Goal: Register for event/course

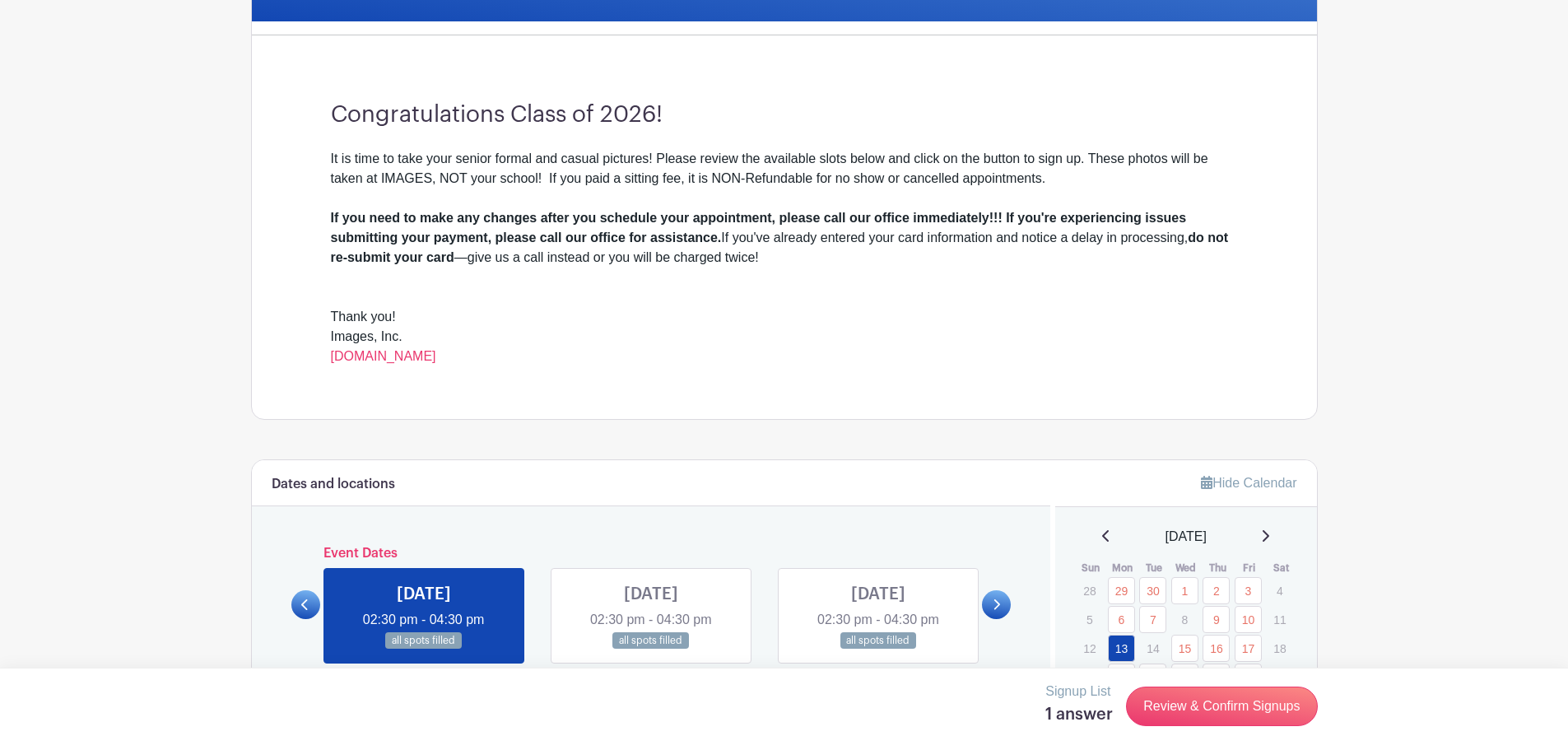
scroll to position [741, 0]
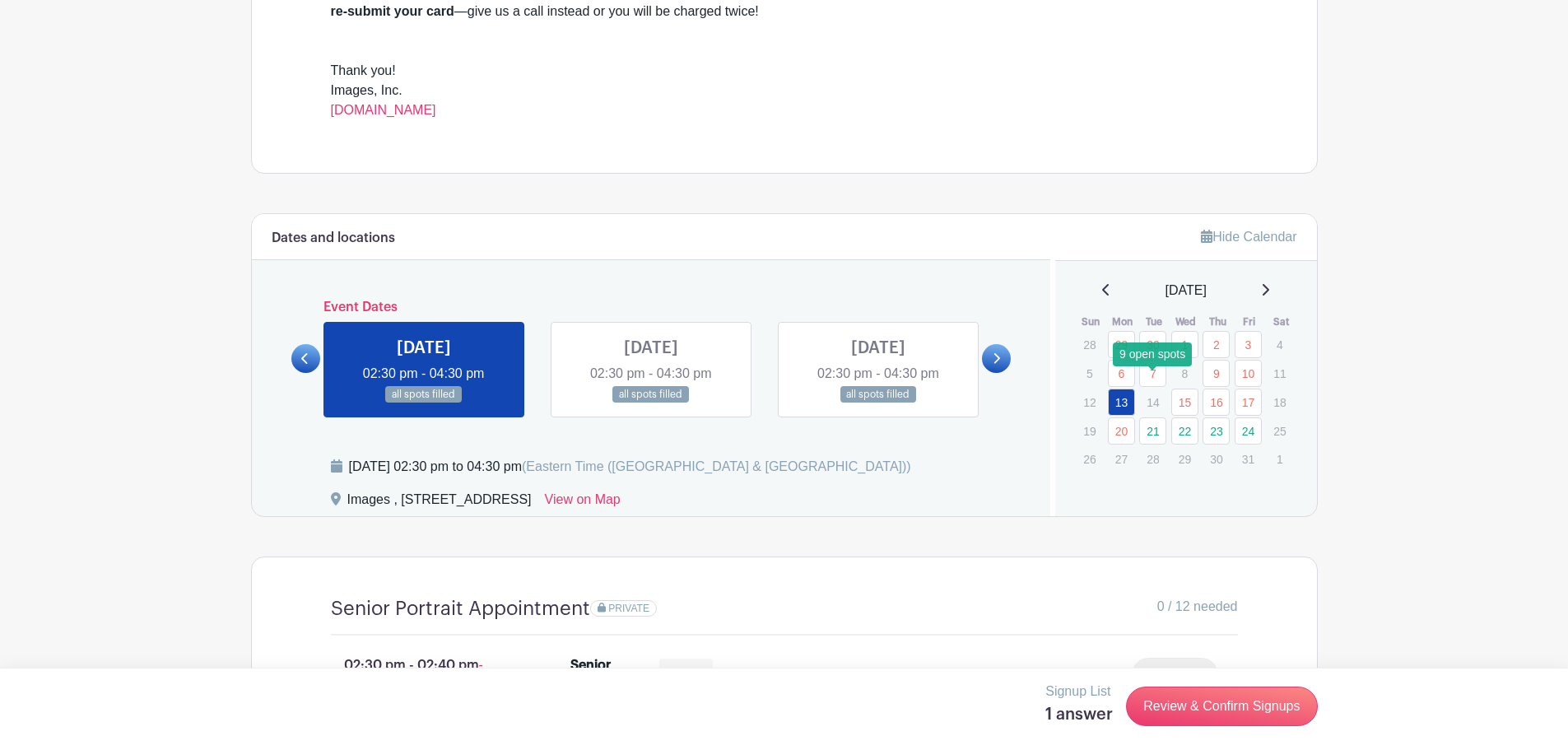
click at [1151, 417] on link "21" at bounding box center [1153, 430] width 27 height 27
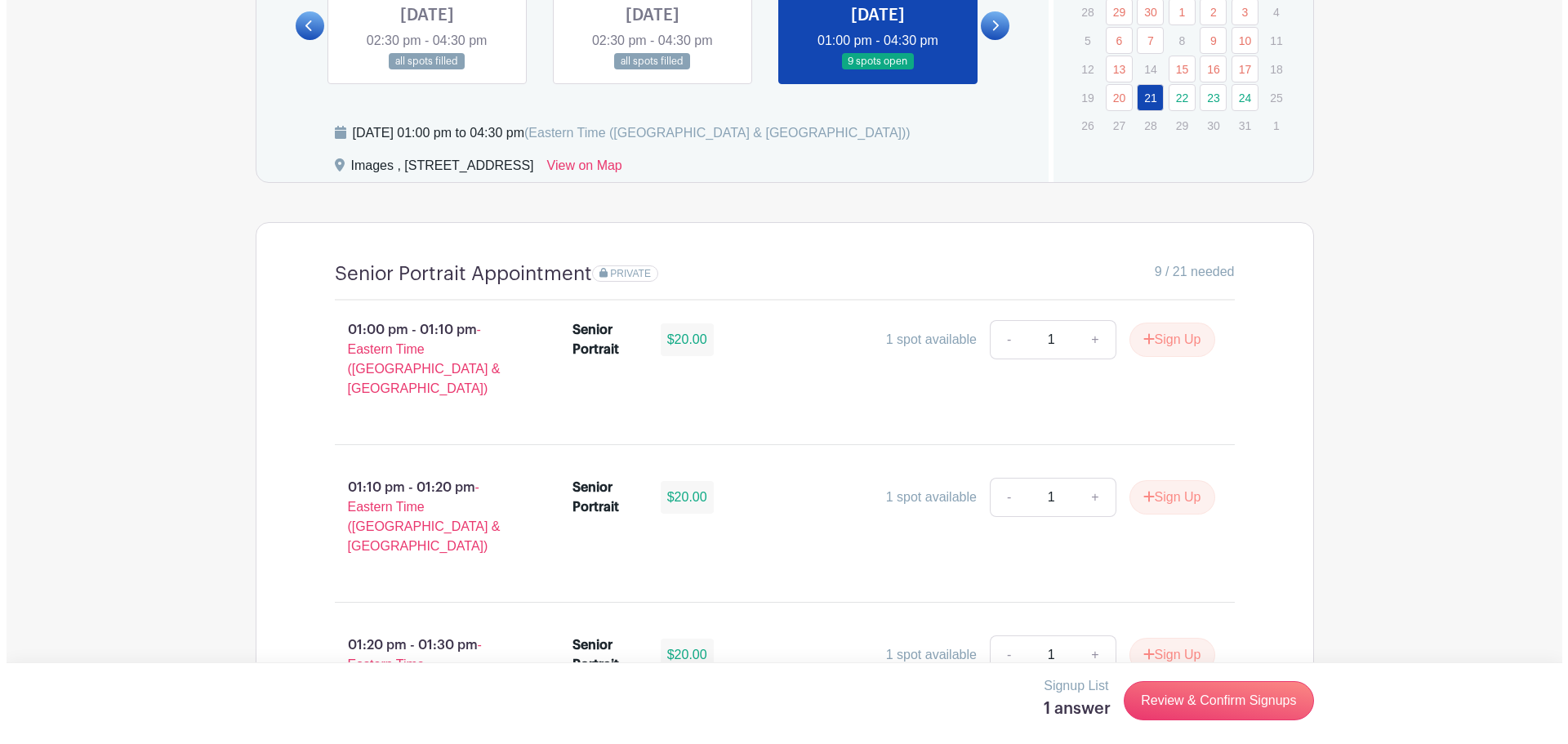
scroll to position [1061, 0]
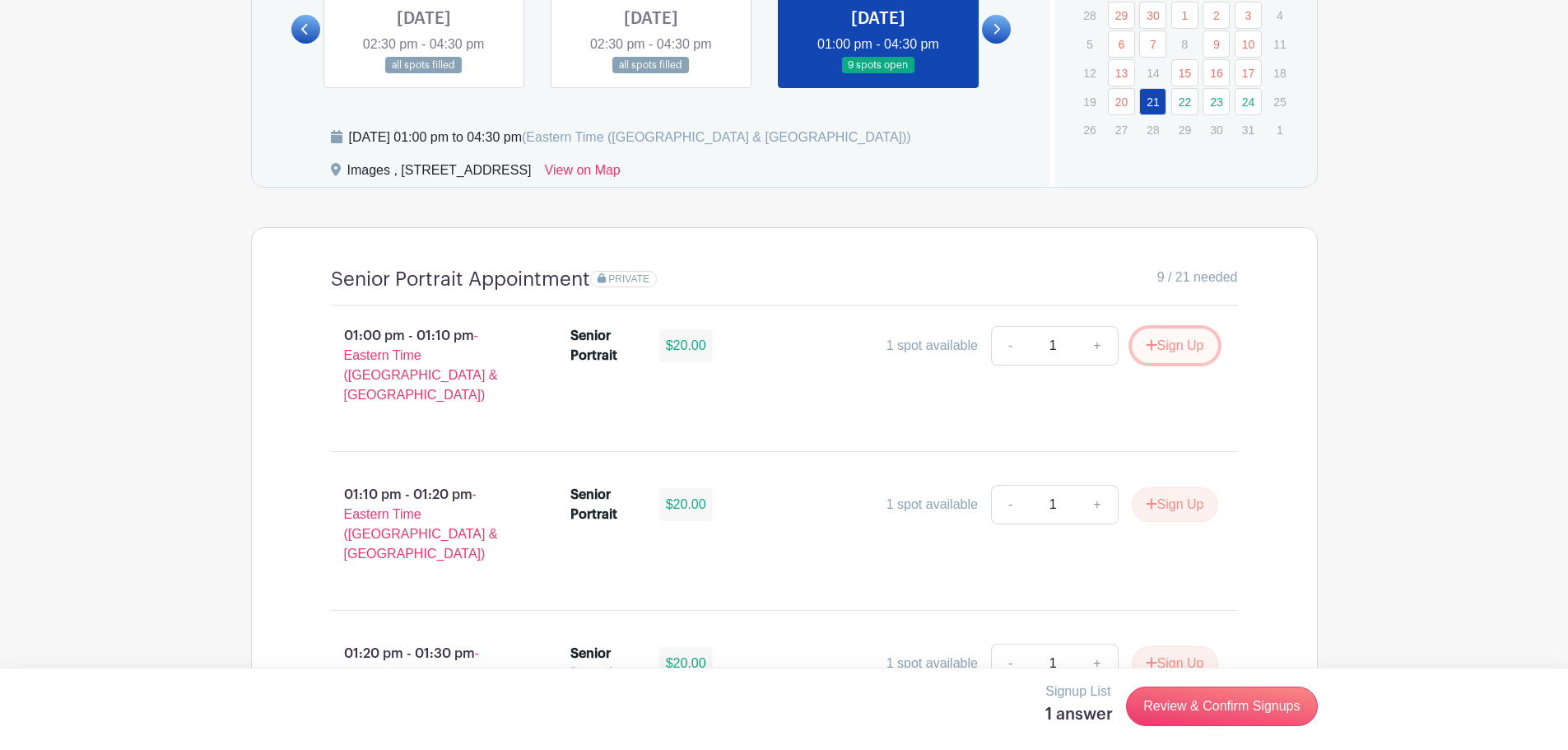
click at [1154, 345] on button "Sign Up" at bounding box center [1175, 346] width 87 height 35
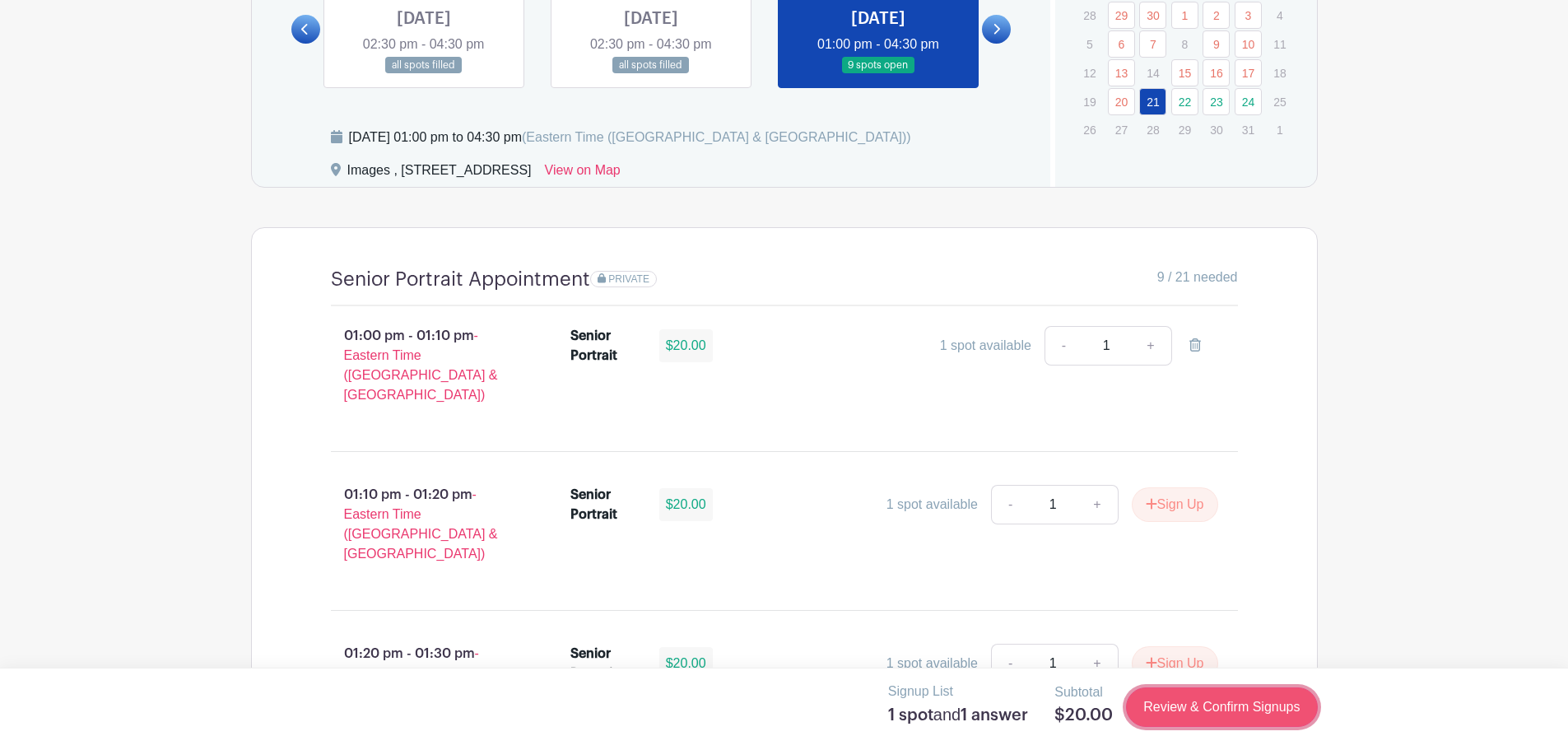
click at [1247, 713] on link "Review & Confirm Signups" at bounding box center [1222, 707] width 191 height 39
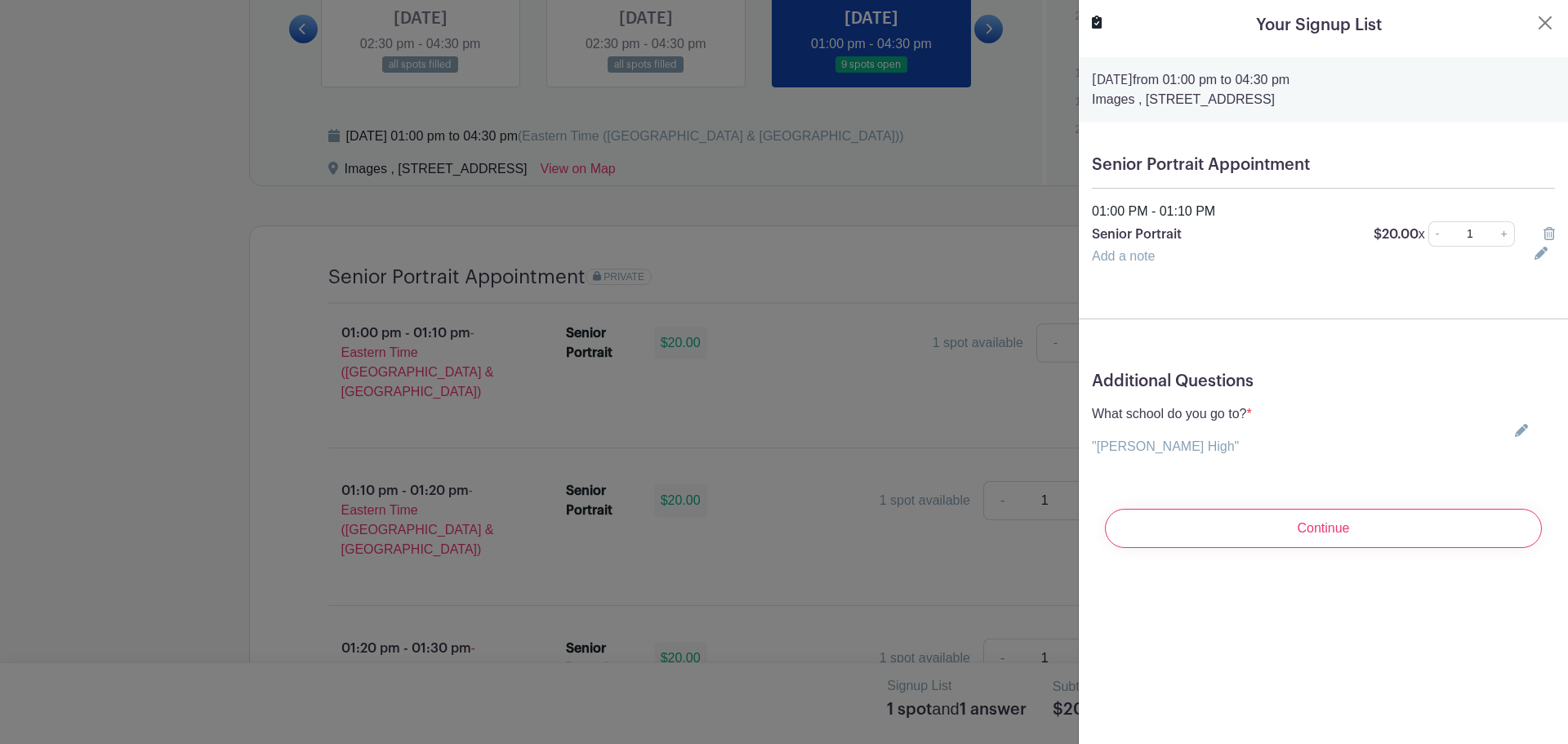
click at [1515, 434] on icon at bounding box center [1521, 430] width 13 height 13
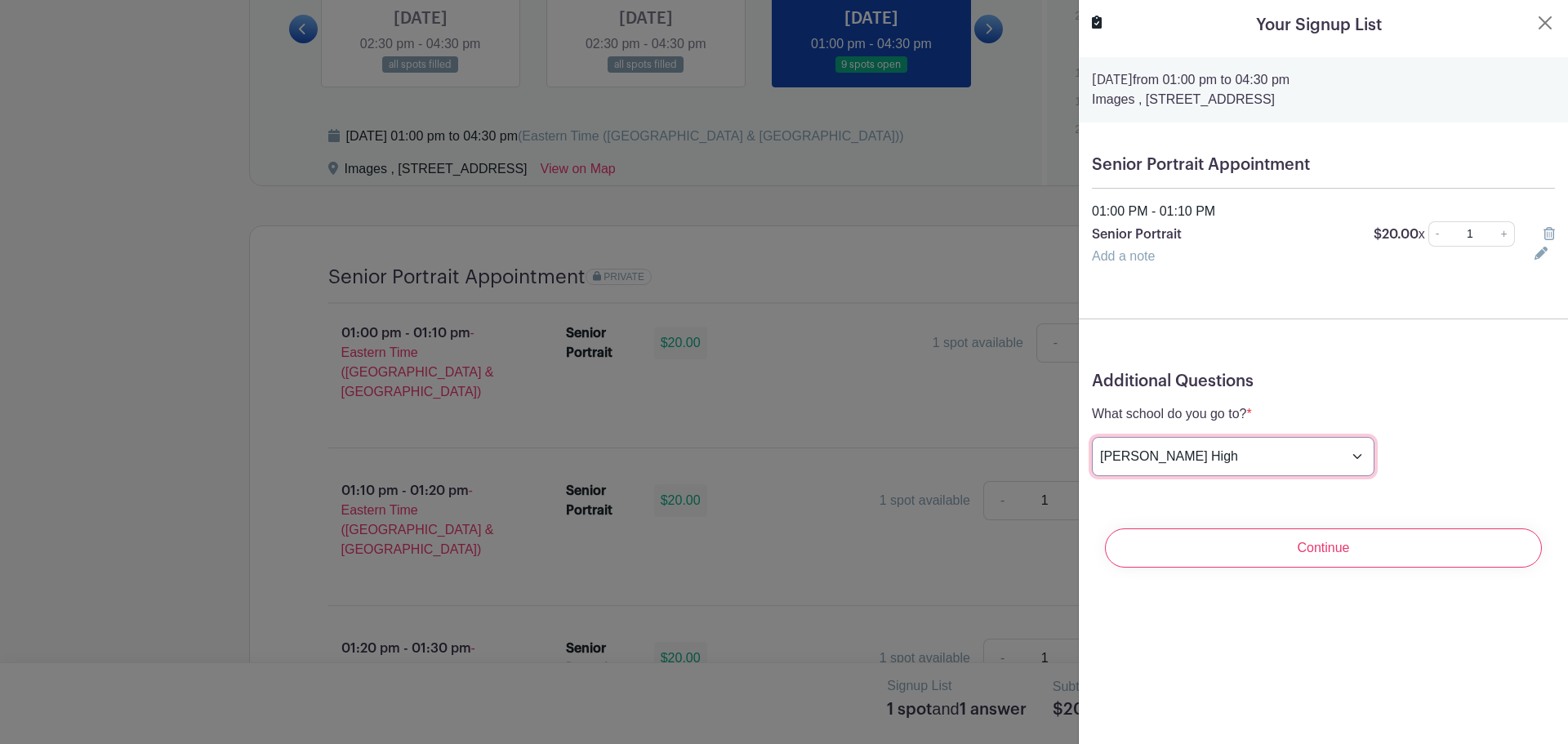
click at [1270, 456] on select "Choose your answer Boiling Springs High Broome High Byrnes High Chesnee High Cl…" at bounding box center [1233, 456] width 283 height 39
select select "3957"
click at [1092, 437] on select "Choose your answer Boiling Springs High Broome High Byrnes High Chesnee High Cl…" at bounding box center [1233, 456] width 283 height 39
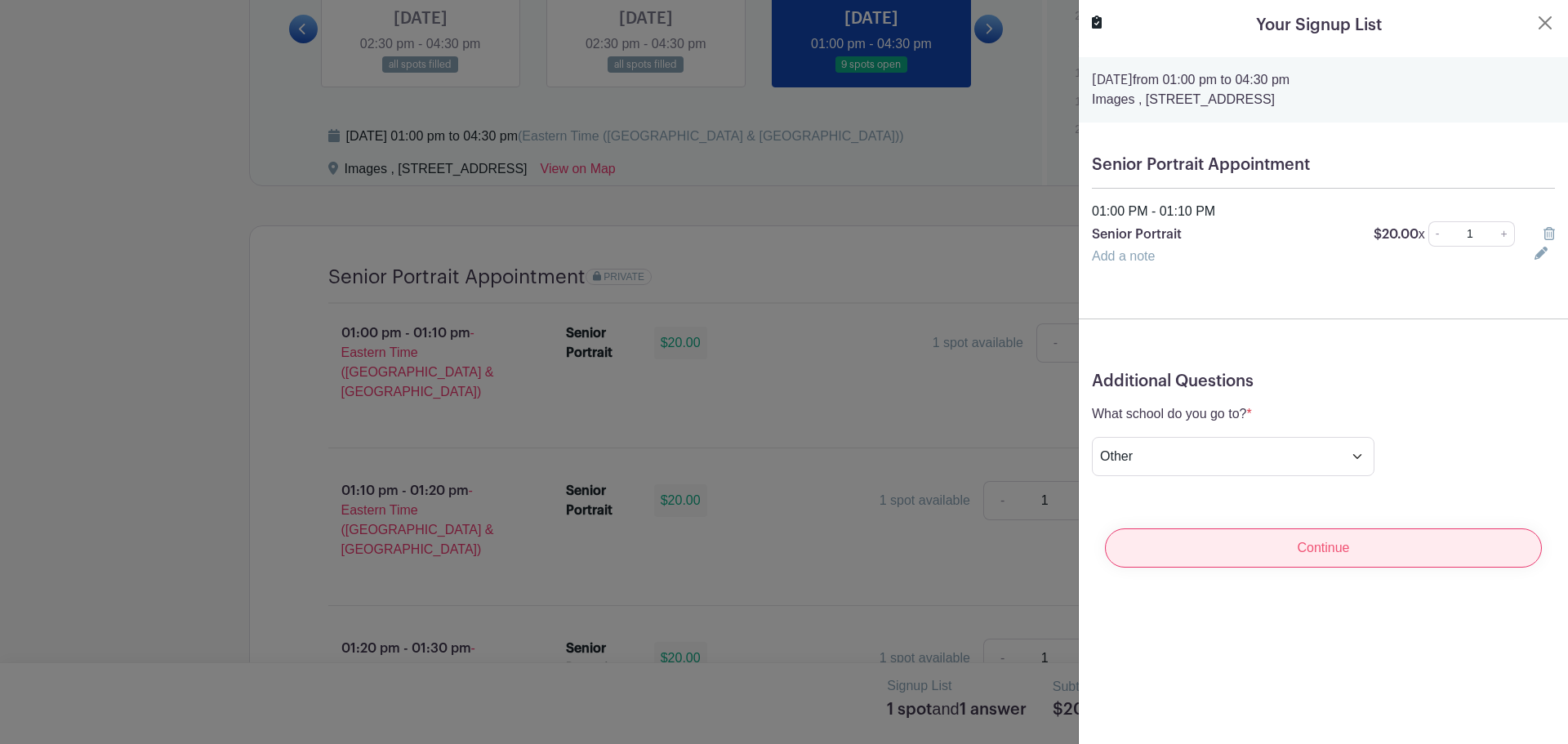
click at [1269, 534] on input "Continue" at bounding box center [1323, 547] width 437 height 39
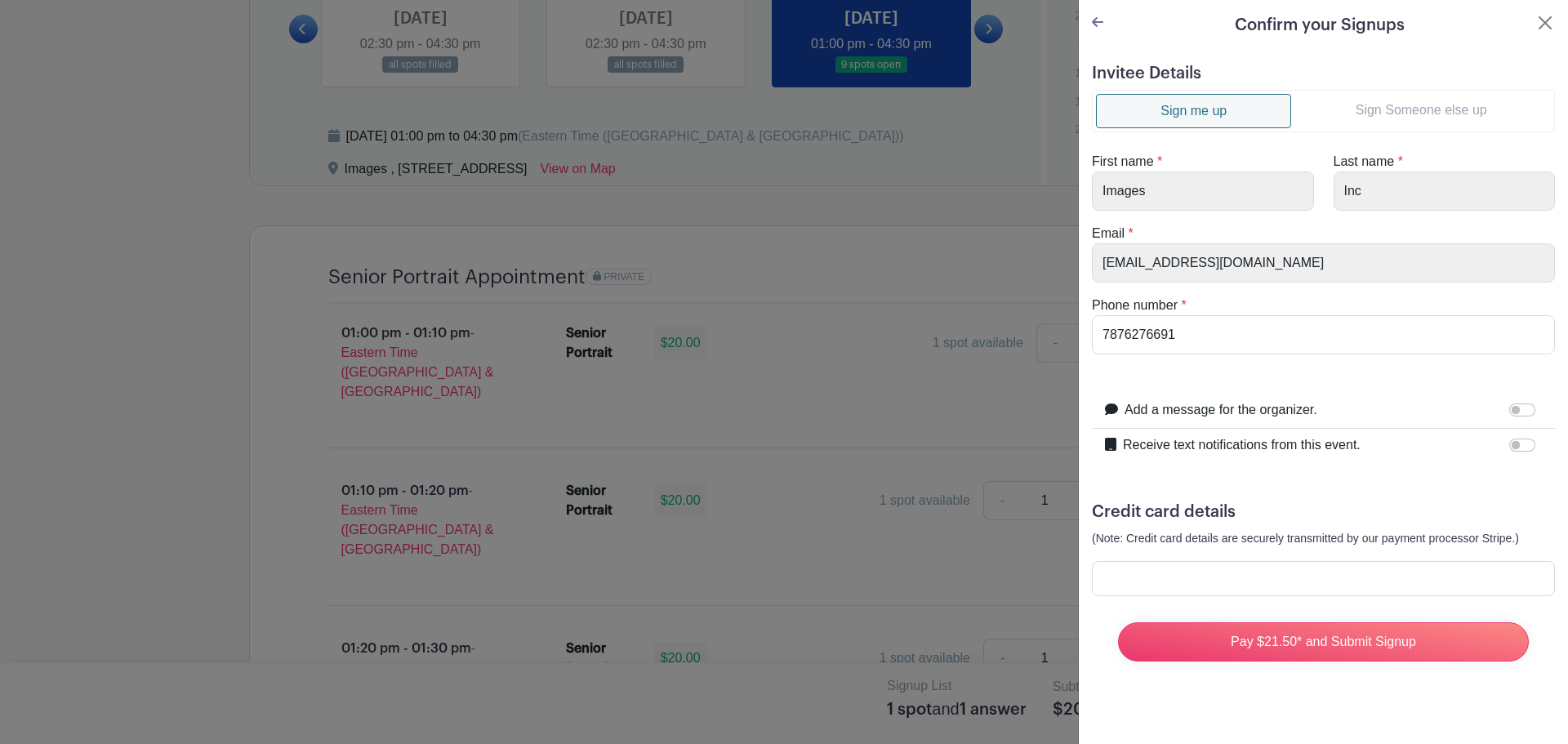
click at [1395, 108] on link "Sign Someone else up" at bounding box center [1420, 110] width 260 height 33
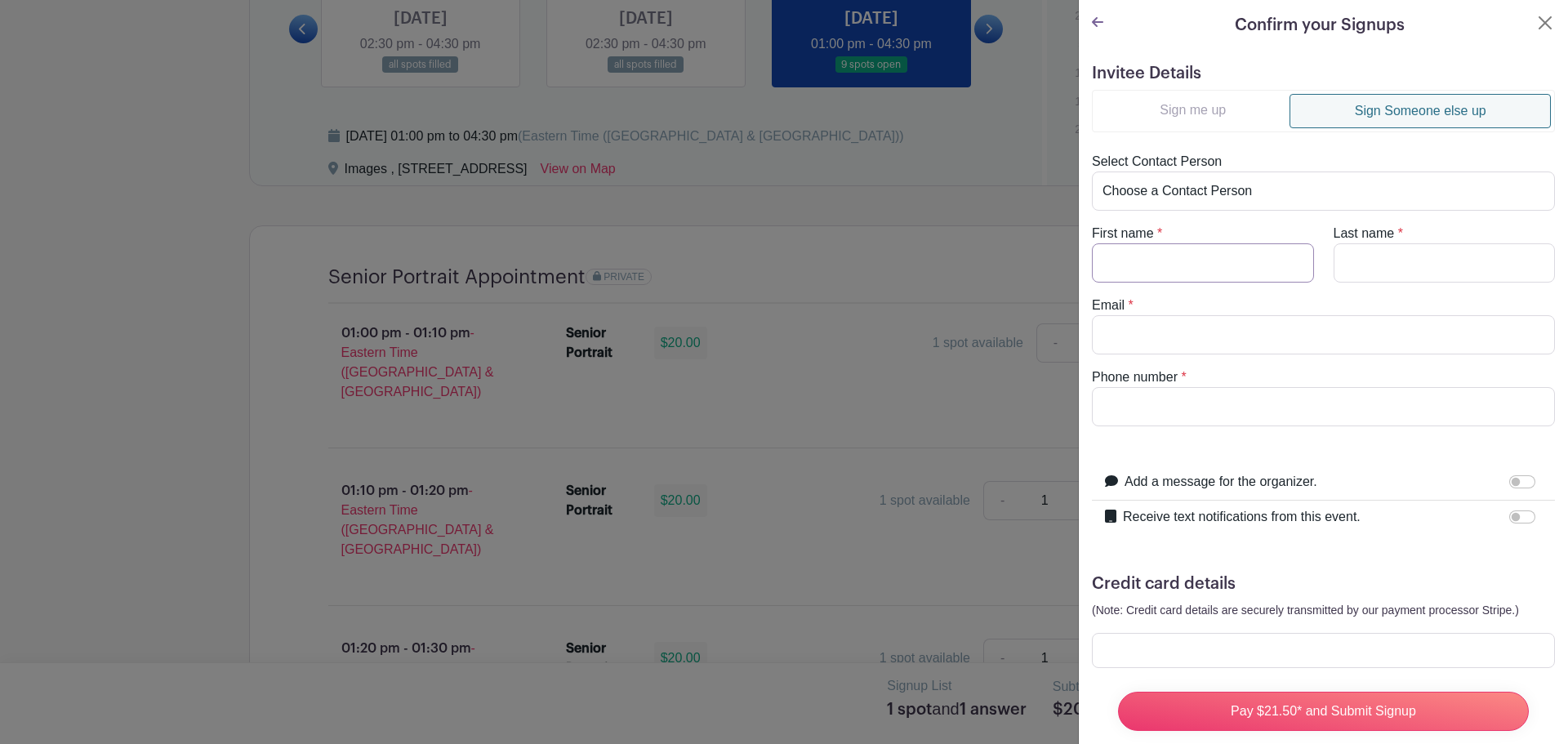
click at [1182, 276] on input "First name" at bounding box center [1203, 263] width 222 height 39
type input "Levi"
type input "Vecherkovskiy"
type input "mia.tivonyuk@yahoo.com"
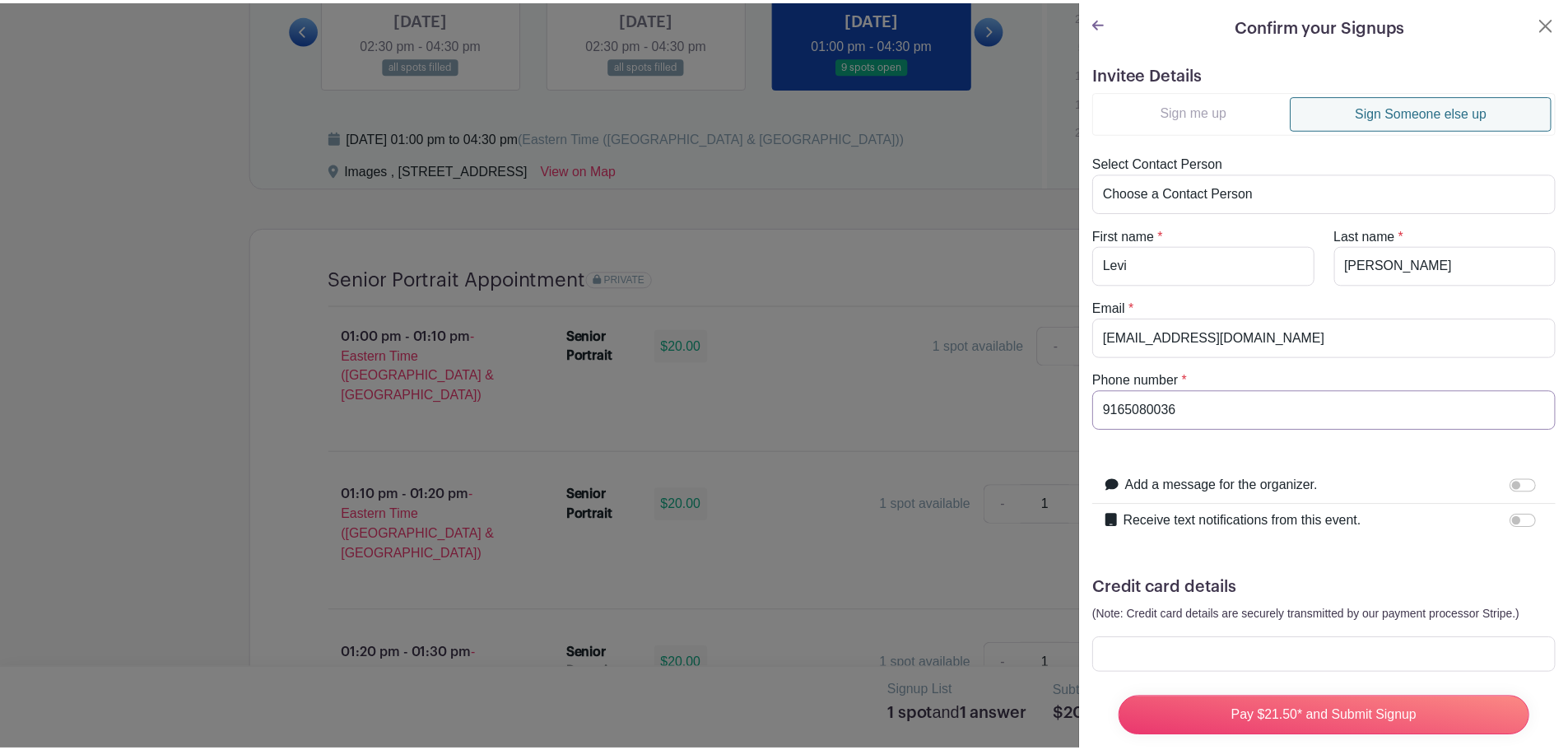
scroll to position [41, 0]
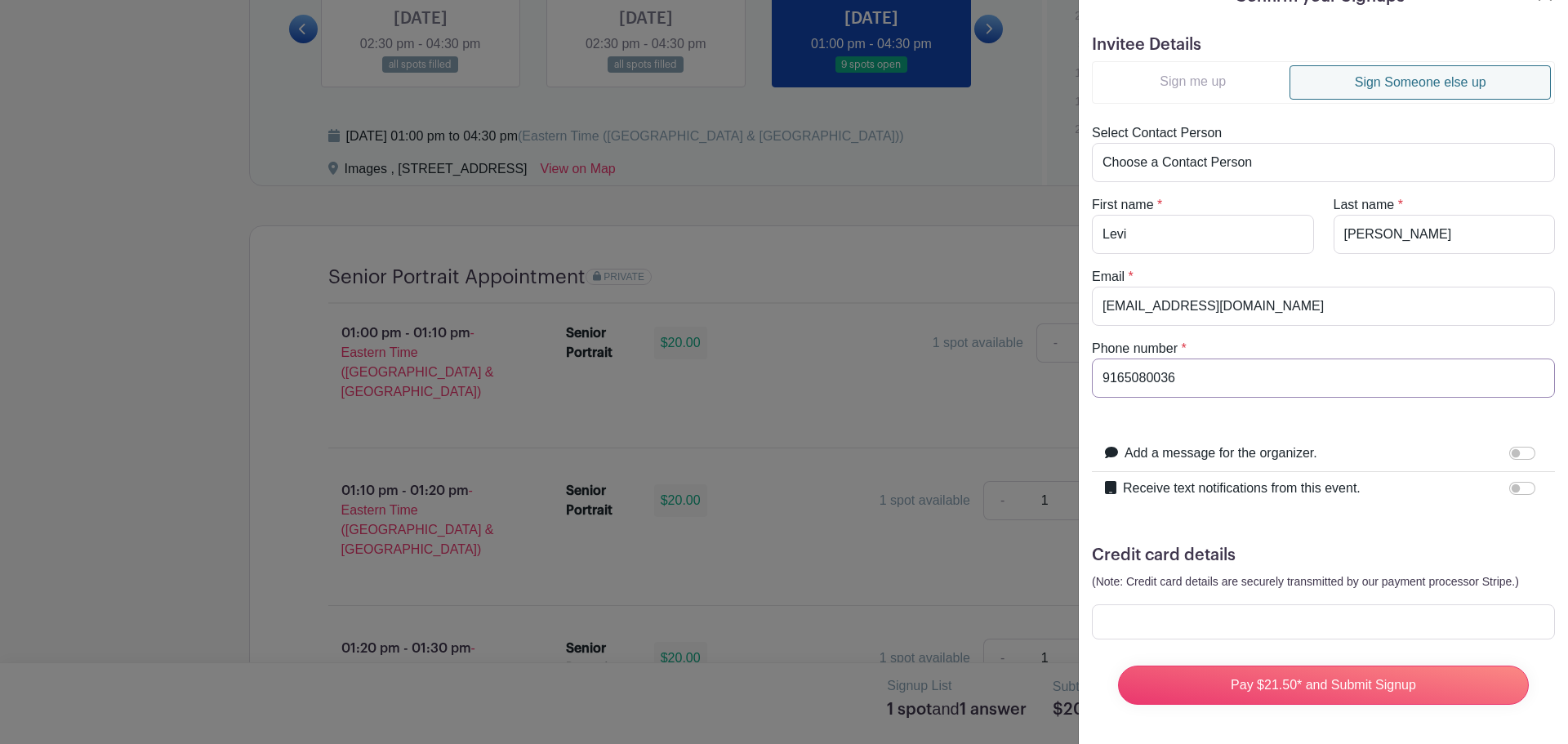
type input "9165080036"
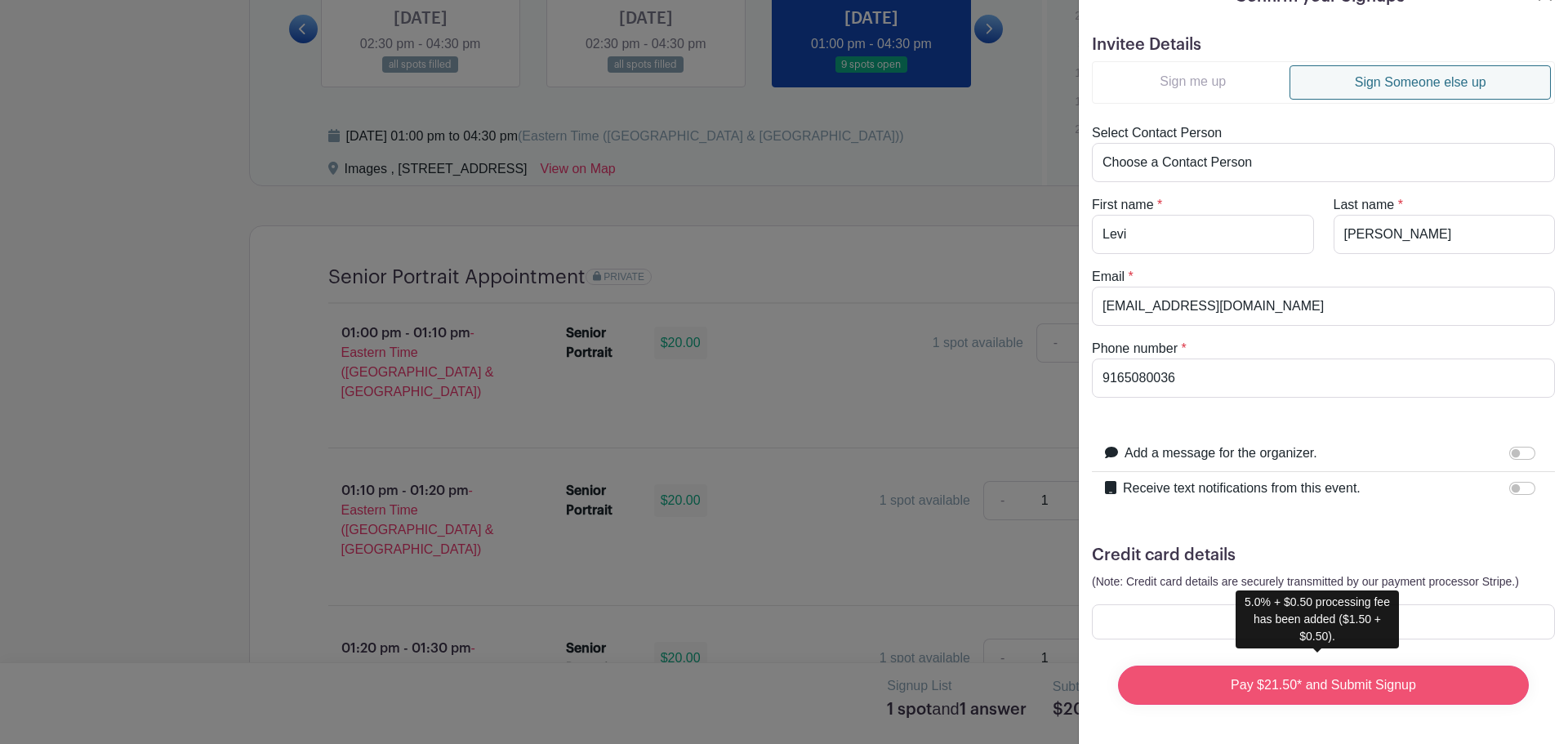
click at [1238, 669] on input "Pay $21.50* and Submit Signup" at bounding box center [1323, 685] width 411 height 39
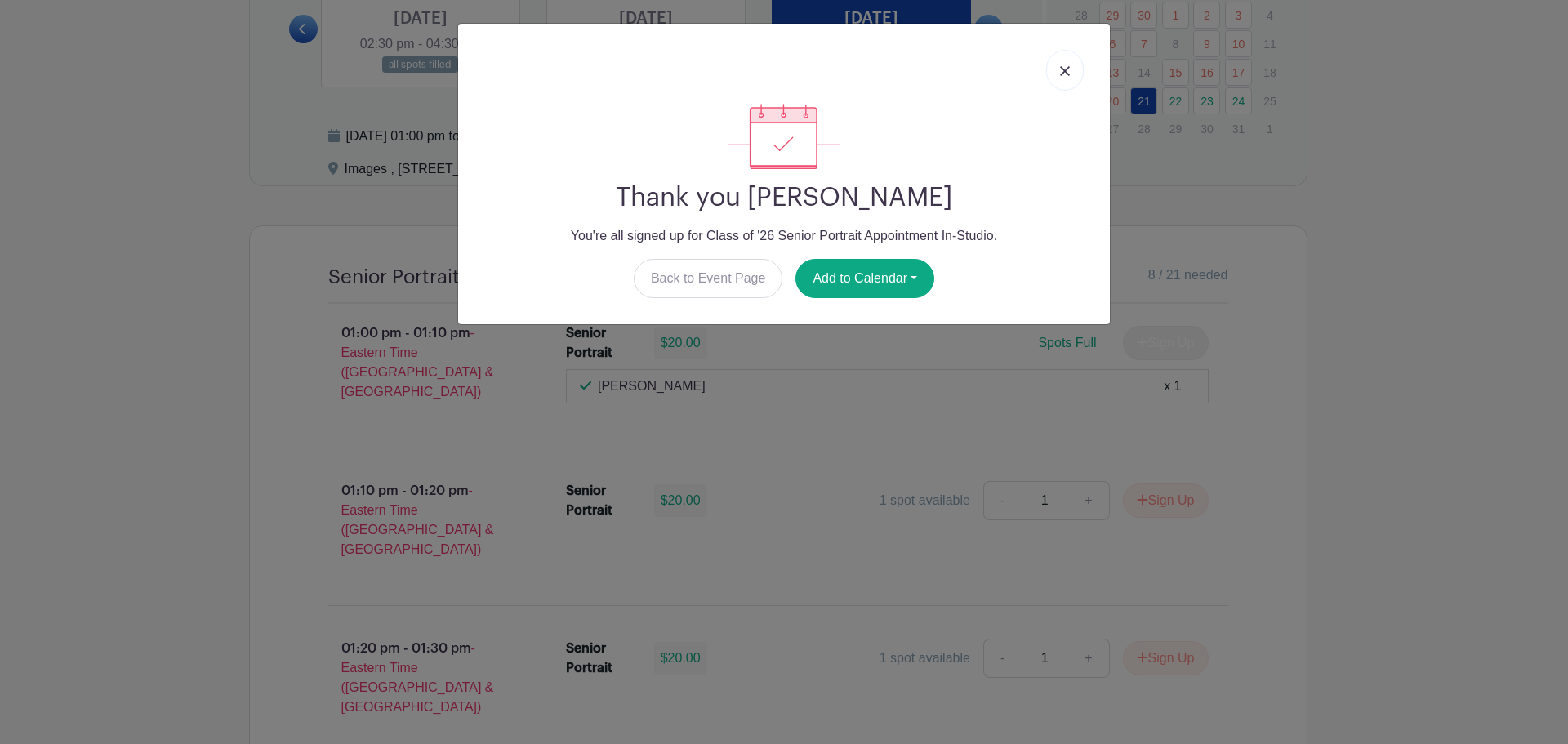
click at [1069, 69] on img at bounding box center [1065, 71] width 10 height 10
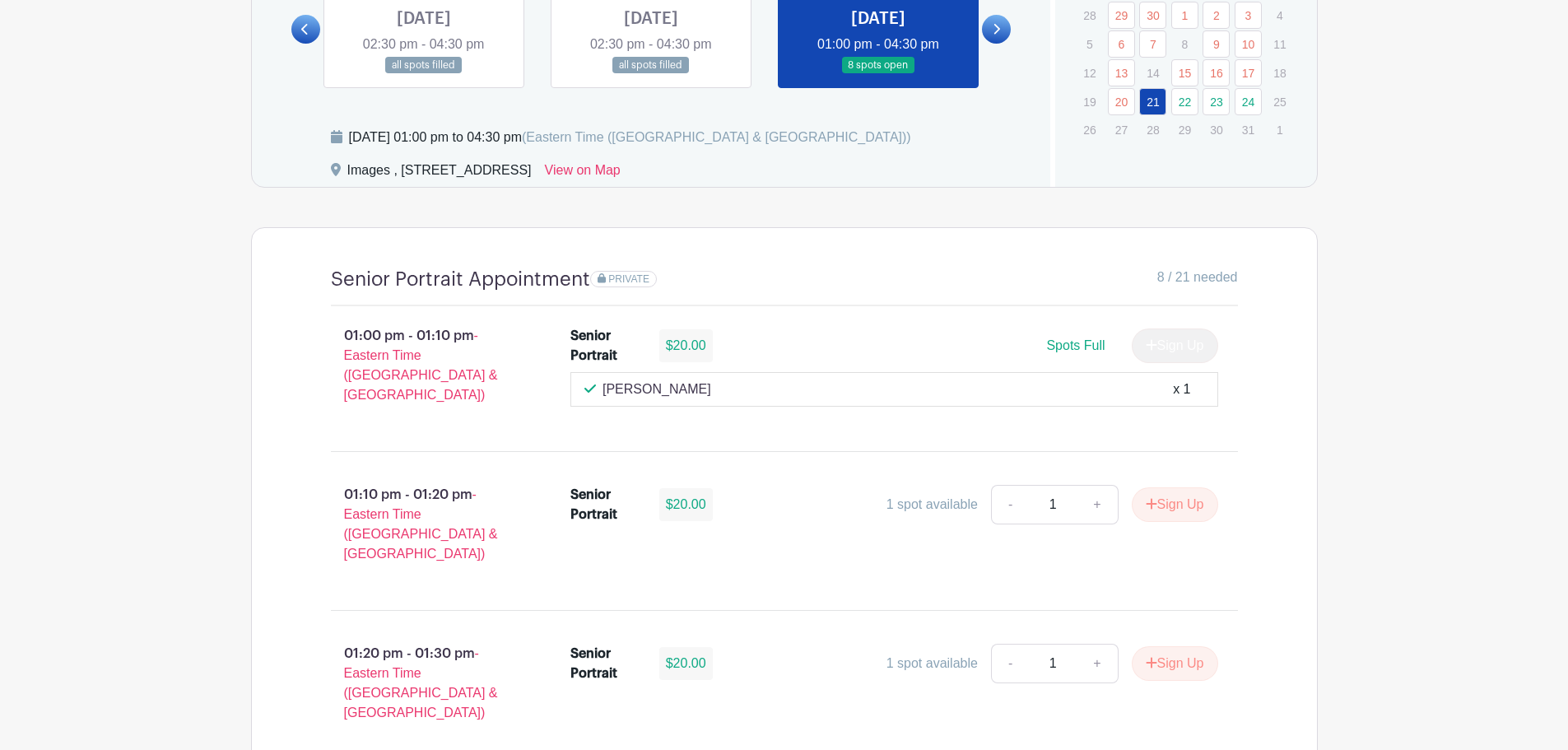
drag, startPoint x: 725, startPoint y: 392, endPoint x: 635, endPoint y: 396, distance: 90.1
click at [635, 396] on div "Levi Vecherkovskiy x 1" at bounding box center [895, 389] width 620 height 20
click at [721, 395] on div "Levi Vecherkovskiy x 1" at bounding box center [895, 389] width 620 height 20
drag, startPoint x: 723, startPoint y: 393, endPoint x: 648, endPoint y: 396, distance: 75.1
click at [648, 396] on div "Levi Vecherkovskiy x 1" at bounding box center [895, 389] width 620 height 20
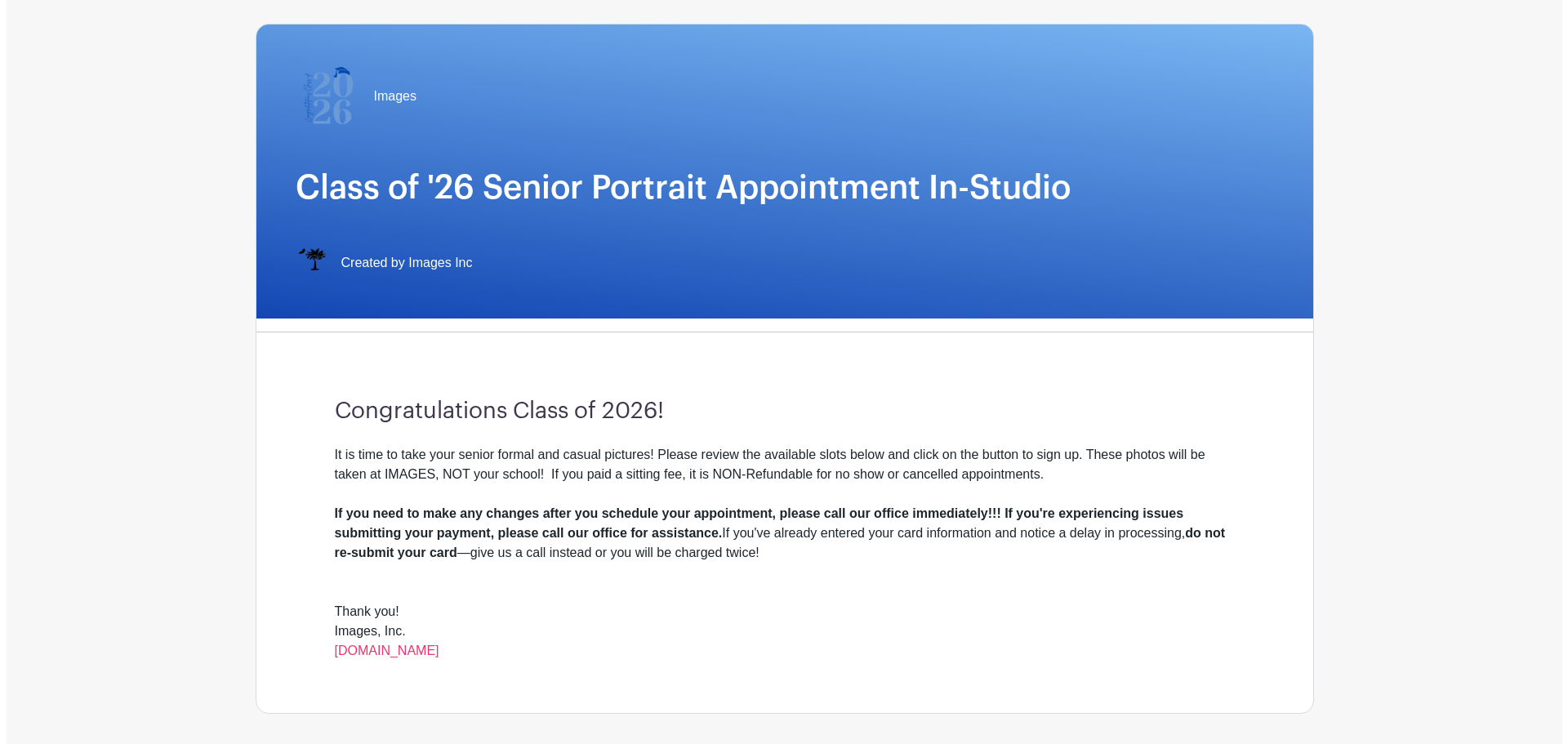
scroll to position [0, 0]
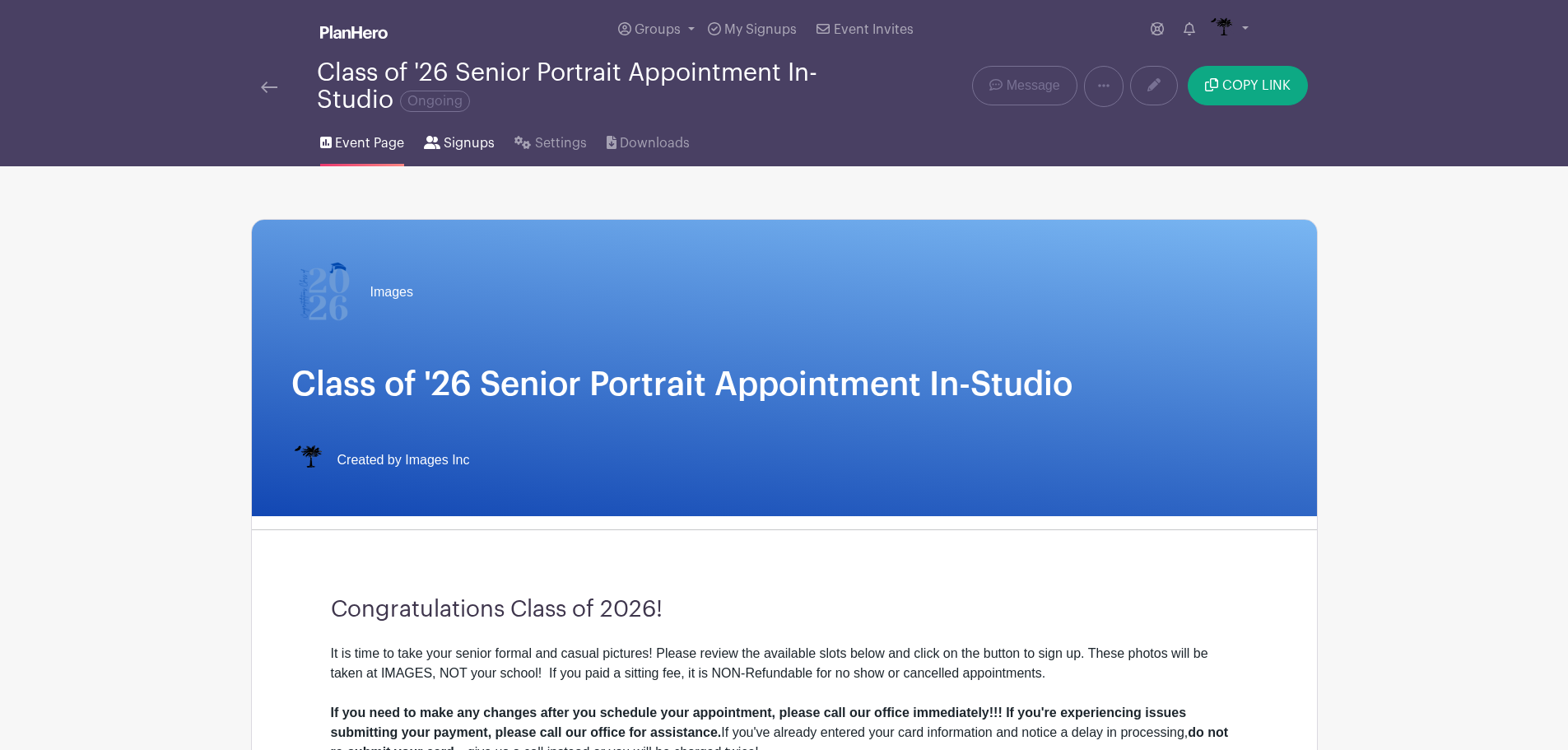
click at [463, 142] on span "Signups" at bounding box center [469, 143] width 51 height 20
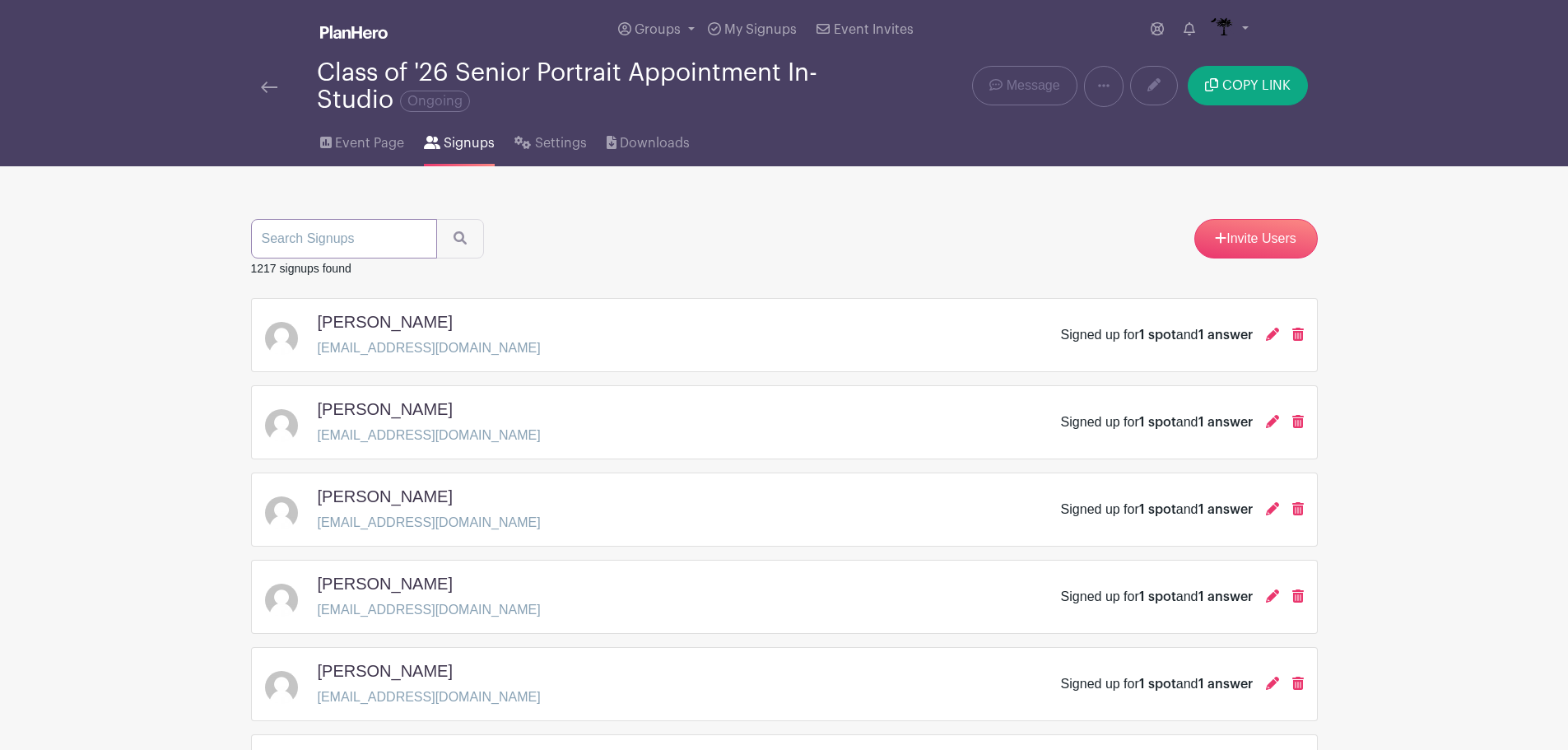
click at [331, 248] on input "search" at bounding box center [344, 238] width 186 height 39
paste input "Vecherkovskiy"
type input "Vecherkovskiy"
click at [459, 234] on icon "submit" at bounding box center [460, 238] width 13 height 13
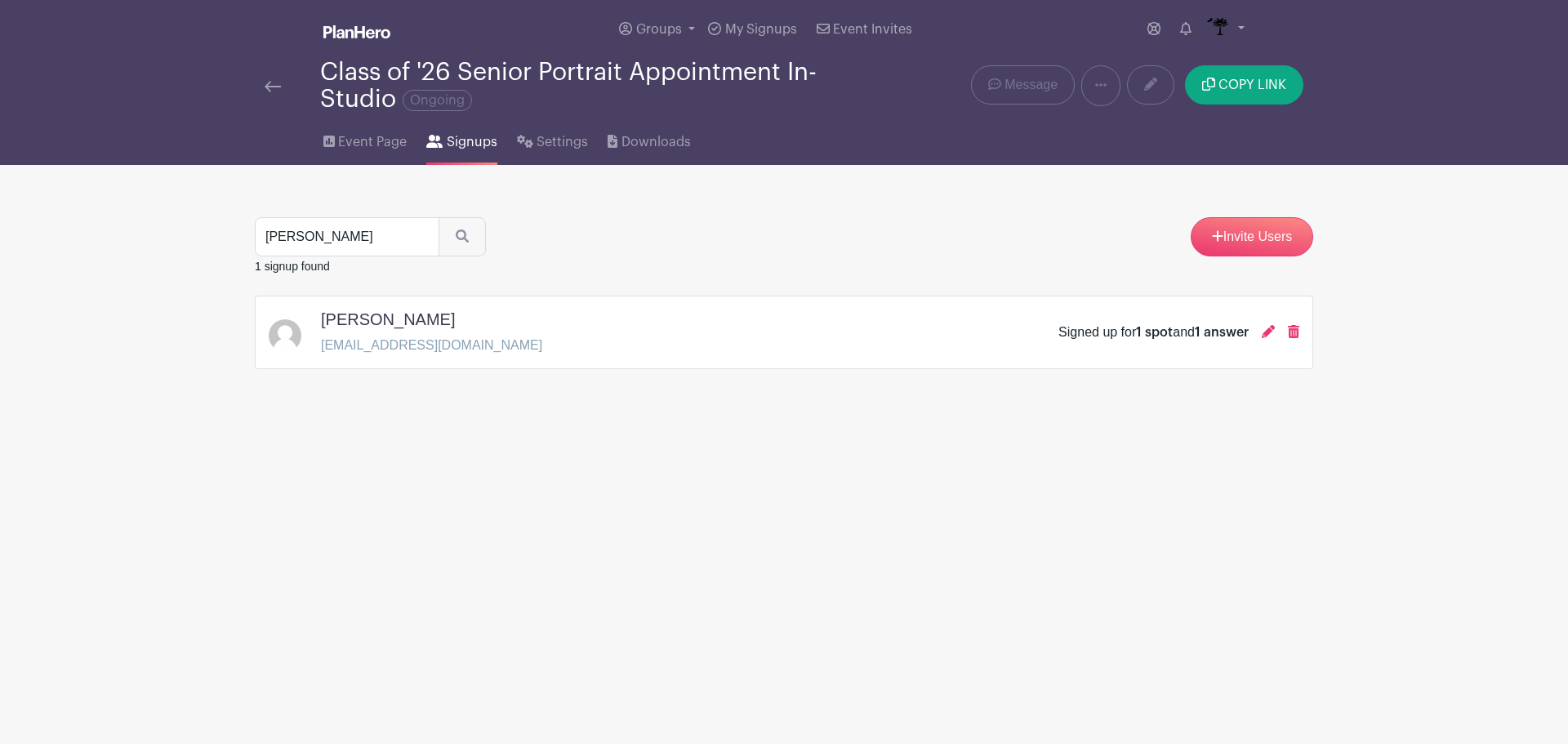
click at [1260, 335] on div "Signed up for 1 spot and 1 answer" at bounding box center [1179, 332] width 241 height 19
click at [1264, 331] on icon at bounding box center [1268, 331] width 13 height 13
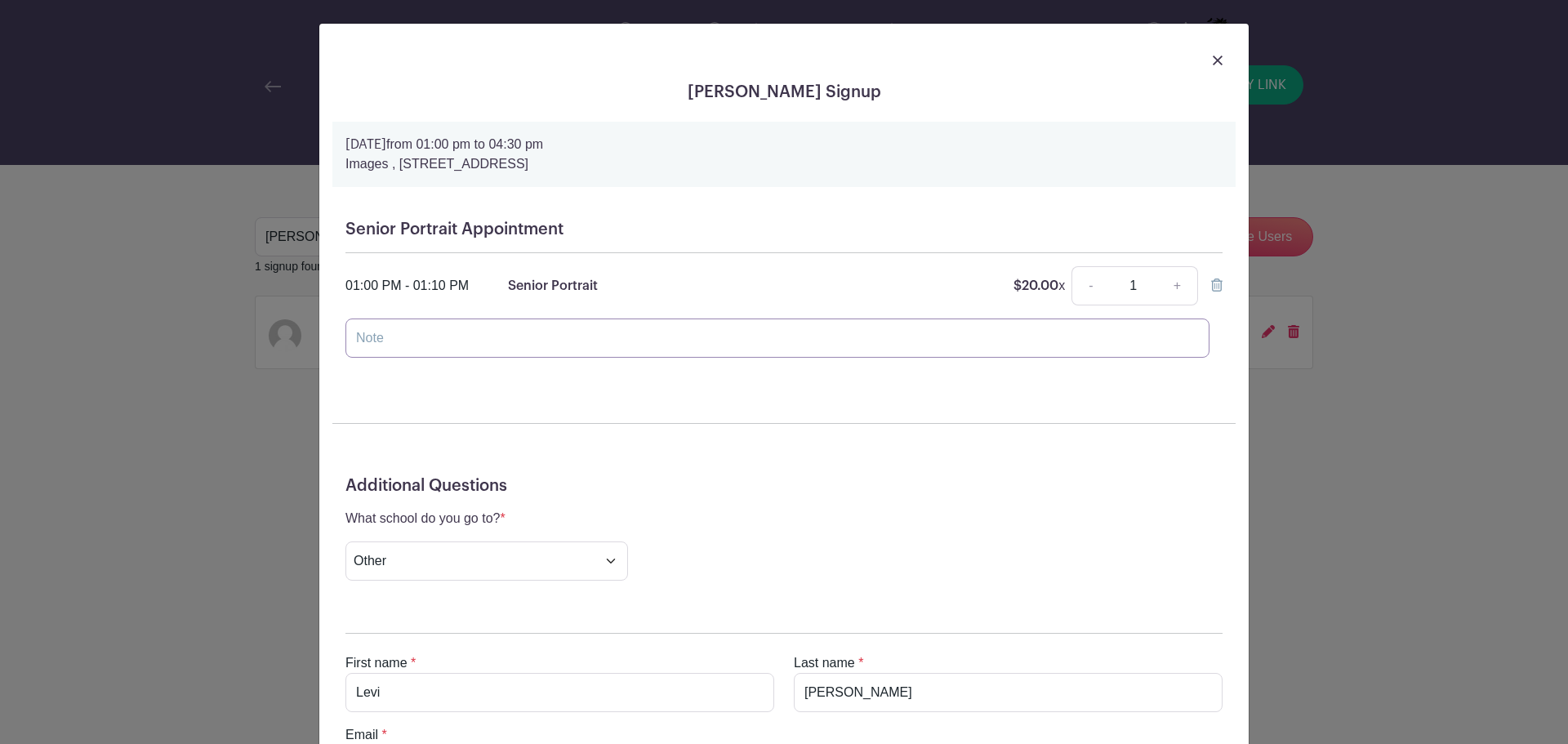
click at [588, 340] on input "text" at bounding box center [777, 338] width 864 height 39
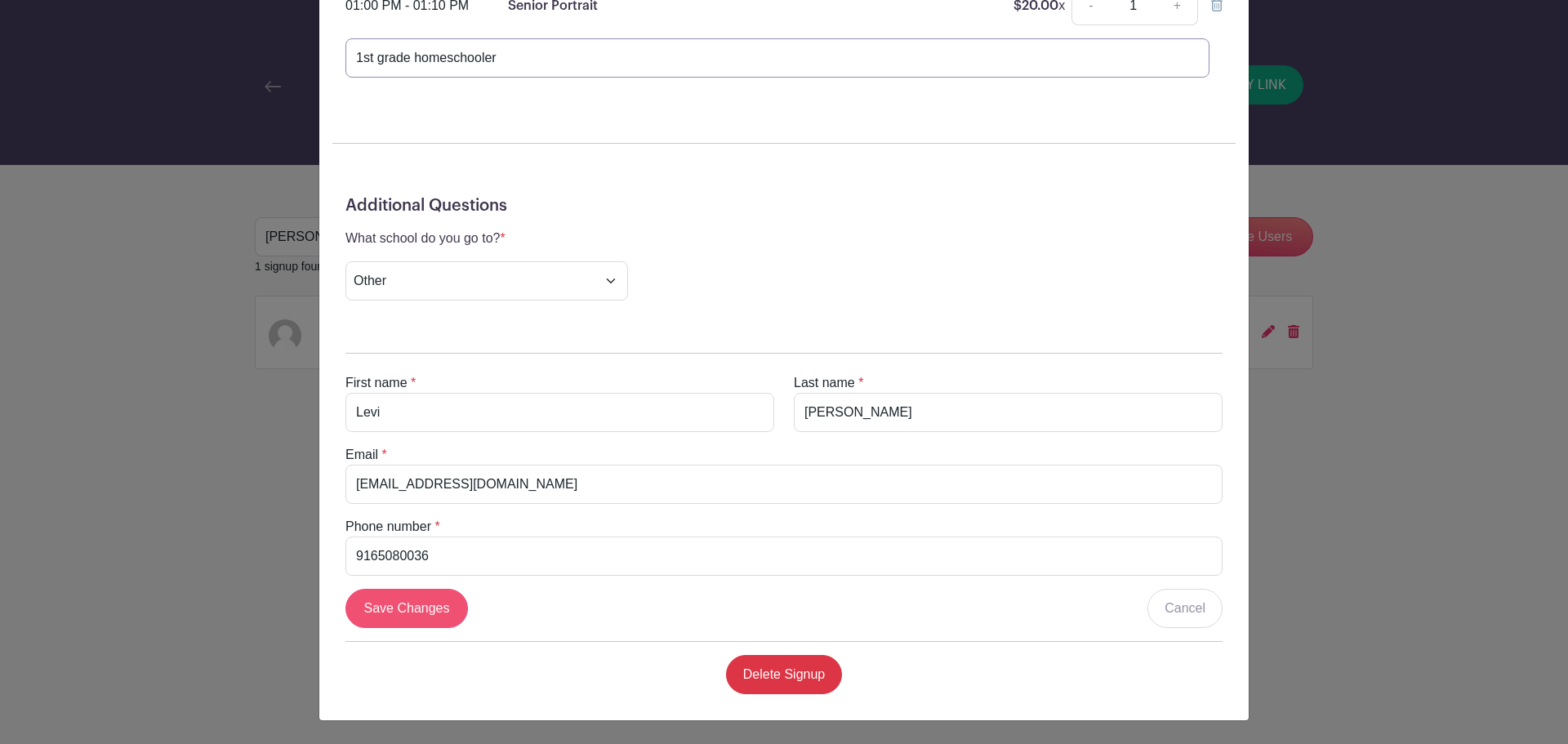
type input "1st grade homeschooler"
click at [421, 614] on input "Save Changes" at bounding box center [407, 608] width 122 height 39
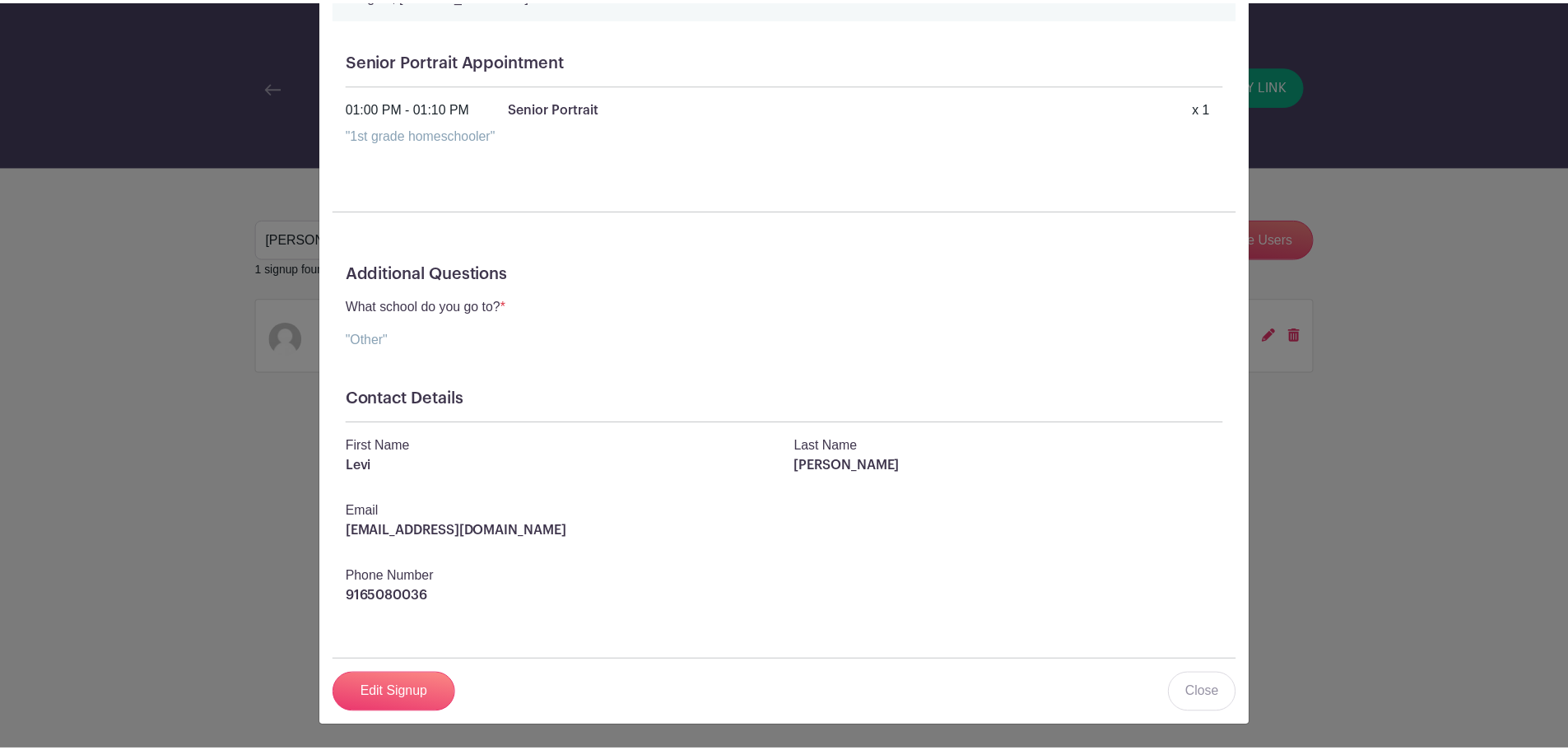
scroll to position [0, 0]
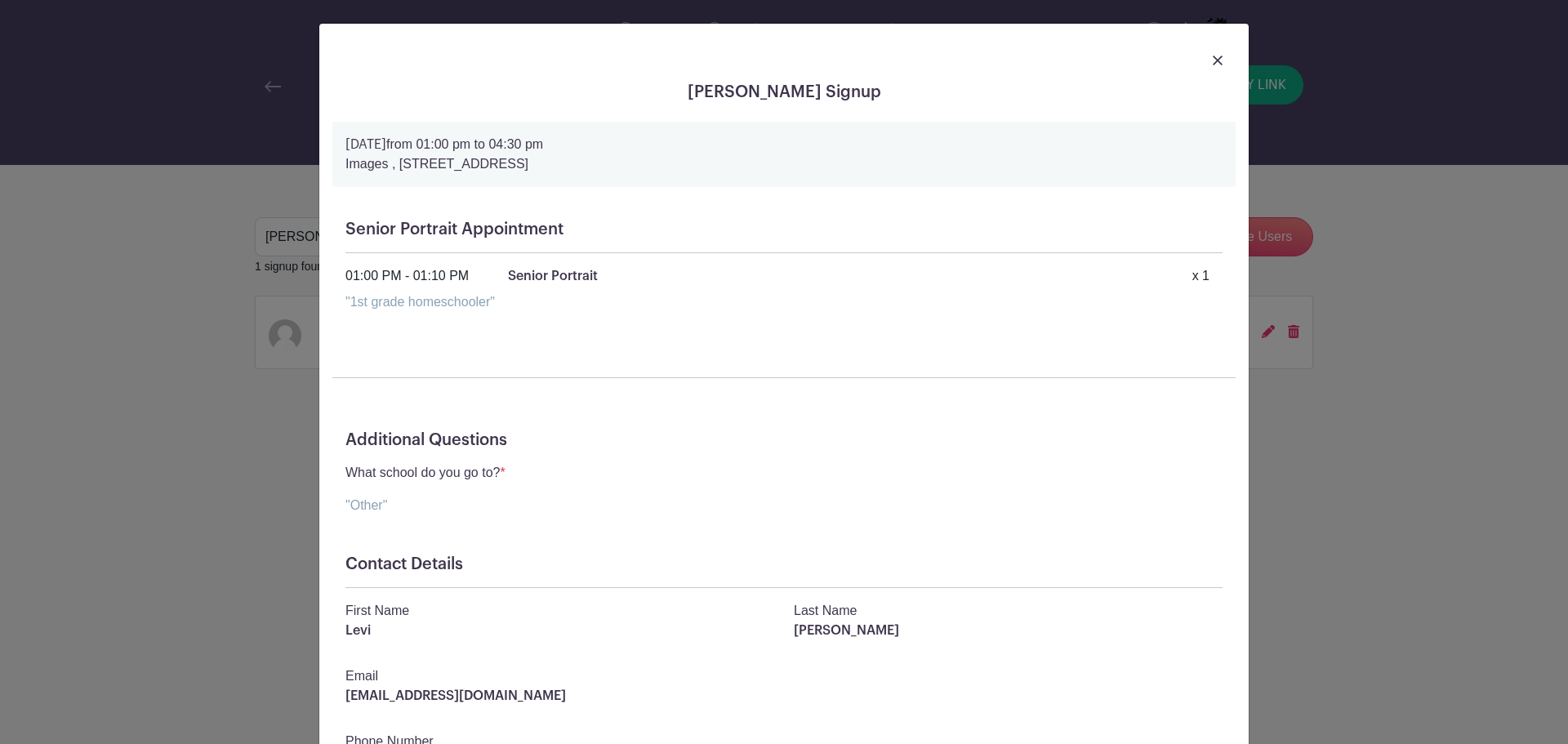
click at [1213, 61] on img at bounding box center [1217, 60] width 10 height 10
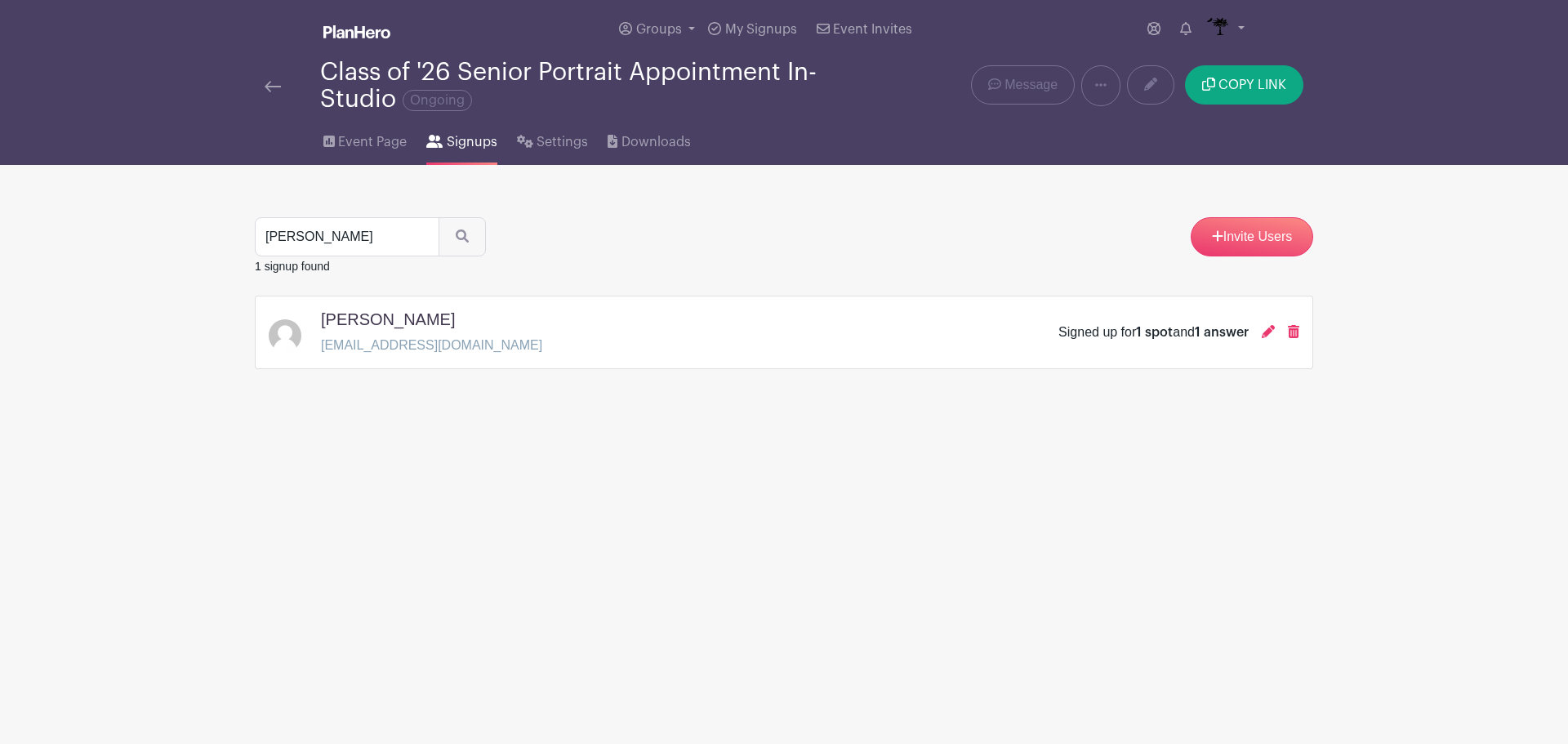
click at [267, 83] on img at bounding box center [273, 86] width 16 height 12
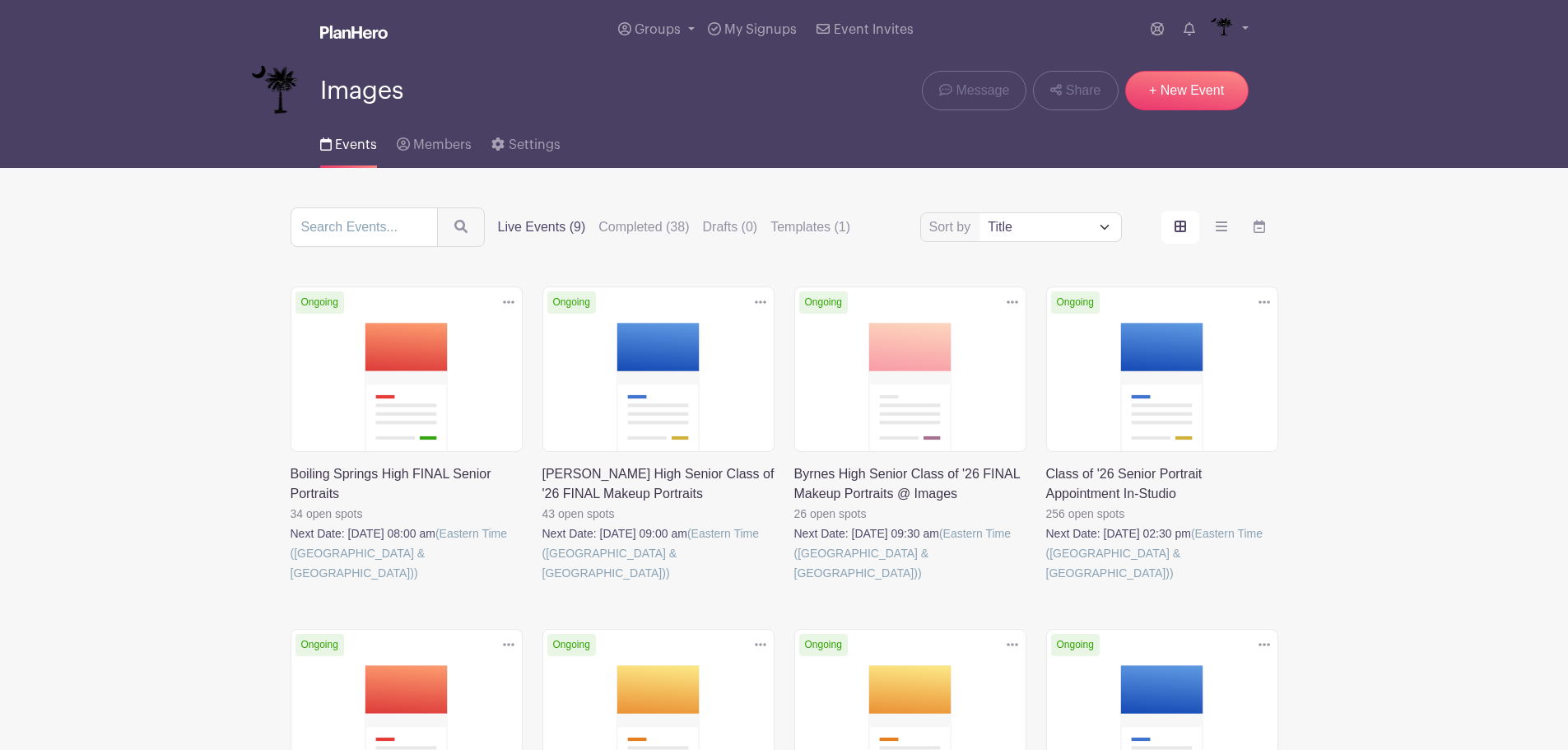
click at [1047, 583] on link at bounding box center [1047, 583] width 0 height 0
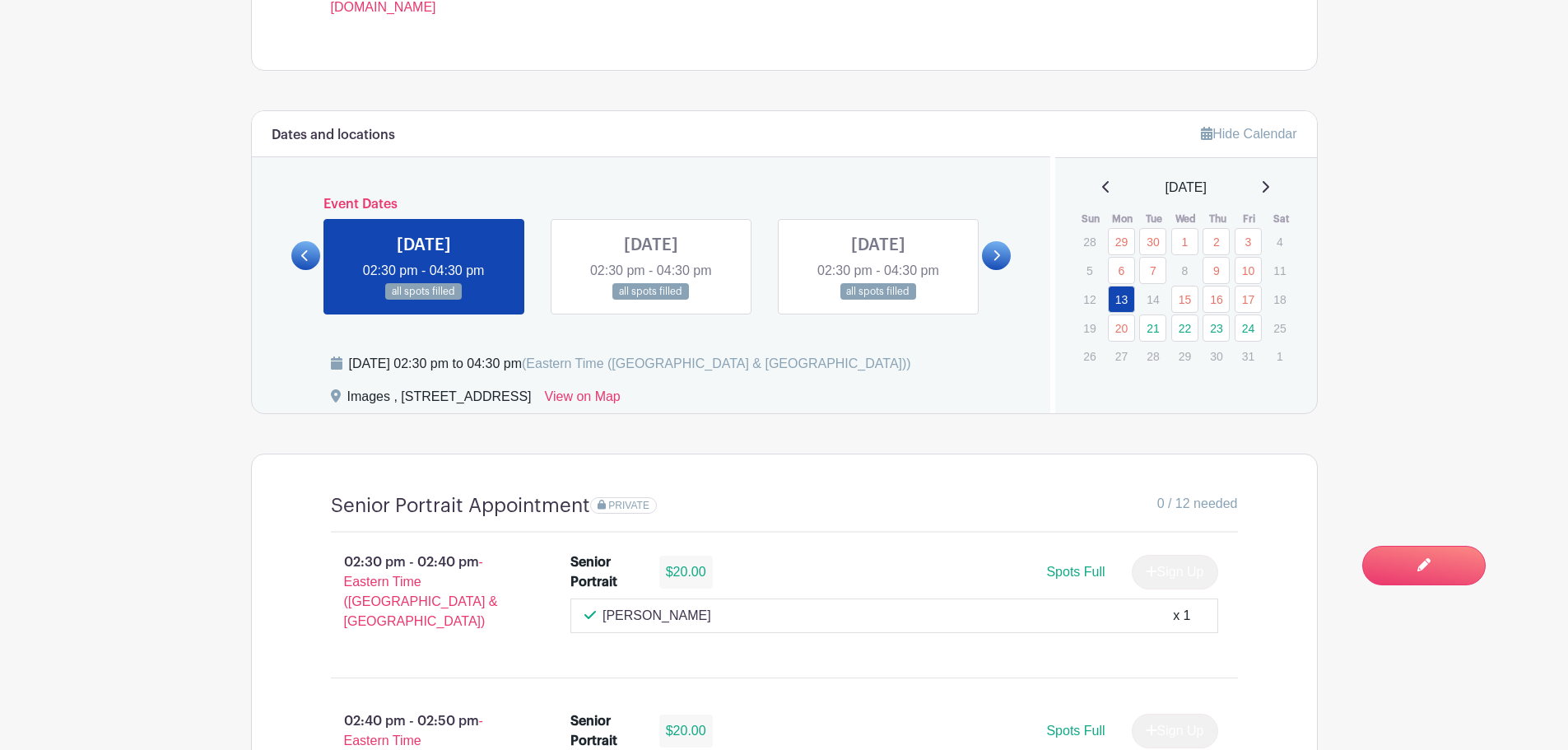
scroll to position [823, 0]
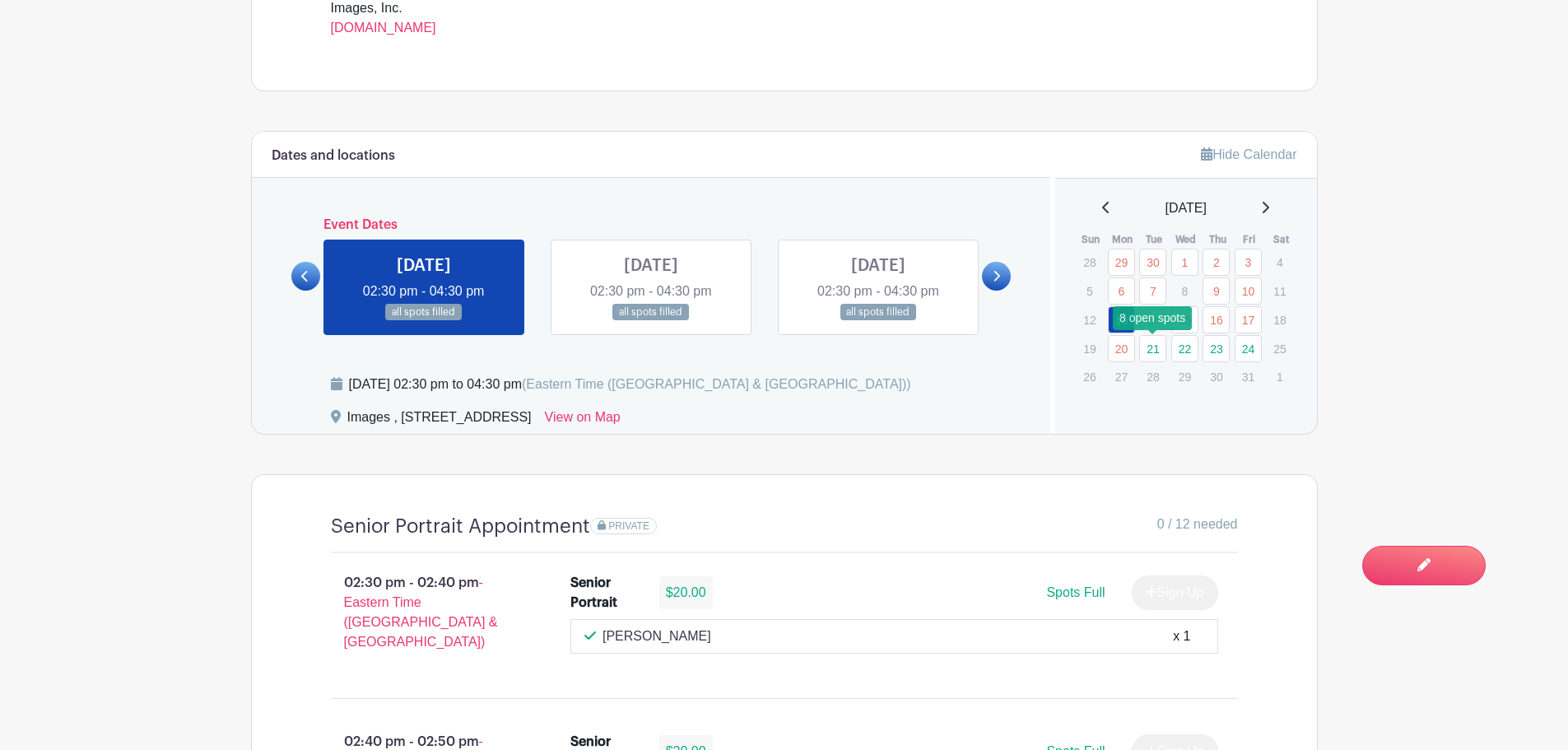
click at [1158, 353] on link "21" at bounding box center [1153, 348] width 27 height 27
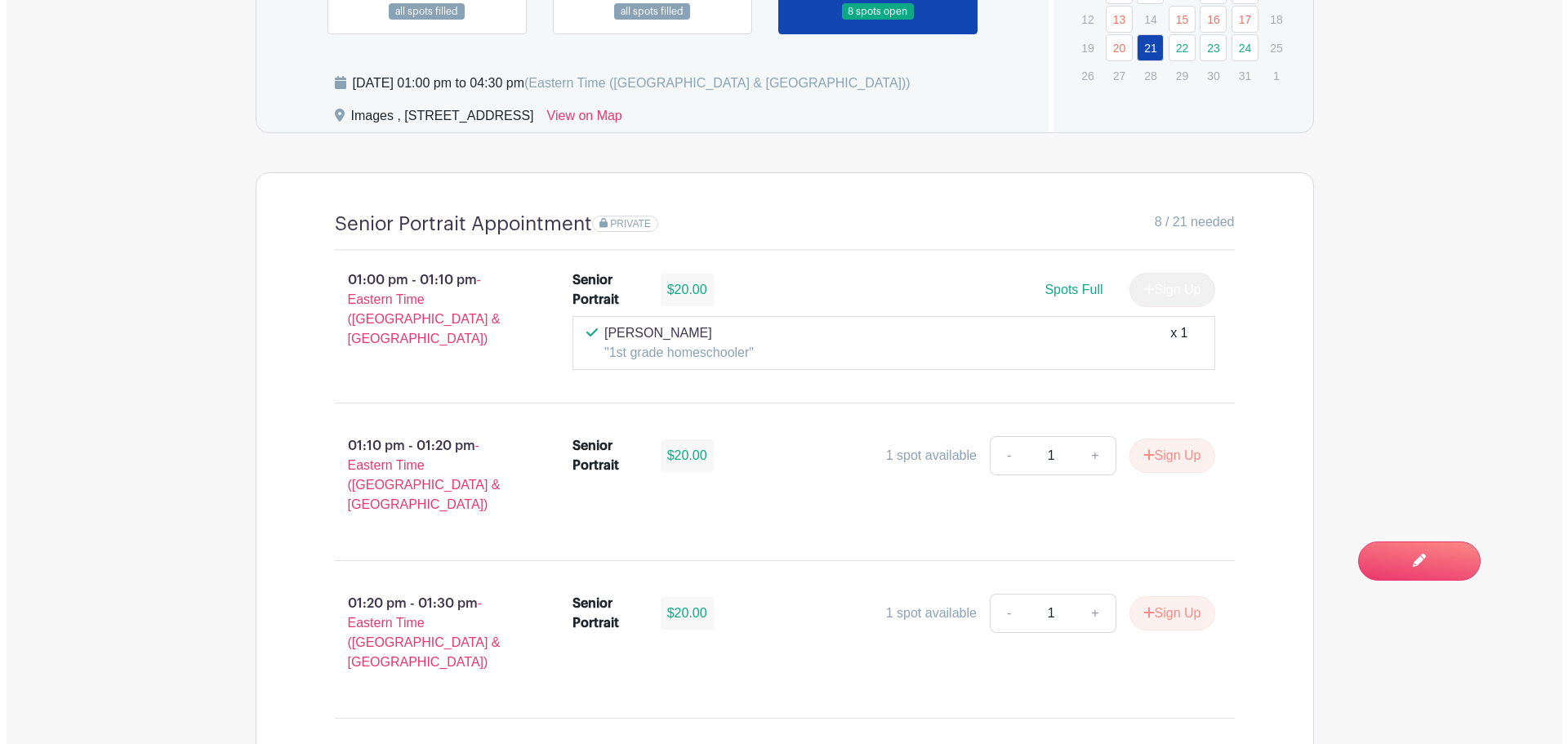
scroll to position [1143, 0]
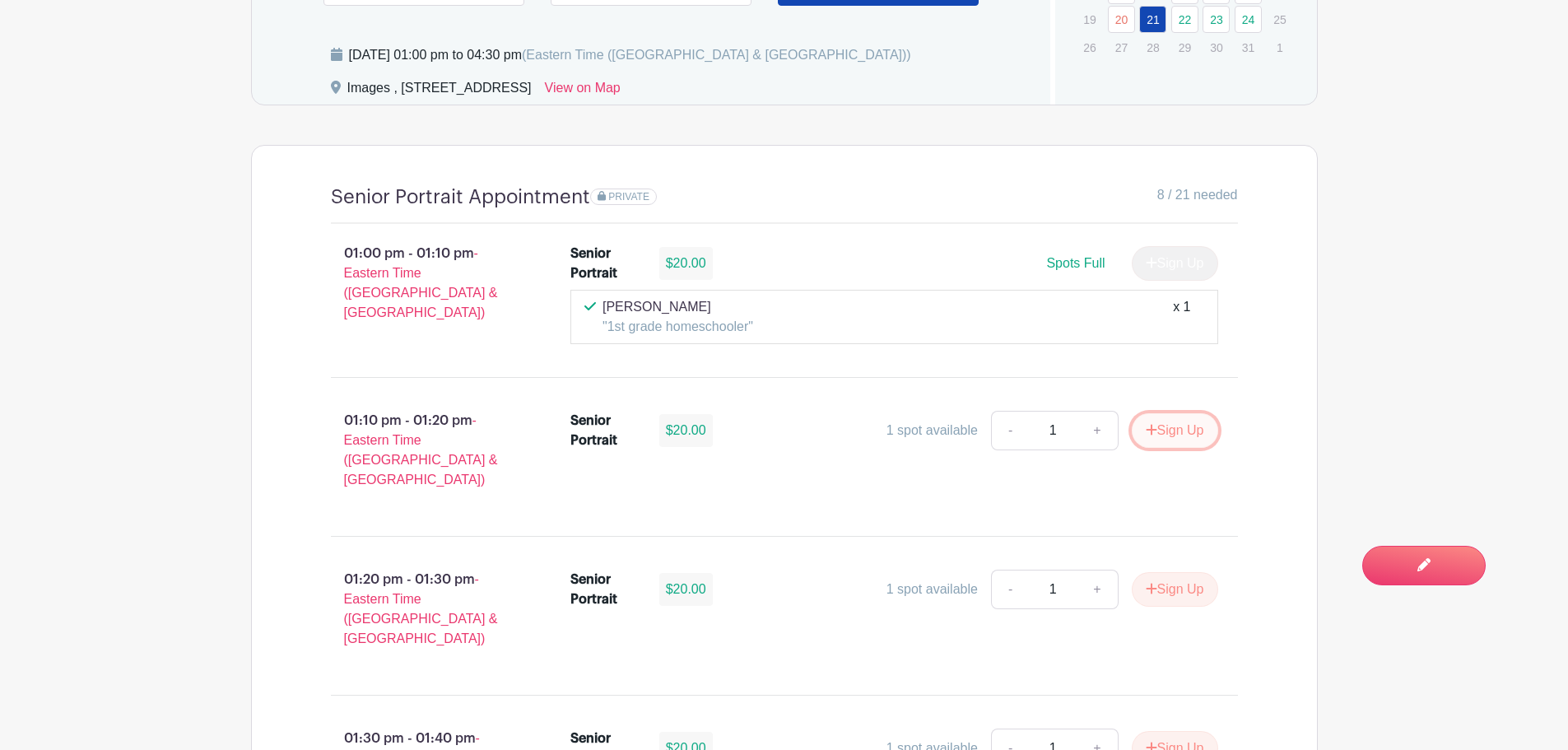
click at [1193, 421] on button "Sign Up" at bounding box center [1175, 430] width 87 height 35
click at [1193, 421] on div "Sign Up" at bounding box center [1169, 430] width 100 height 35
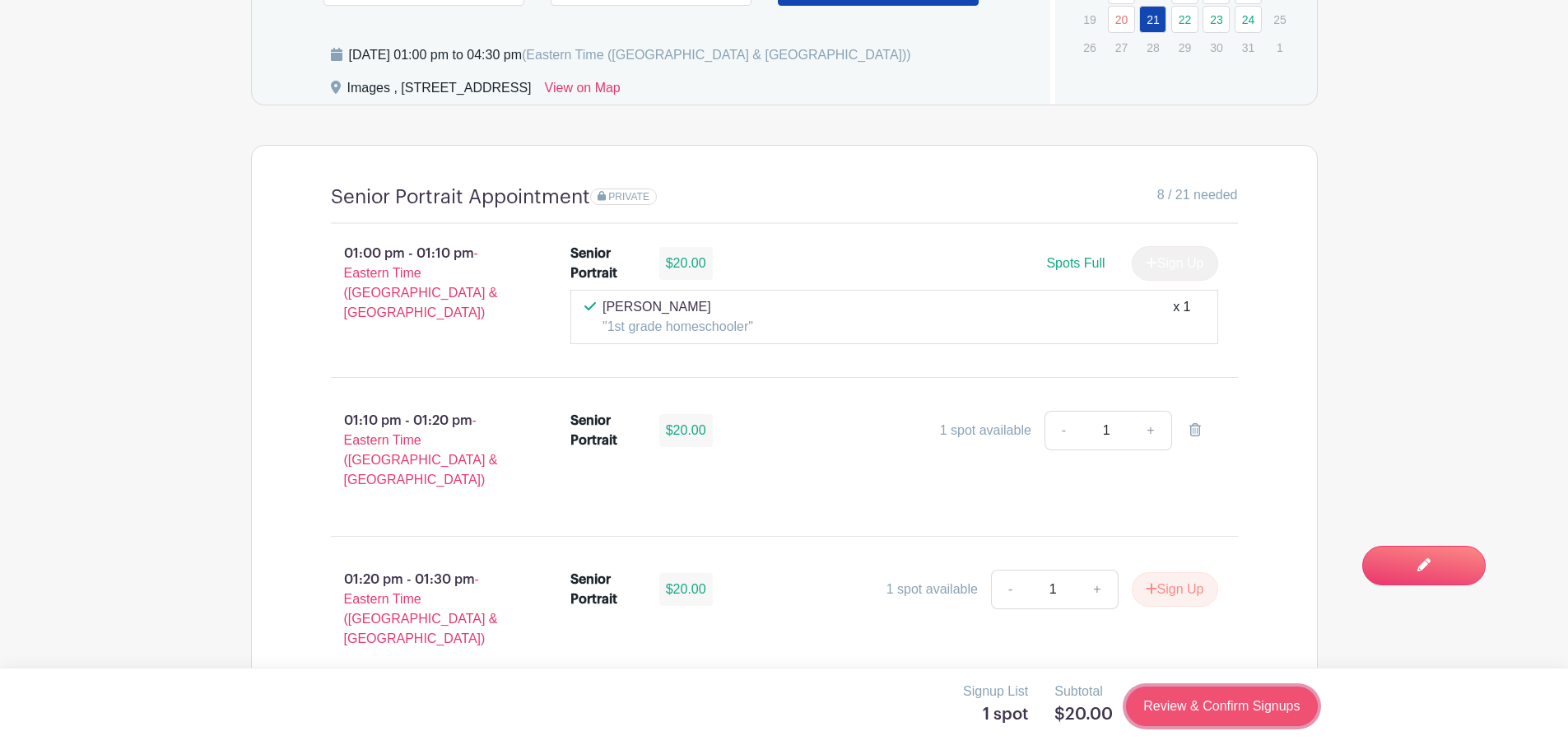
click at [1266, 704] on link "Review & Confirm Signups" at bounding box center [1222, 706] width 191 height 39
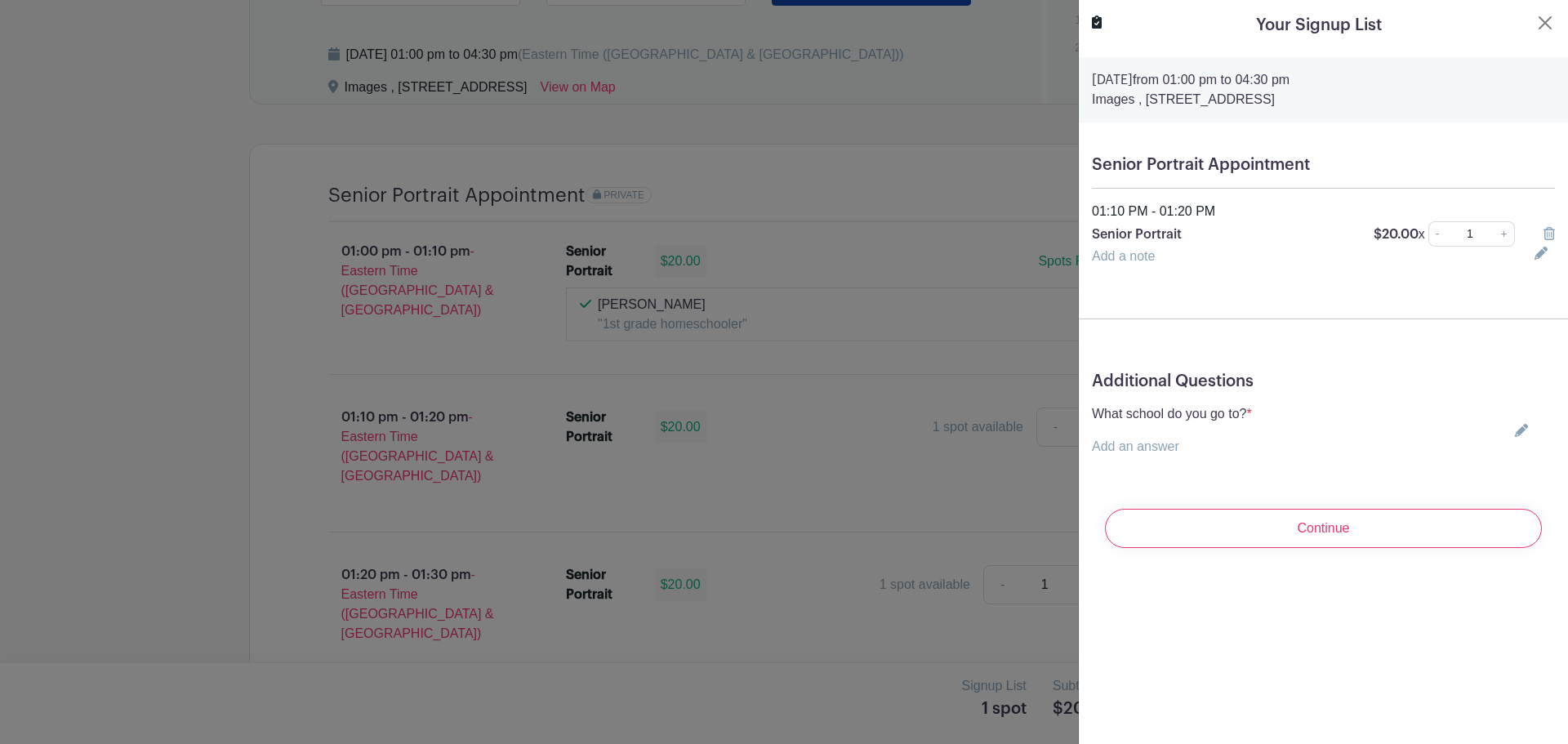
click at [1515, 423] on icon at bounding box center [1521, 430] width 13 height 13
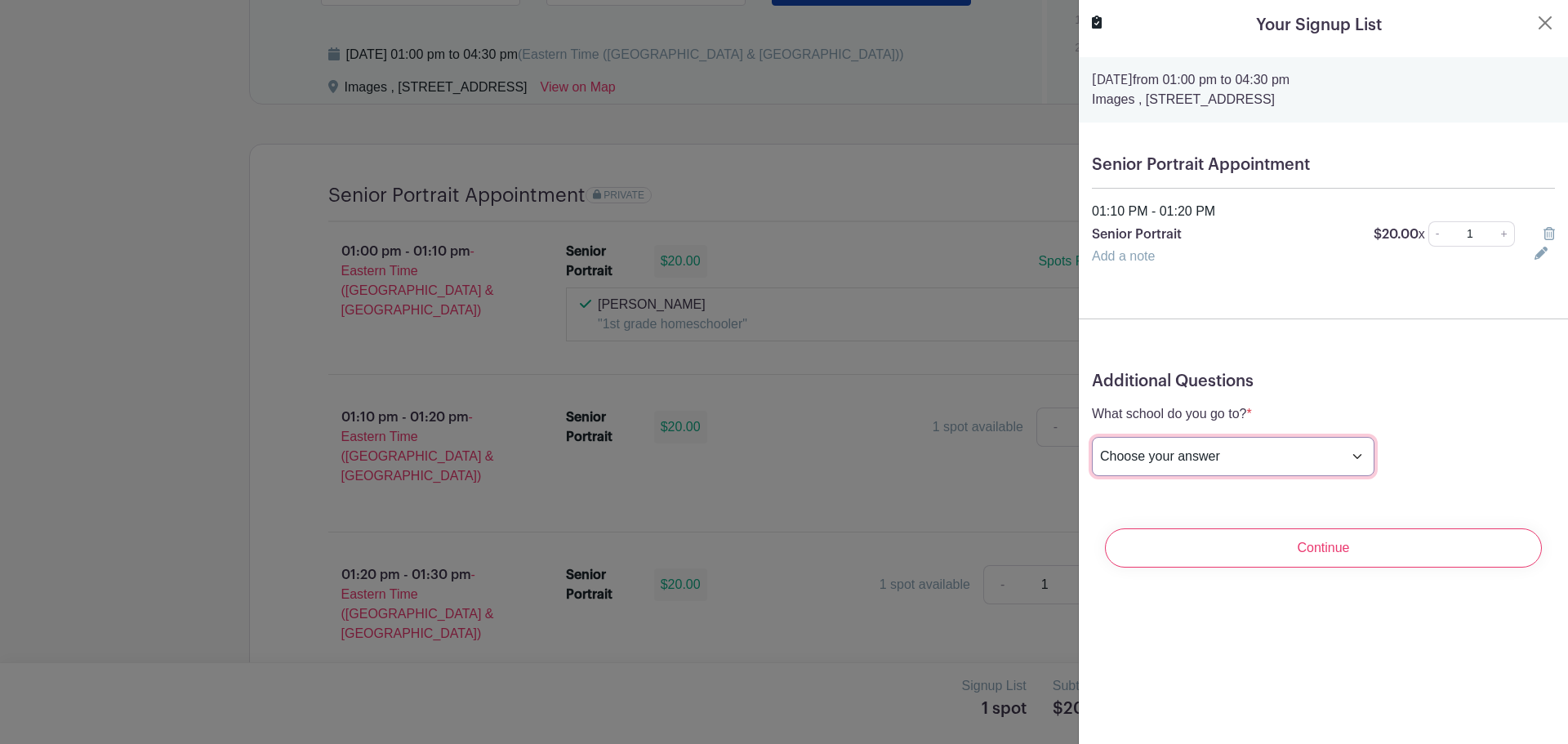
click at [1271, 458] on select "Choose your answer Boiling Springs High Broome High Byrnes High Chesnee High Cl…" at bounding box center [1233, 456] width 283 height 39
select select "3957"
click at [1092, 437] on select "Choose your answer Boiling Springs High Broome High Byrnes High Chesnee High Cl…" at bounding box center [1233, 456] width 283 height 39
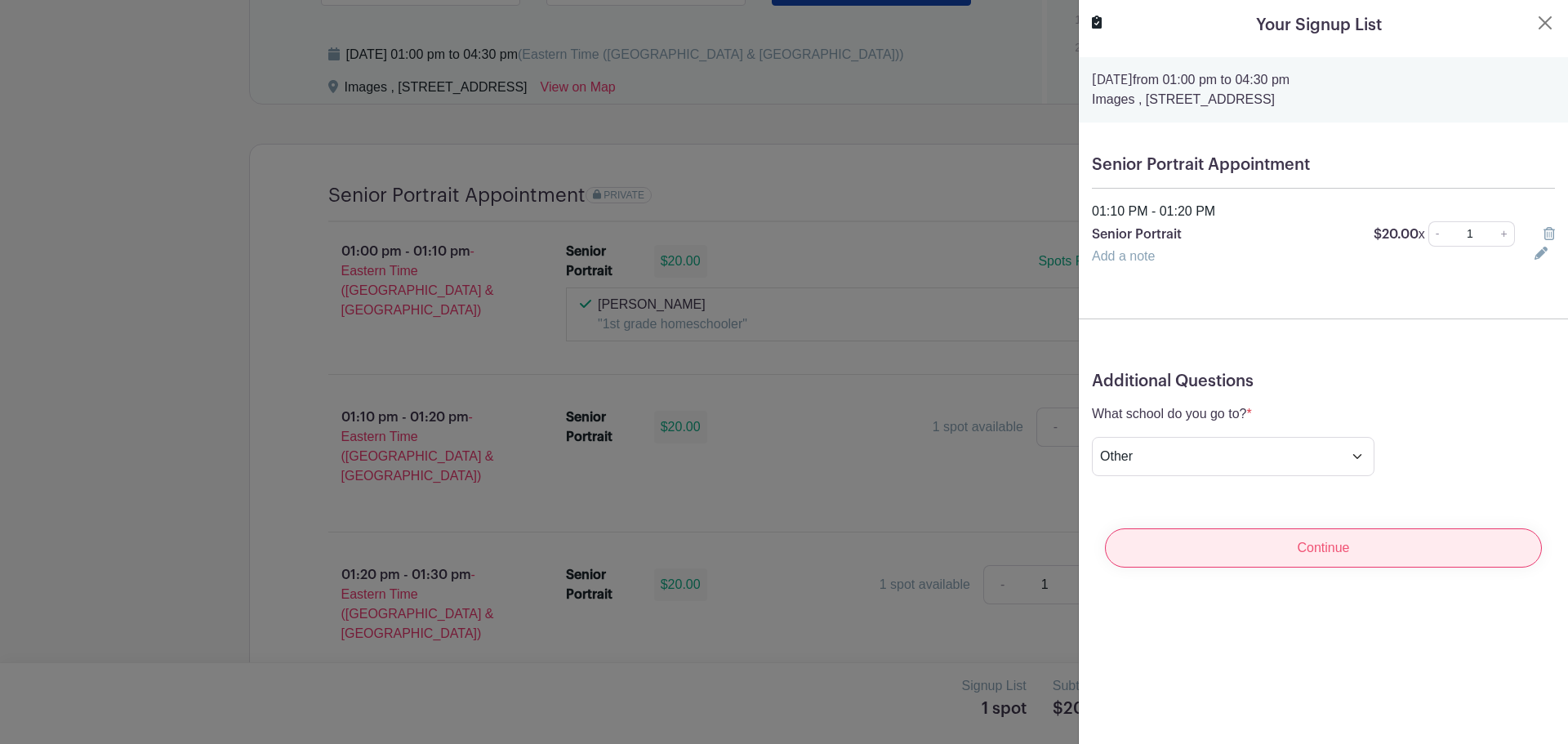
click at [1289, 550] on input "Continue" at bounding box center [1323, 547] width 437 height 39
click at [1289, 550] on div "Continue" at bounding box center [1323, 548] width 463 height 66
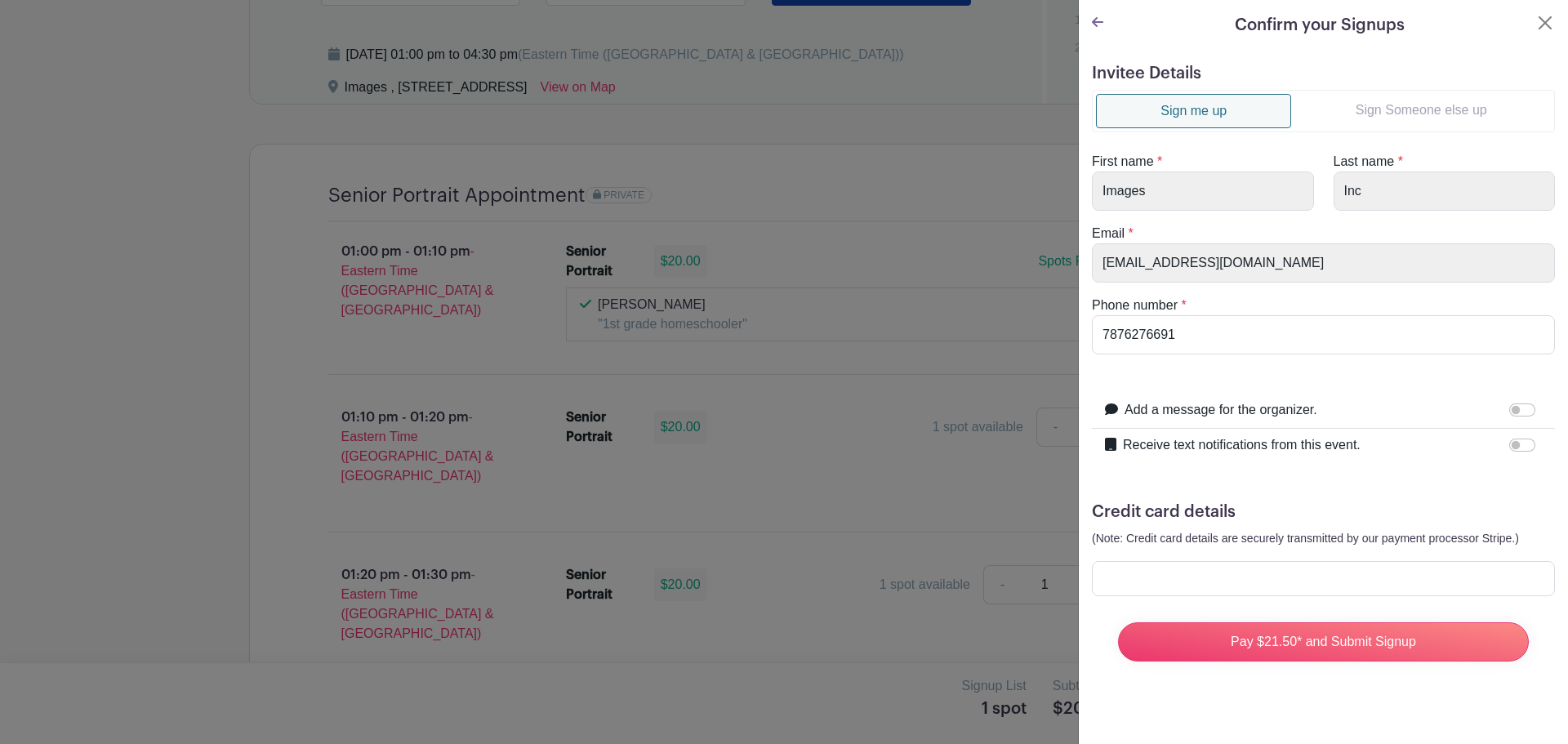
click at [1438, 105] on link "Sign Someone else up" at bounding box center [1420, 110] width 260 height 33
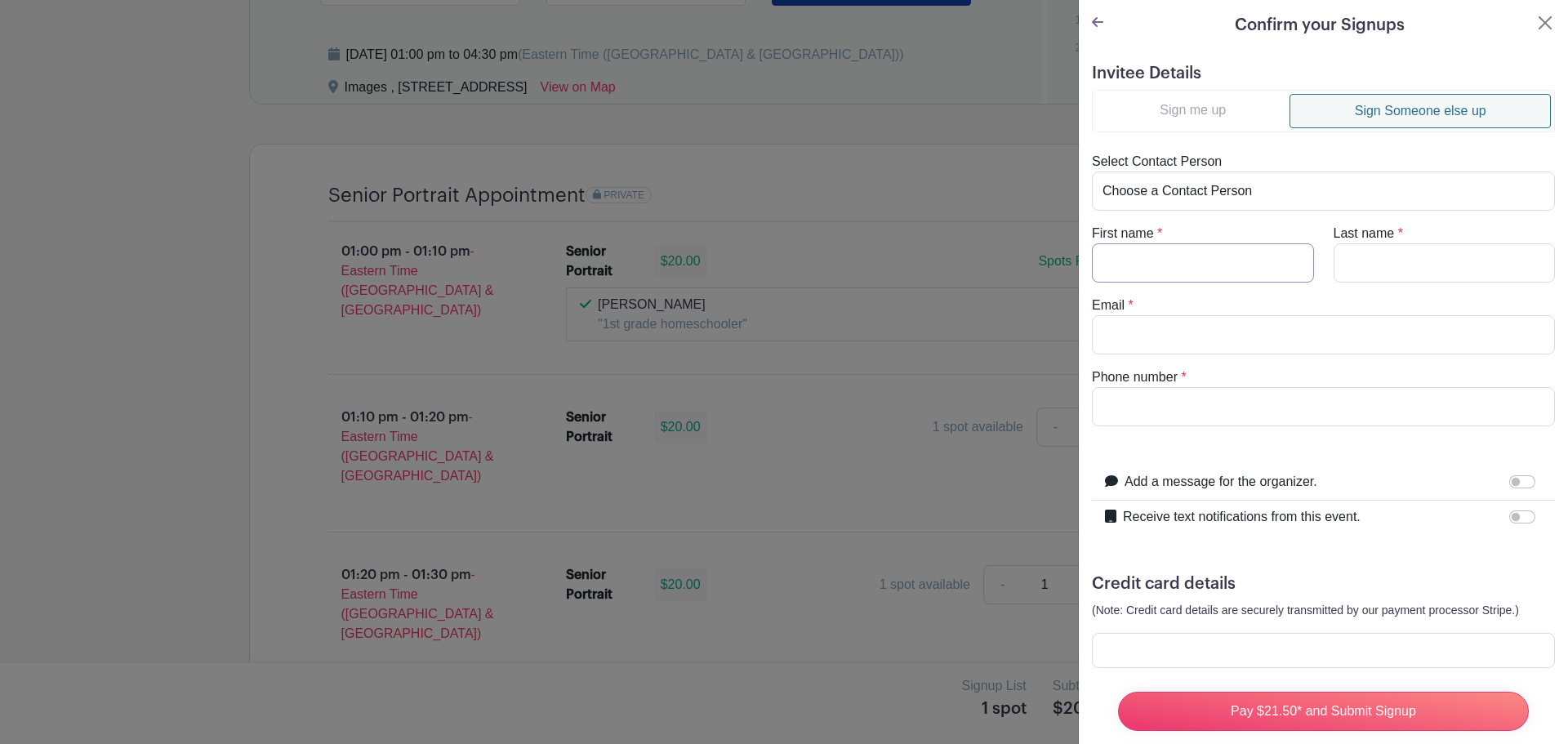
click at [1263, 274] on input "First name" at bounding box center [1203, 263] width 222 height 39
type input "Nathan"
type input "Hickey"
type input "sjdhickey@gmail.com"
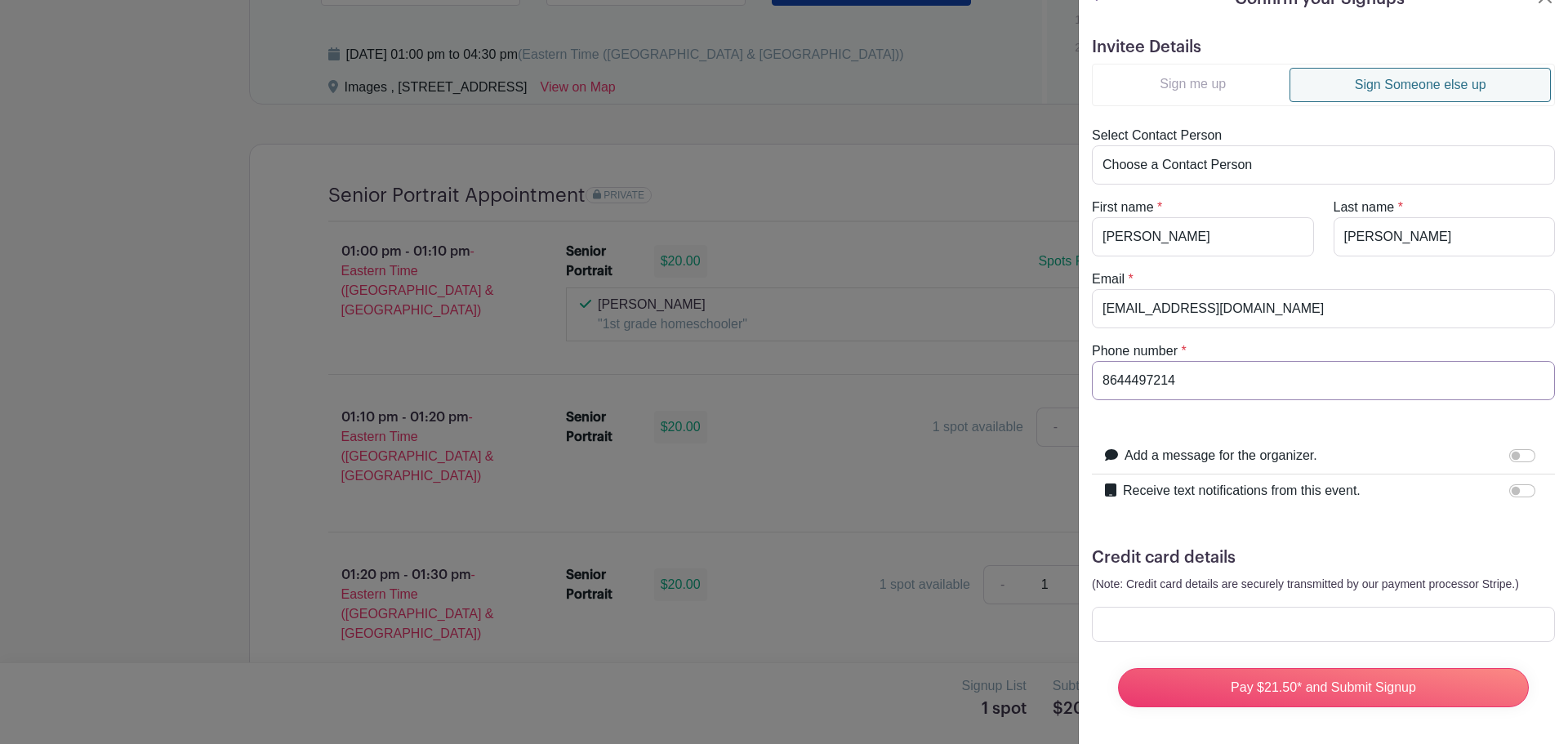
scroll to position [41, 0]
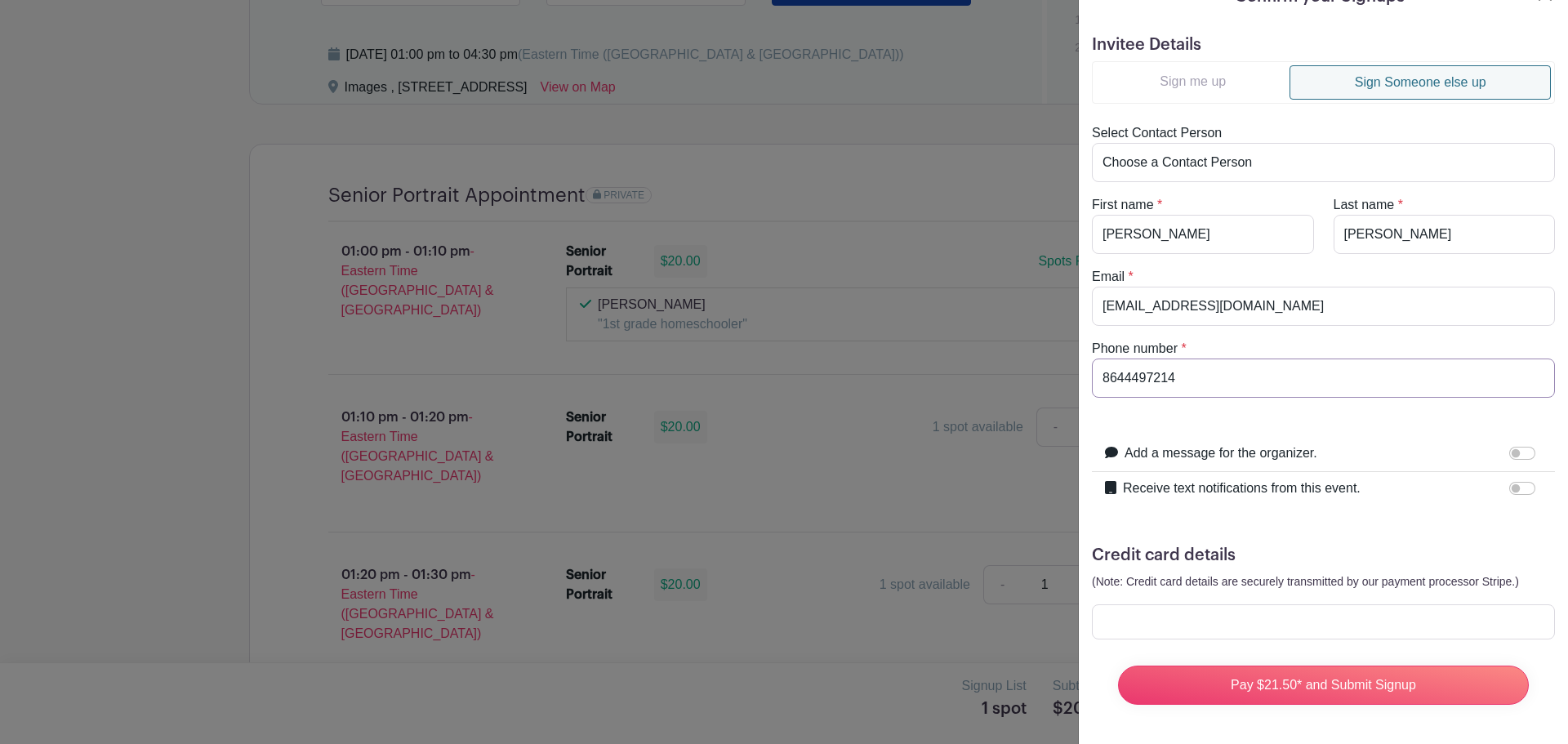
drag, startPoint x: 1186, startPoint y: 361, endPoint x: 1052, endPoint y: 375, distance: 134.7
type input "8644497214"
click at [1512, 482] on input "Receive text notifications from this event." at bounding box center [1523, 488] width 27 height 13
checkbox input "true"
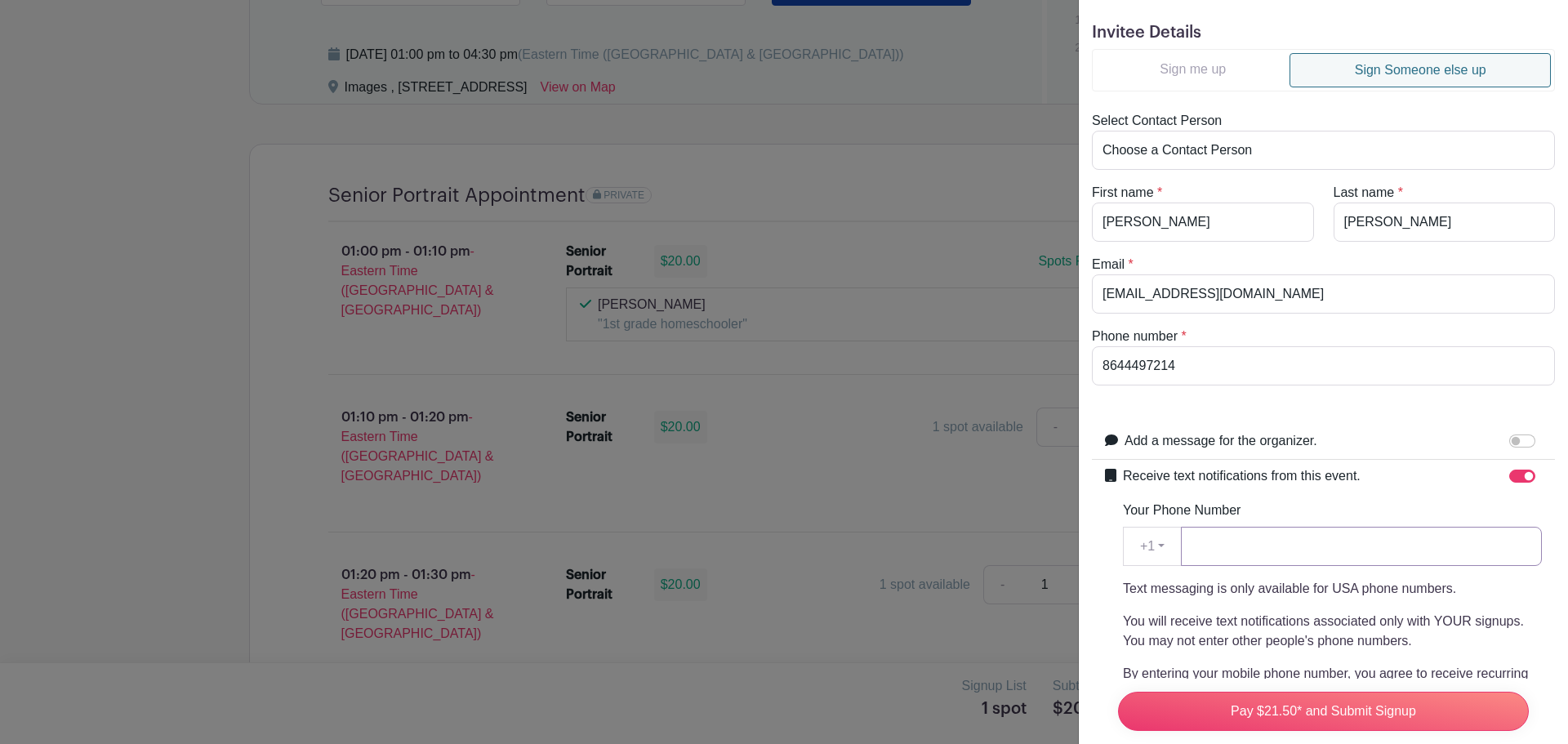
paste input "8644497214"
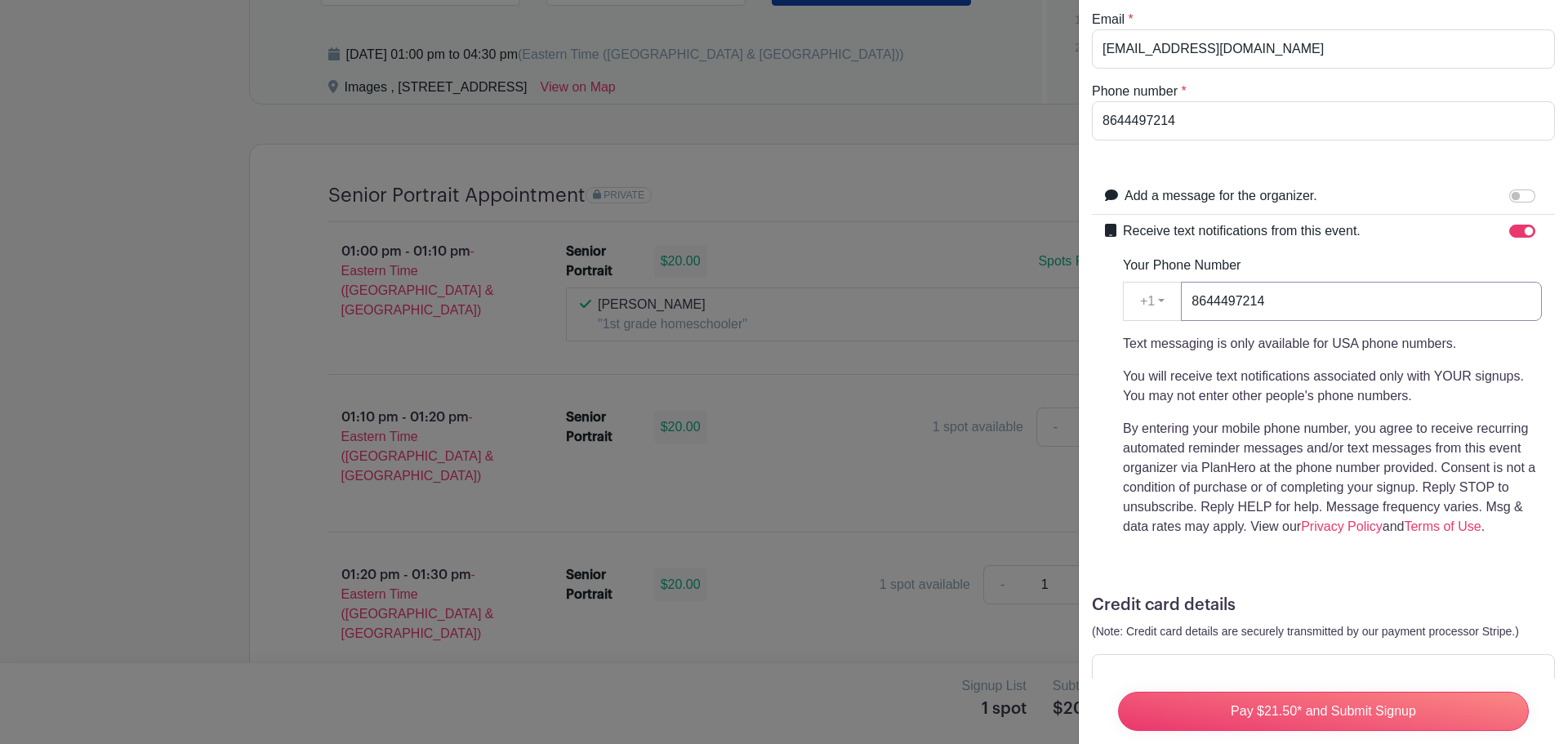
scroll to position [348, 0]
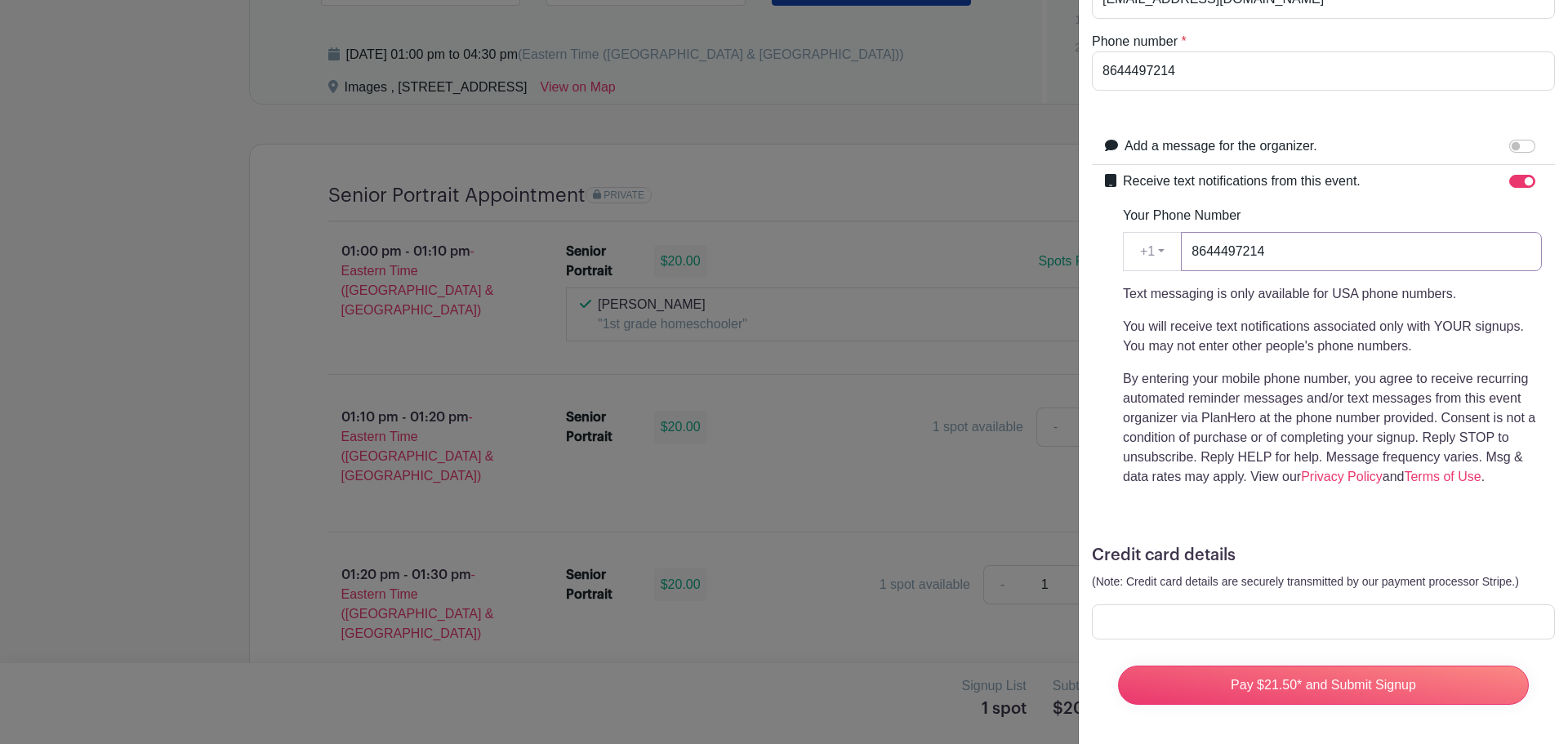
type input "8644497214"
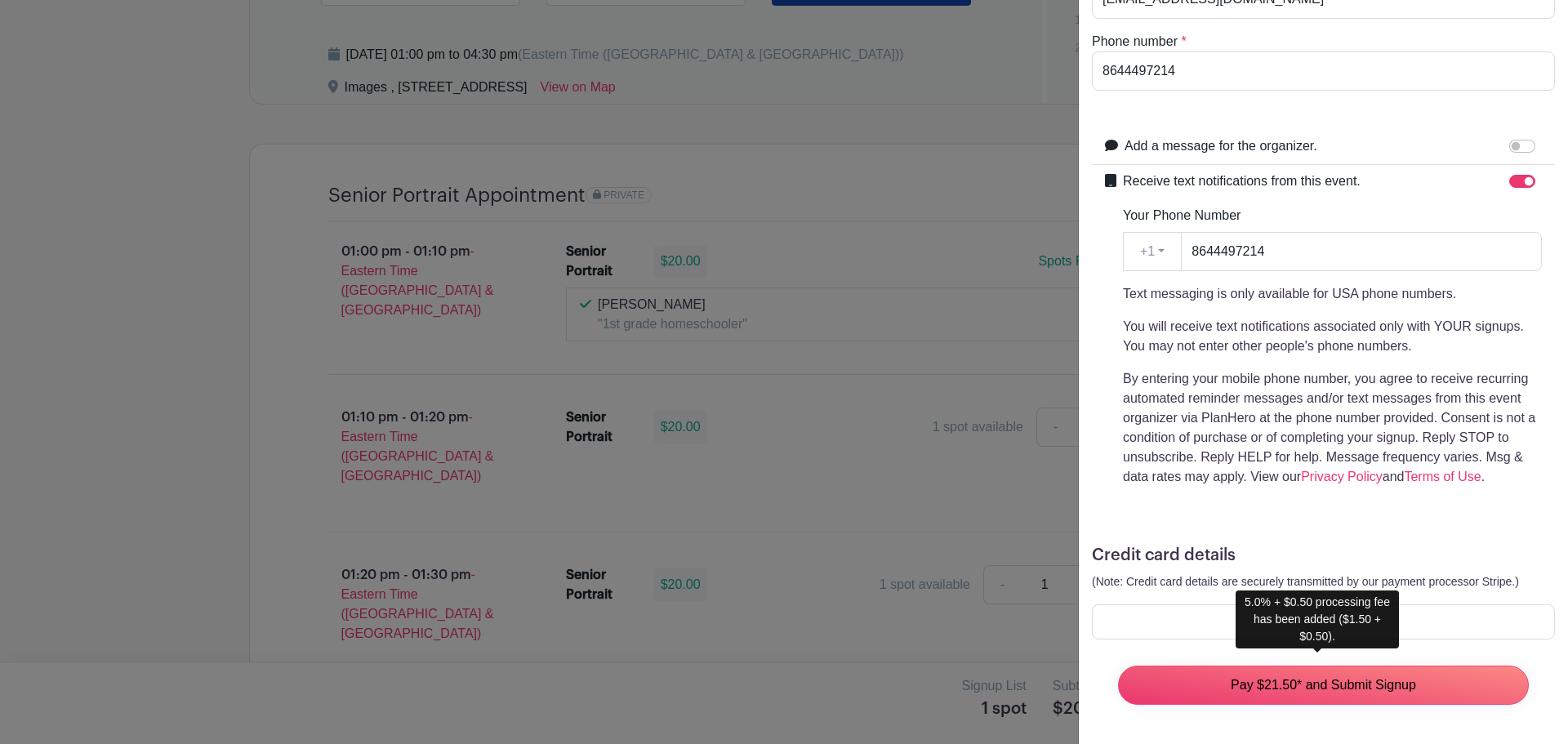
drag, startPoint x: 1277, startPoint y: 683, endPoint x: 885, endPoint y: 367, distance: 503.5
click at [1277, 683] on input "Pay $21.50* and Submit Signup" at bounding box center [1323, 685] width 411 height 39
click at [1283, 671] on input "Pay $21.50* and Submit Signup" at bounding box center [1323, 685] width 411 height 39
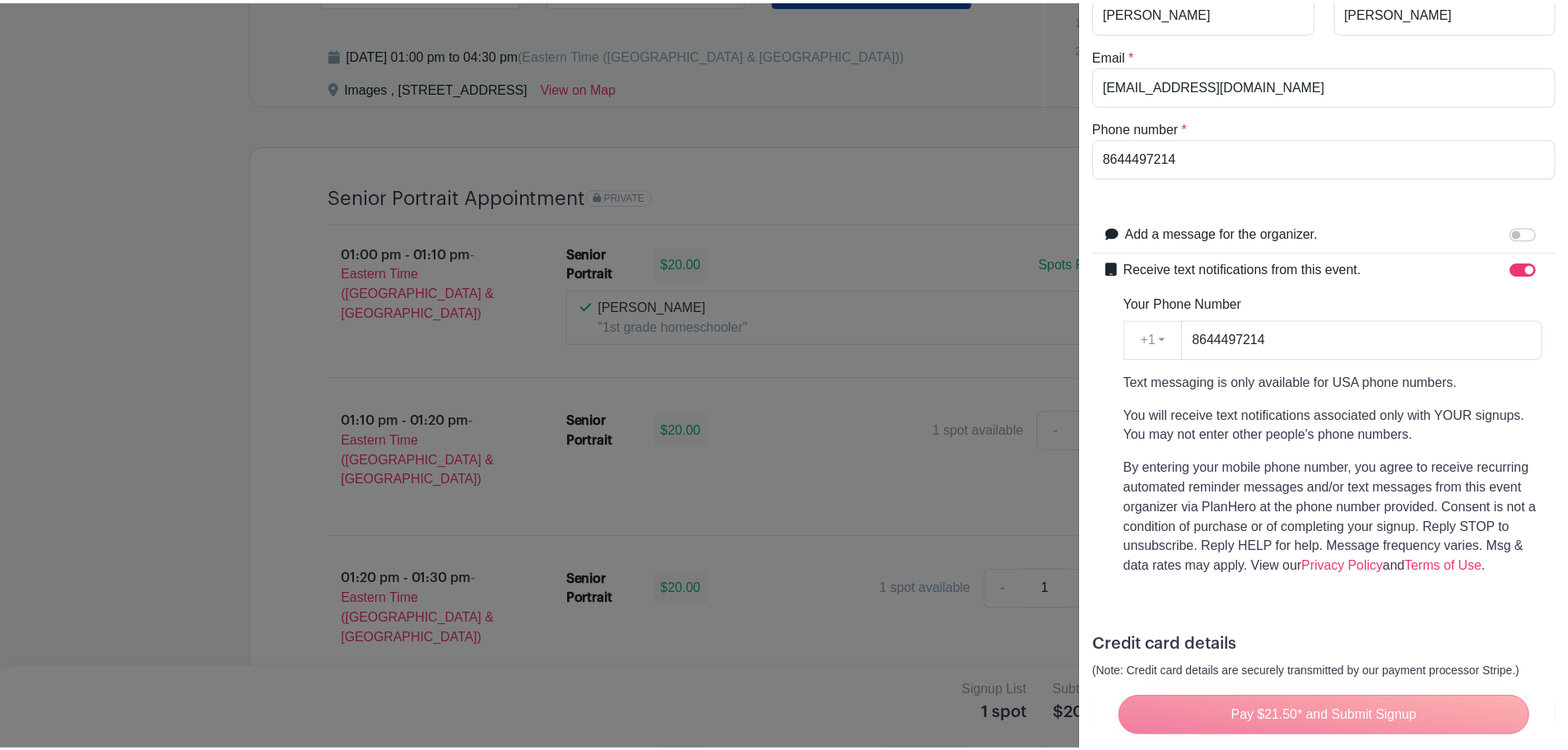
scroll to position [0, 0]
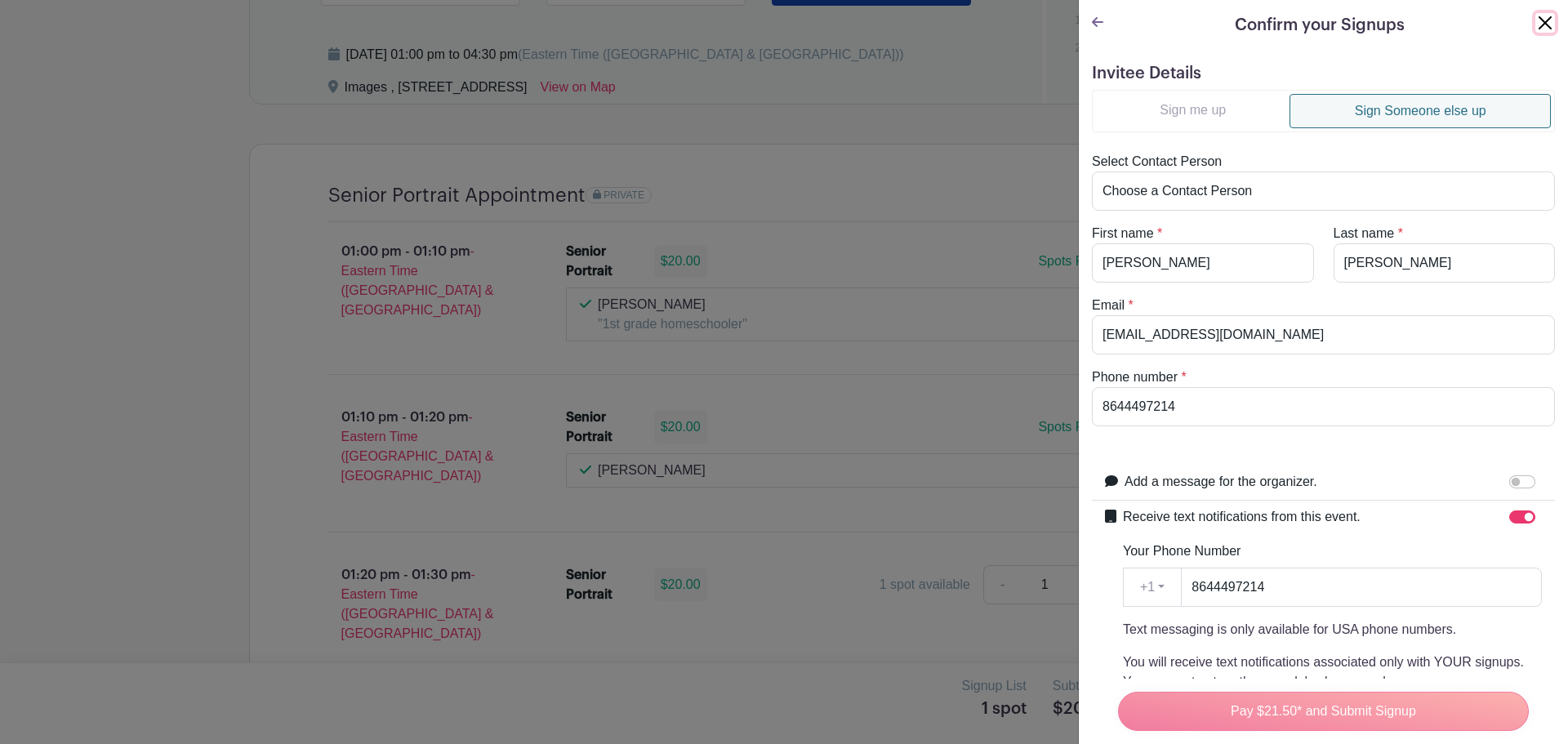
click at [1535, 19] on button "Close" at bounding box center [1545, 23] width 19 height 19
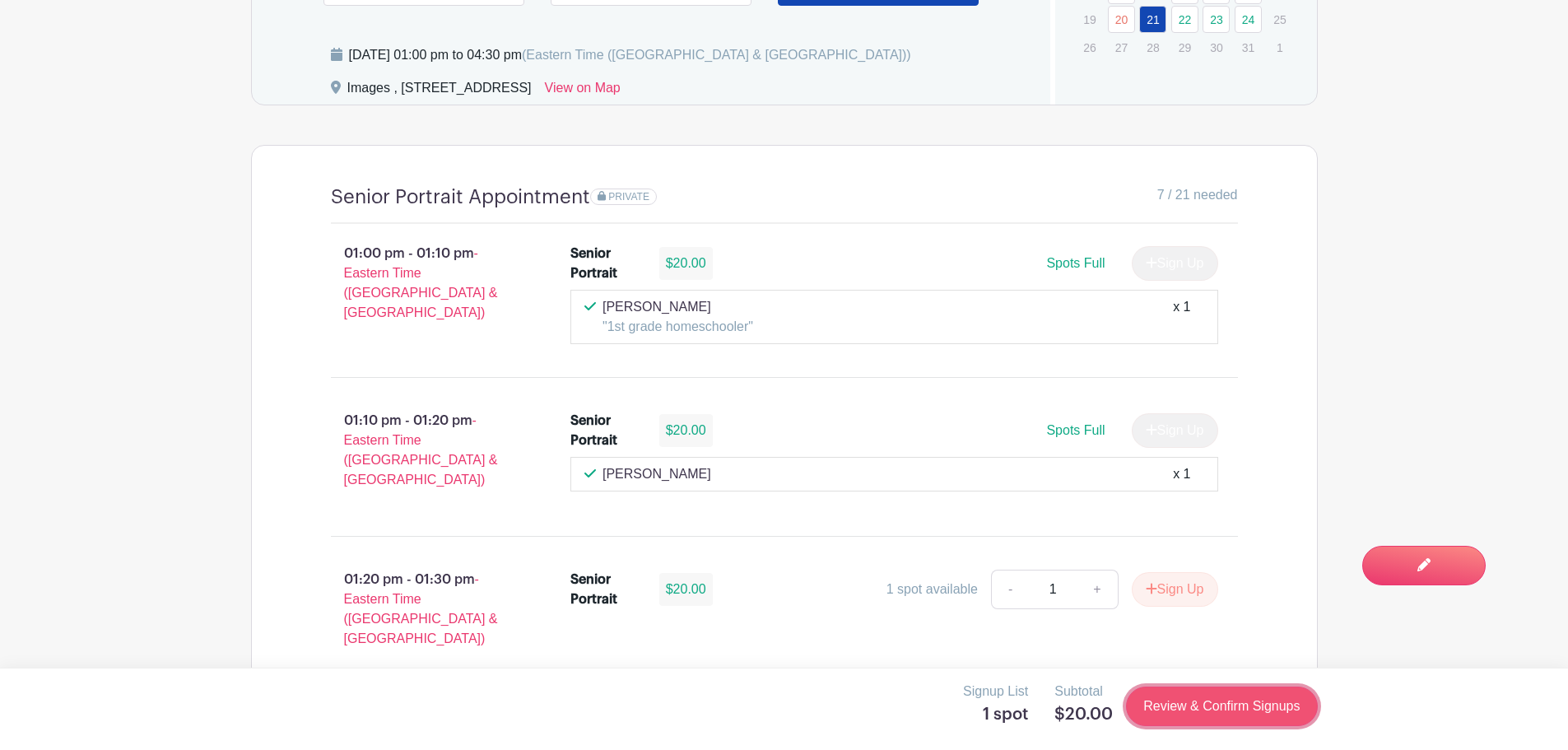
click at [1167, 697] on link "Review & Confirm Signups" at bounding box center [1222, 706] width 191 height 39
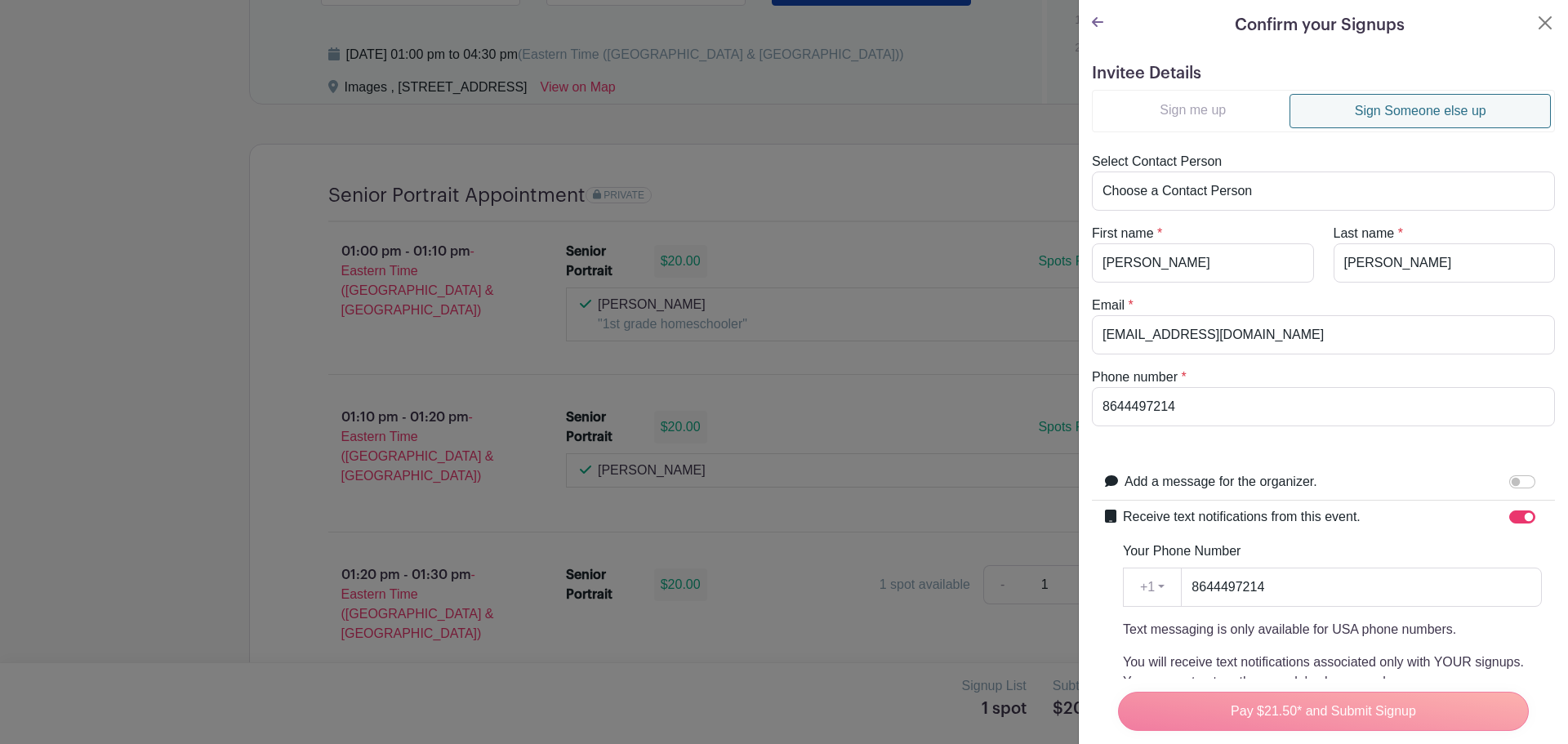
click at [865, 484] on div at bounding box center [784, 372] width 1568 height 744
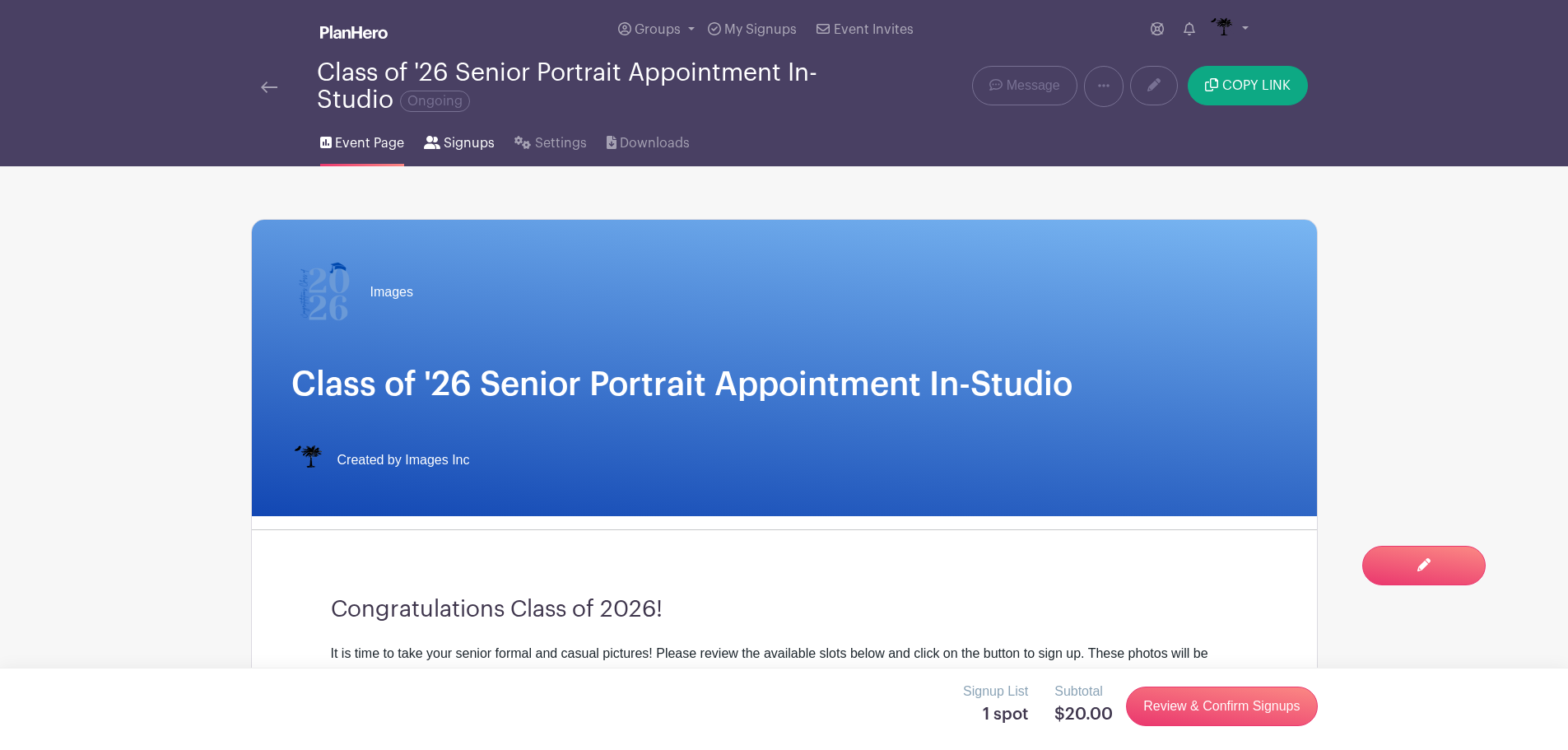
click at [476, 140] on span "Signups" at bounding box center [469, 143] width 51 height 20
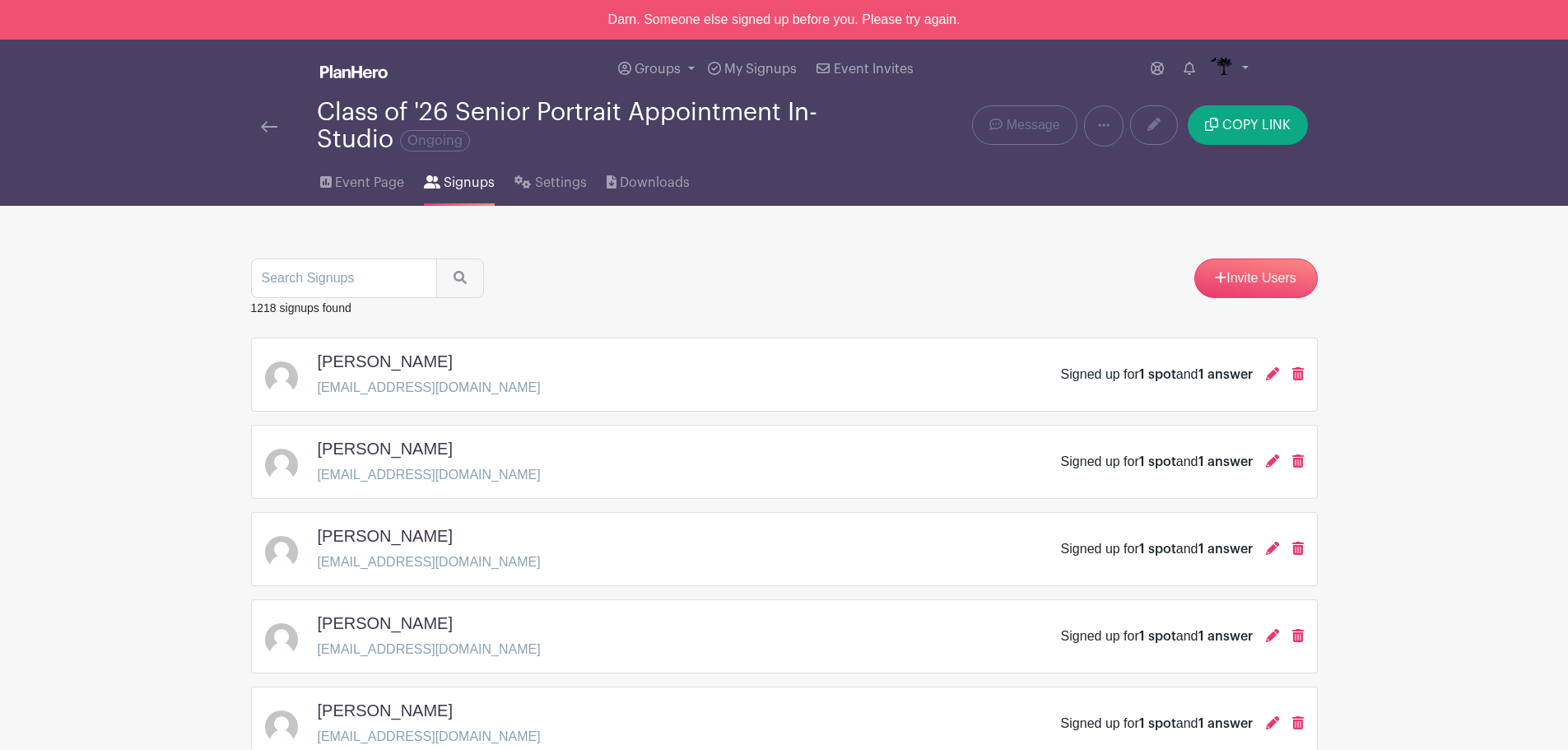
click at [307, 279] on input "search" at bounding box center [344, 278] width 186 height 39
type input "hicke"
click at [454, 274] on icon "submit" at bounding box center [460, 277] width 13 height 13
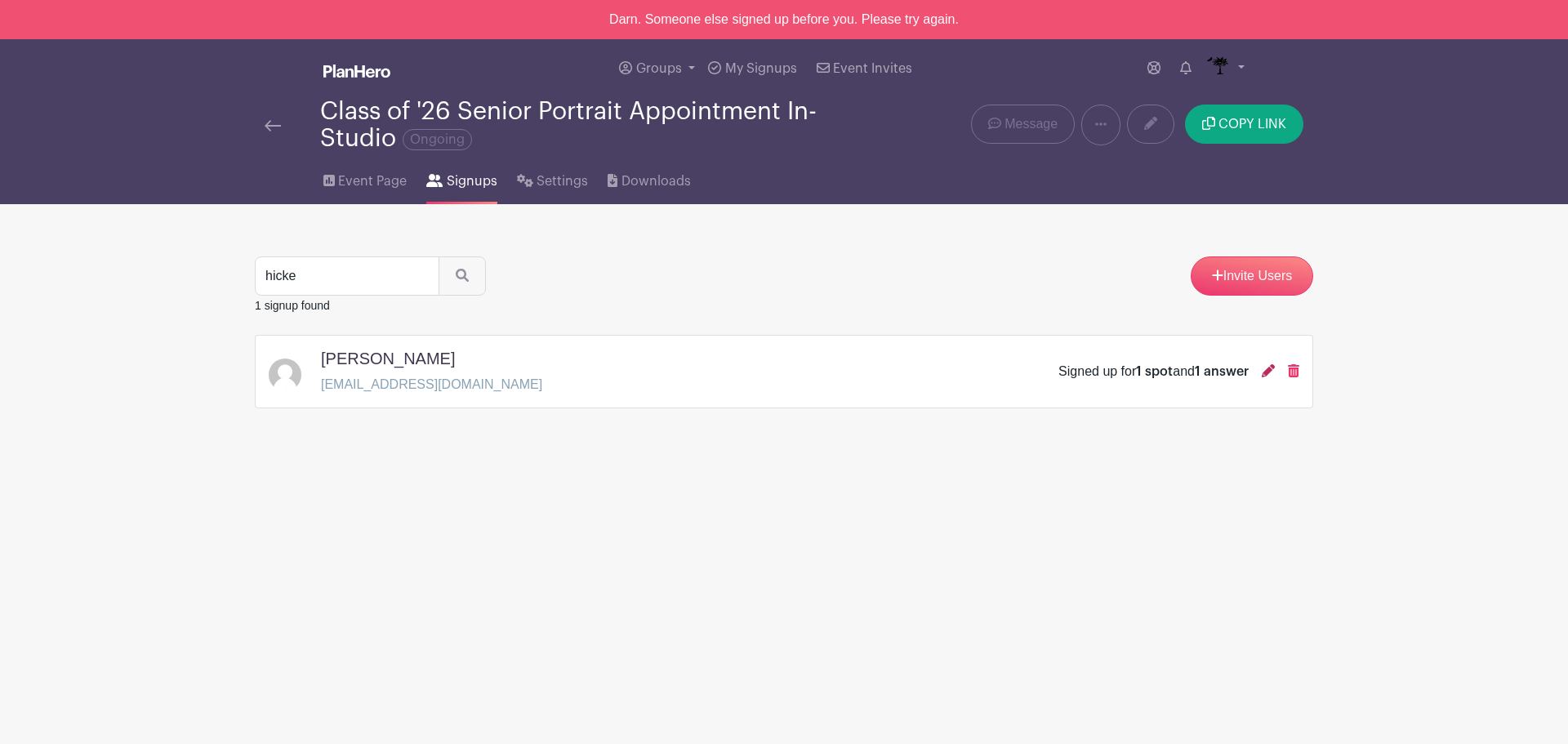
click at [1274, 368] on icon at bounding box center [1268, 370] width 13 height 13
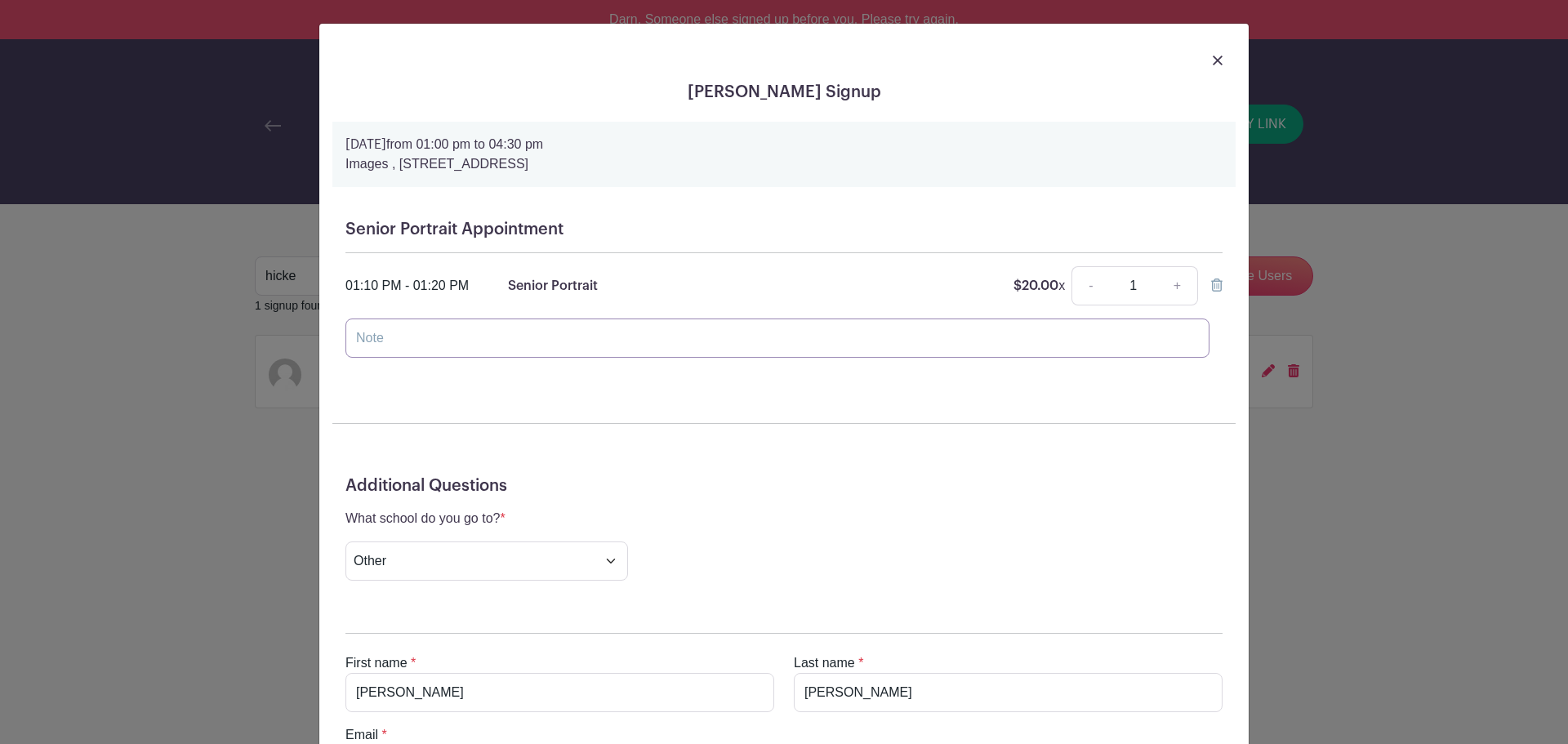
click at [591, 342] on input "text" at bounding box center [777, 338] width 864 height 39
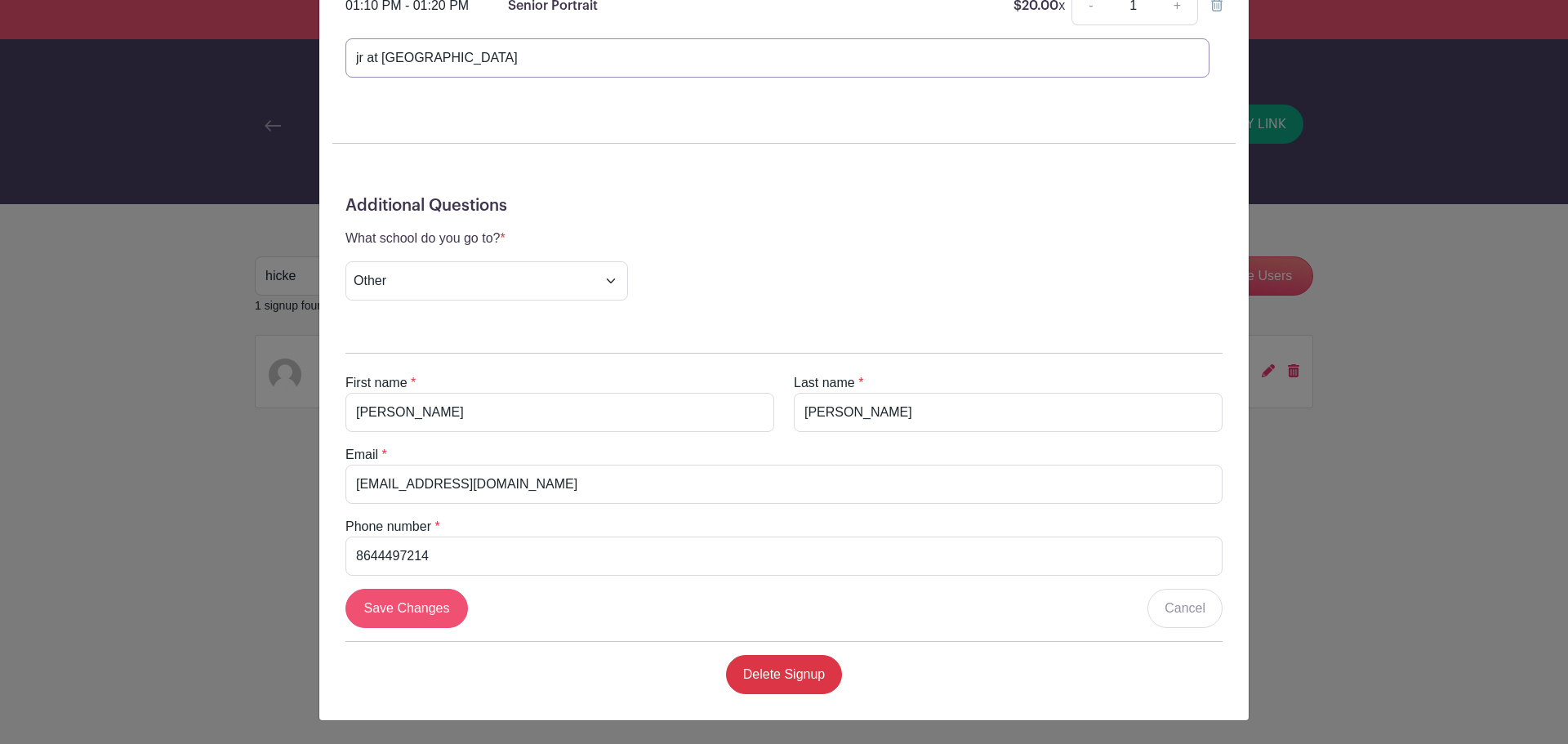
type input "jr at TRHS"
click at [400, 615] on input "Save Changes" at bounding box center [407, 608] width 122 height 39
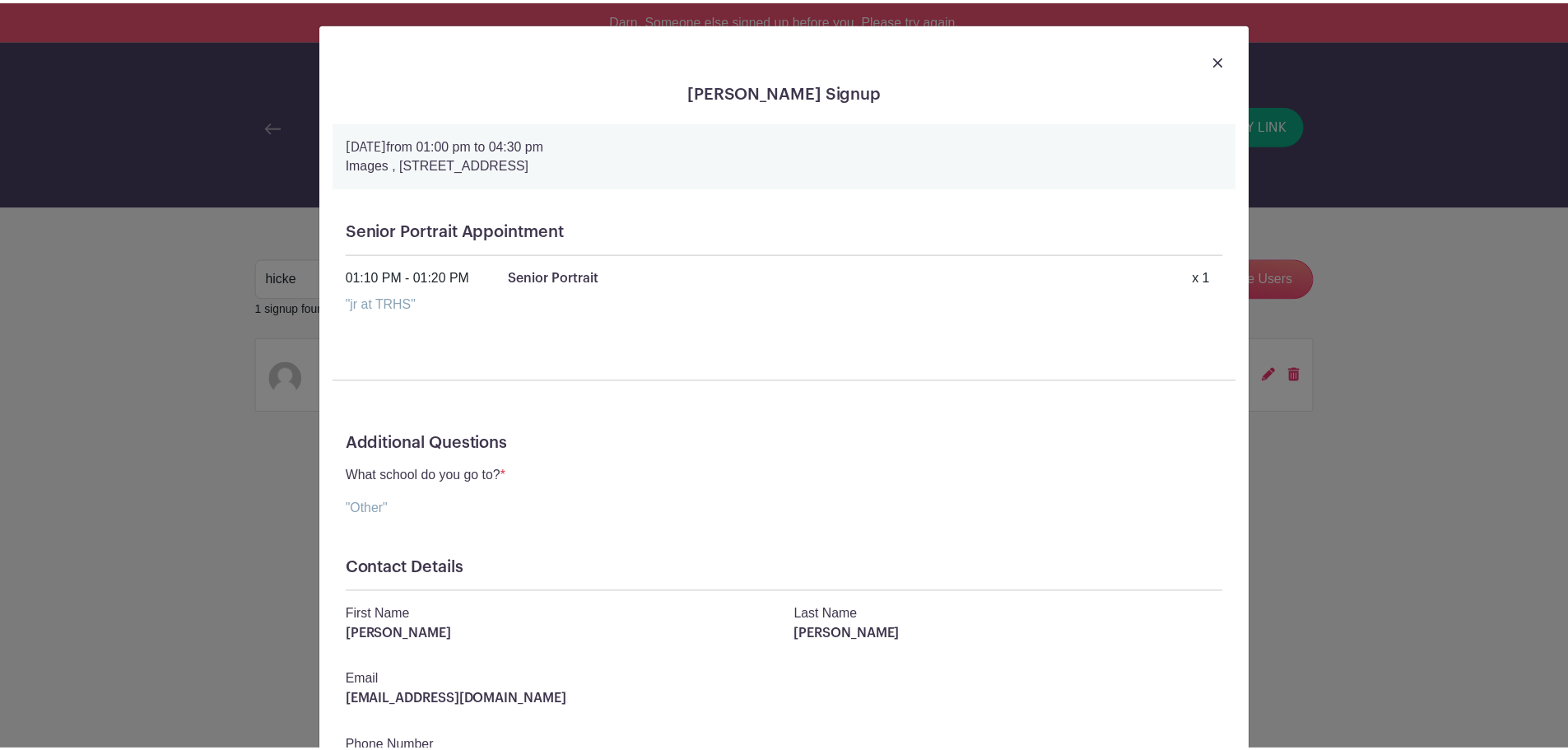
scroll to position [0, 0]
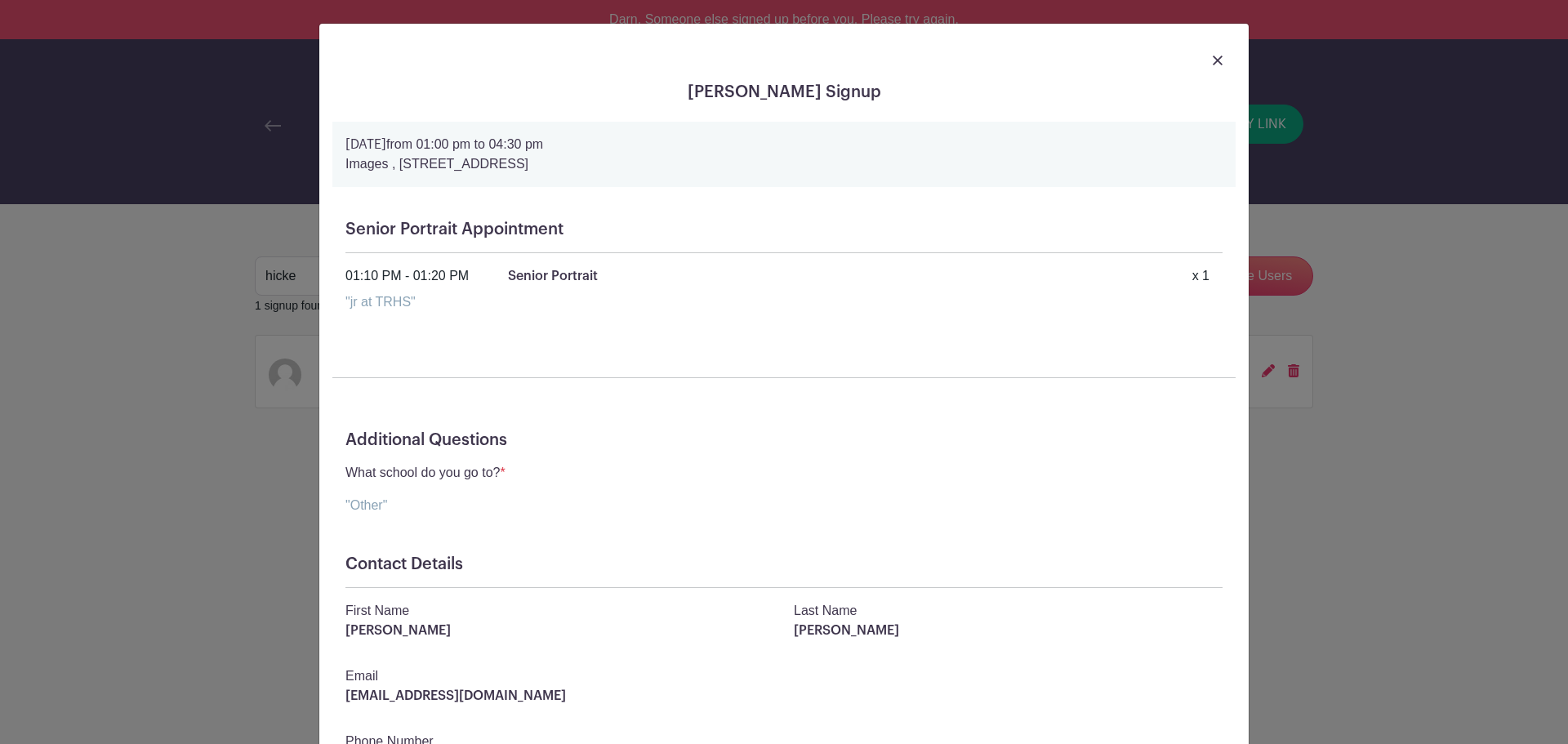
click at [1213, 56] on img at bounding box center [1217, 60] width 10 height 10
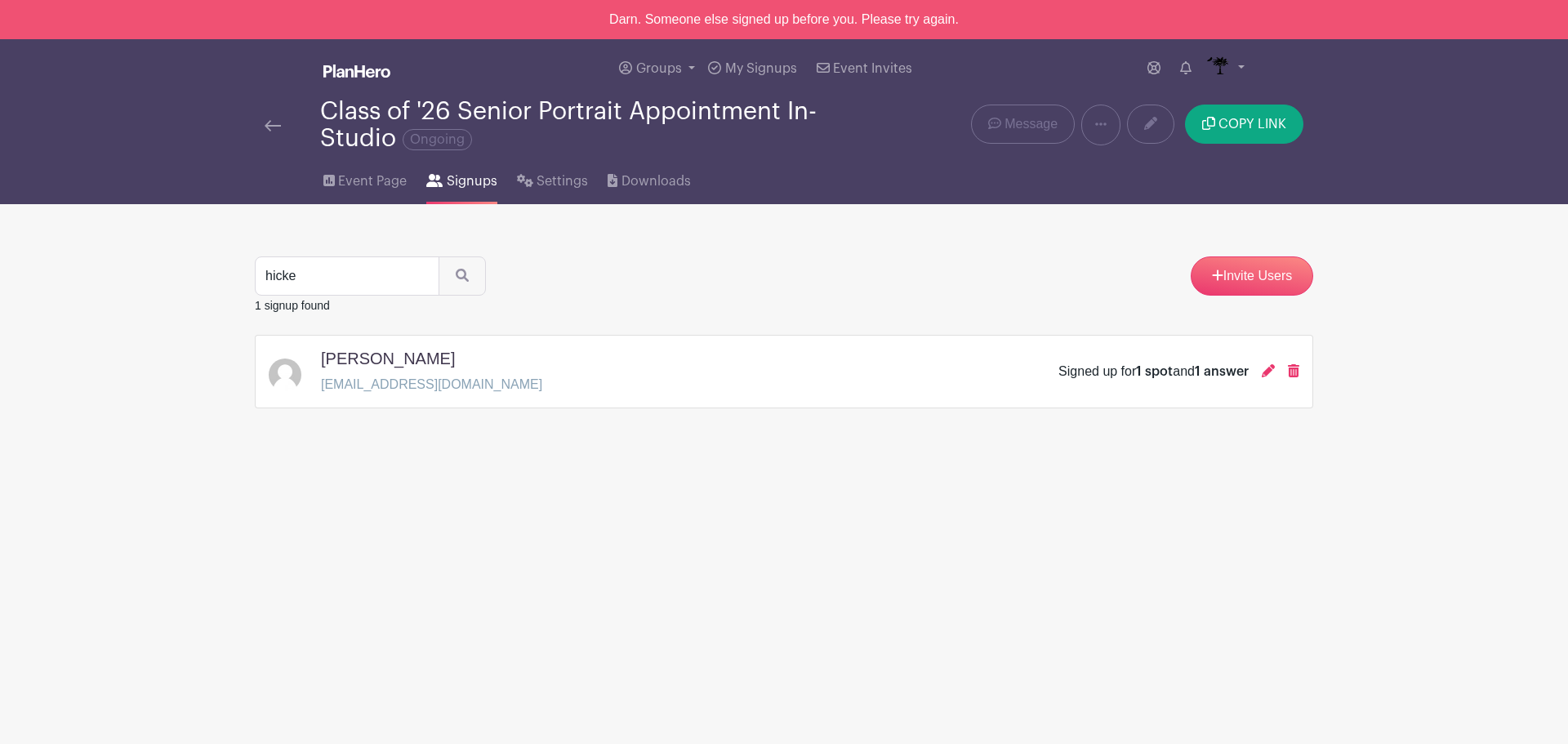
click at [273, 129] on img at bounding box center [273, 126] width 16 height 12
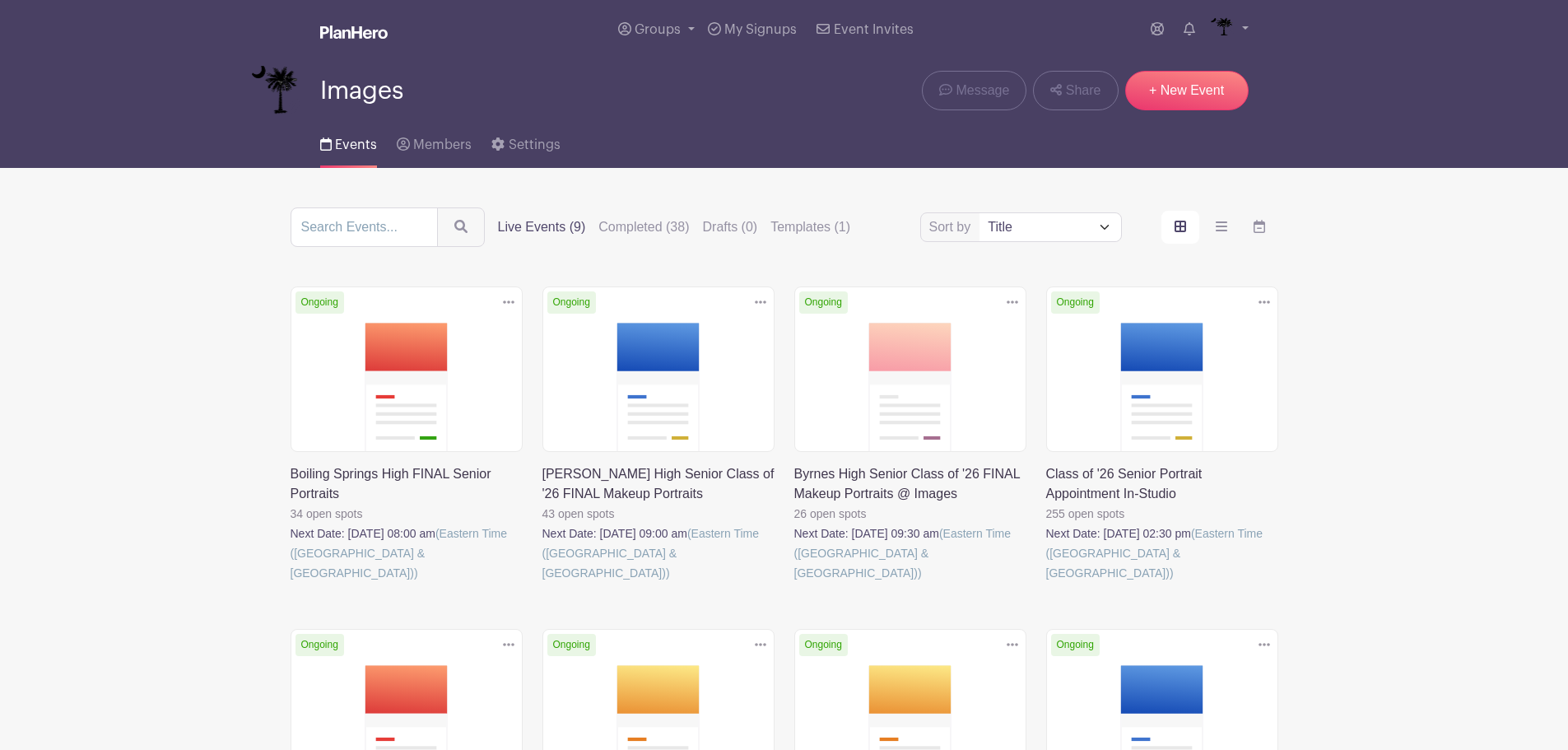
click at [1047, 583] on link at bounding box center [1047, 583] width 0 height 0
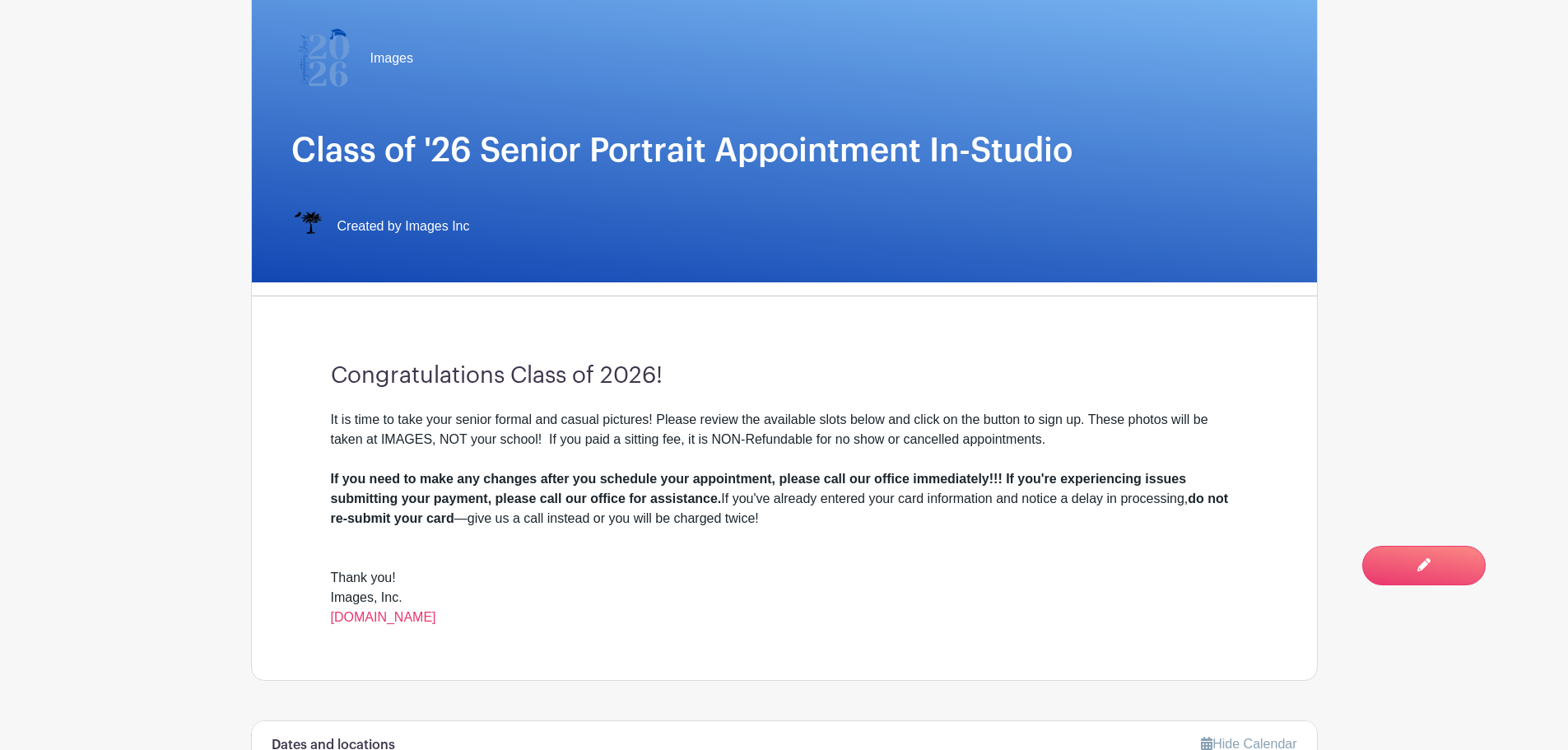
scroll to position [576, 0]
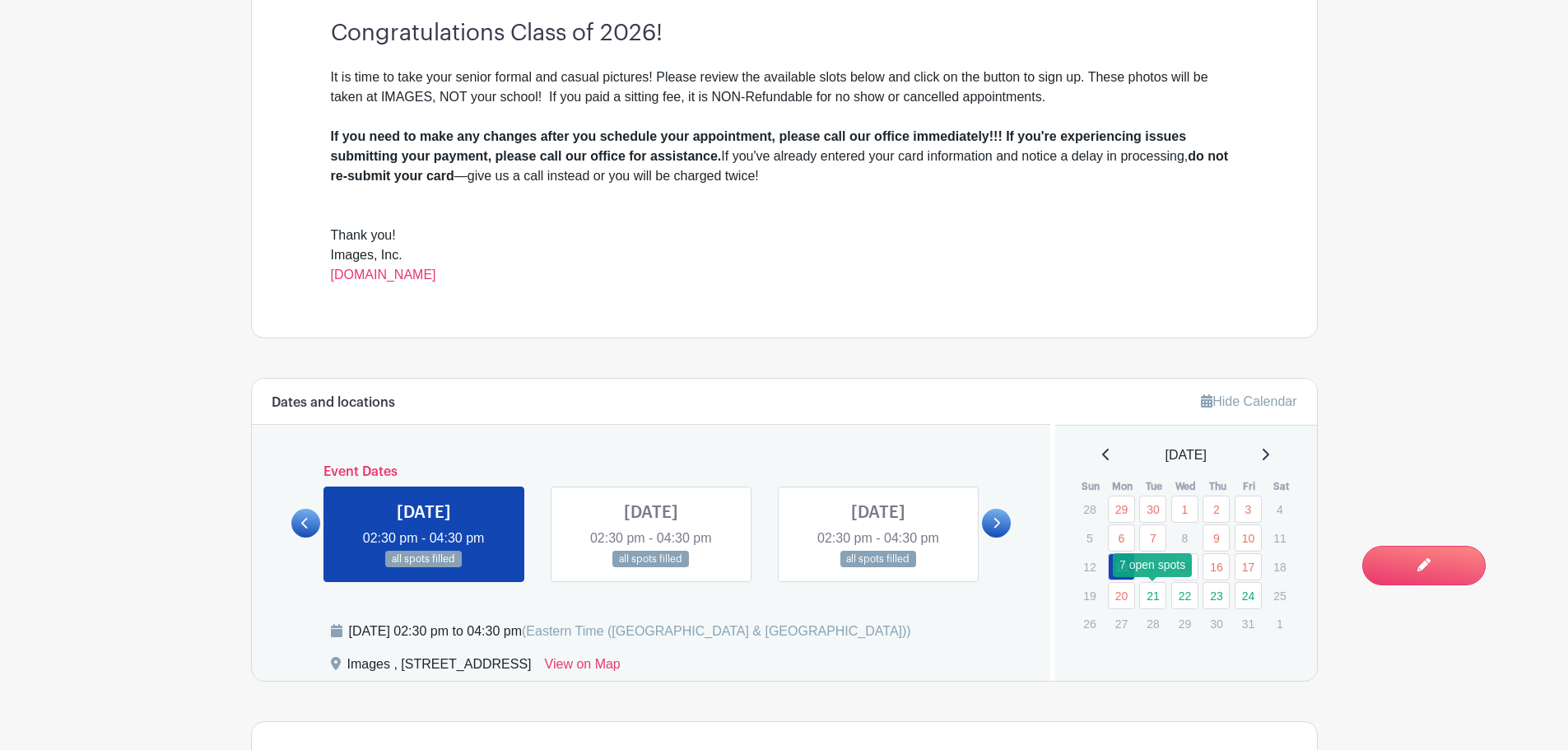
click at [1152, 596] on link "21" at bounding box center [1153, 596] width 27 height 27
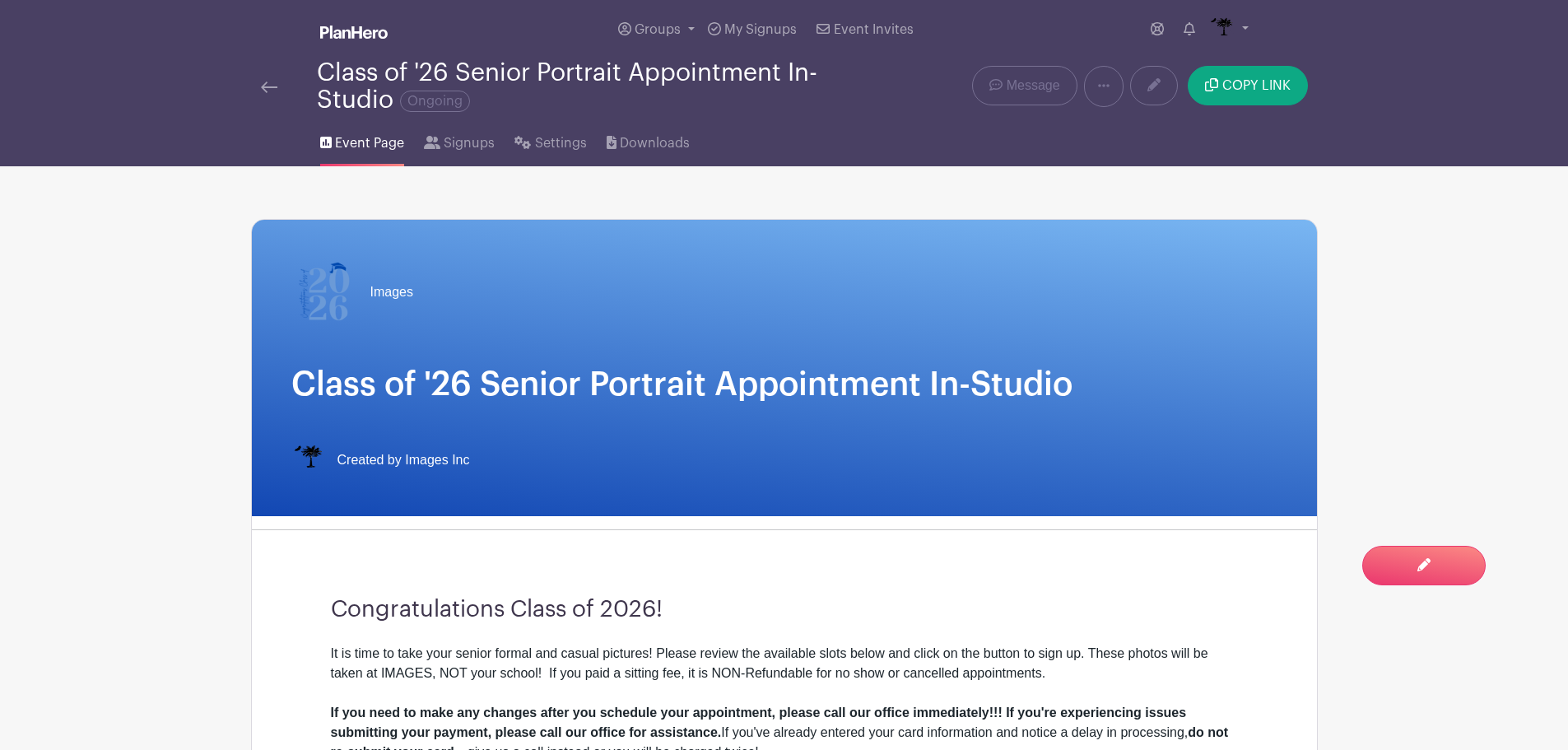
click at [269, 93] on link at bounding box center [269, 87] width 16 height 20
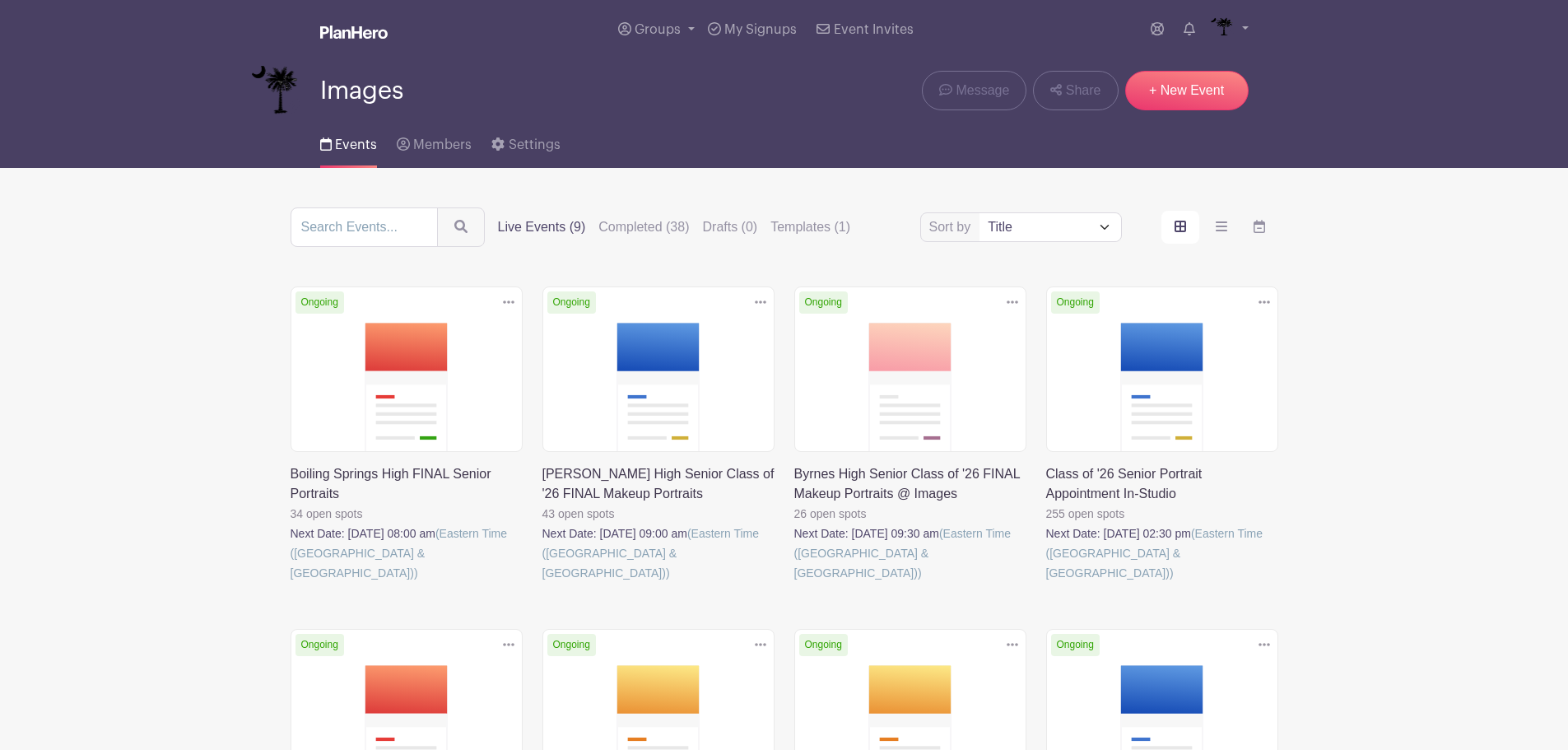
scroll to position [329, 0]
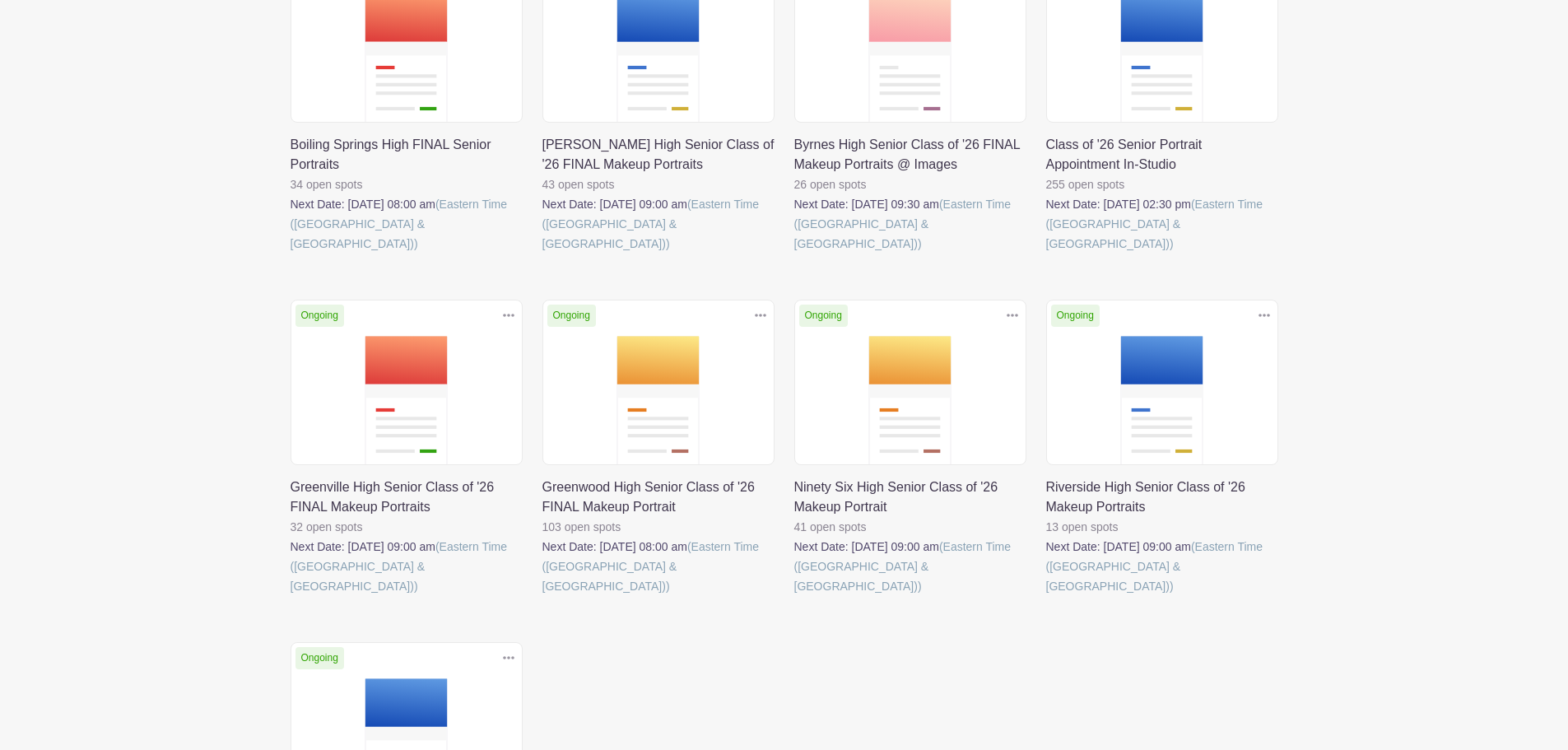
click at [795, 596] on link at bounding box center [795, 596] width 0 height 0
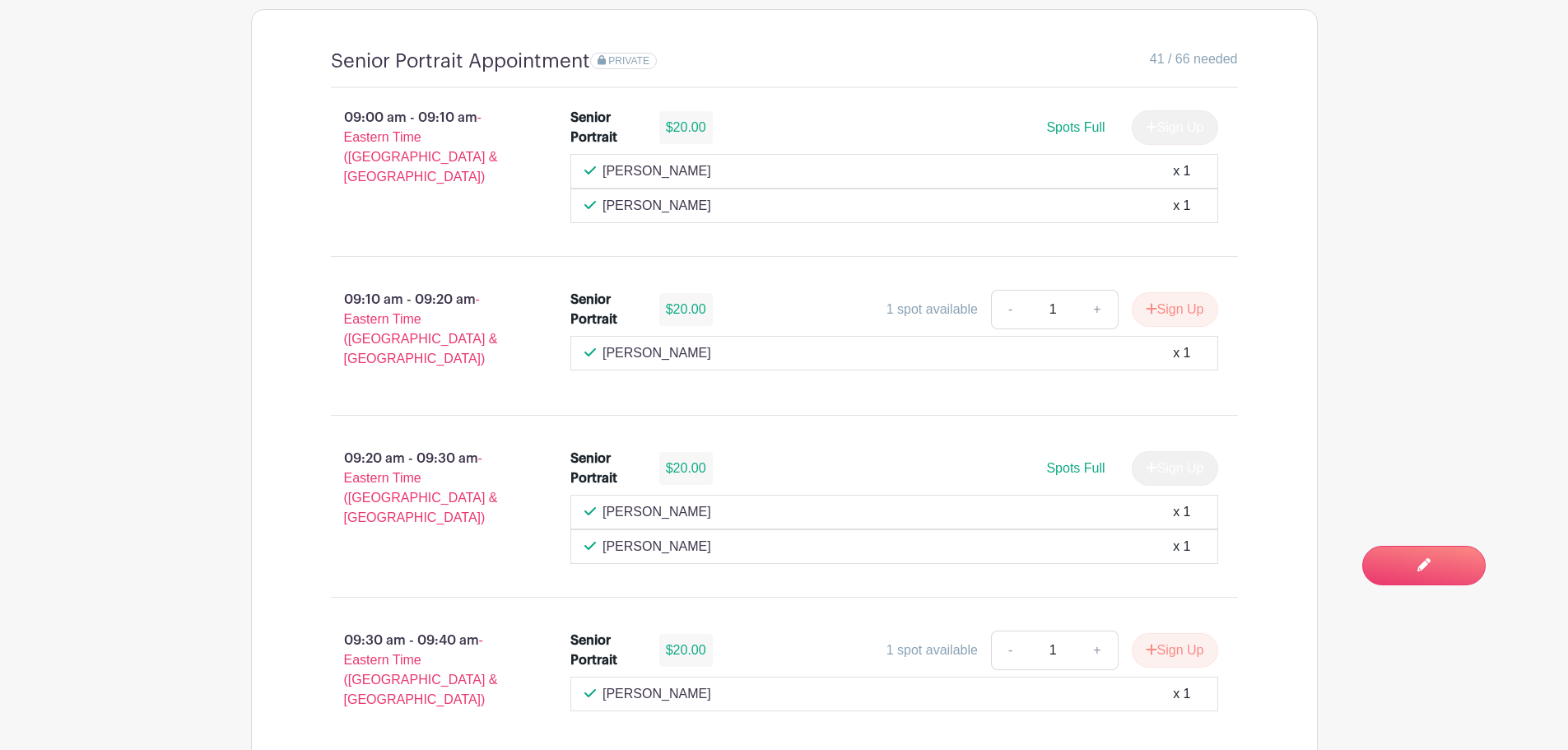
scroll to position [1214, 0]
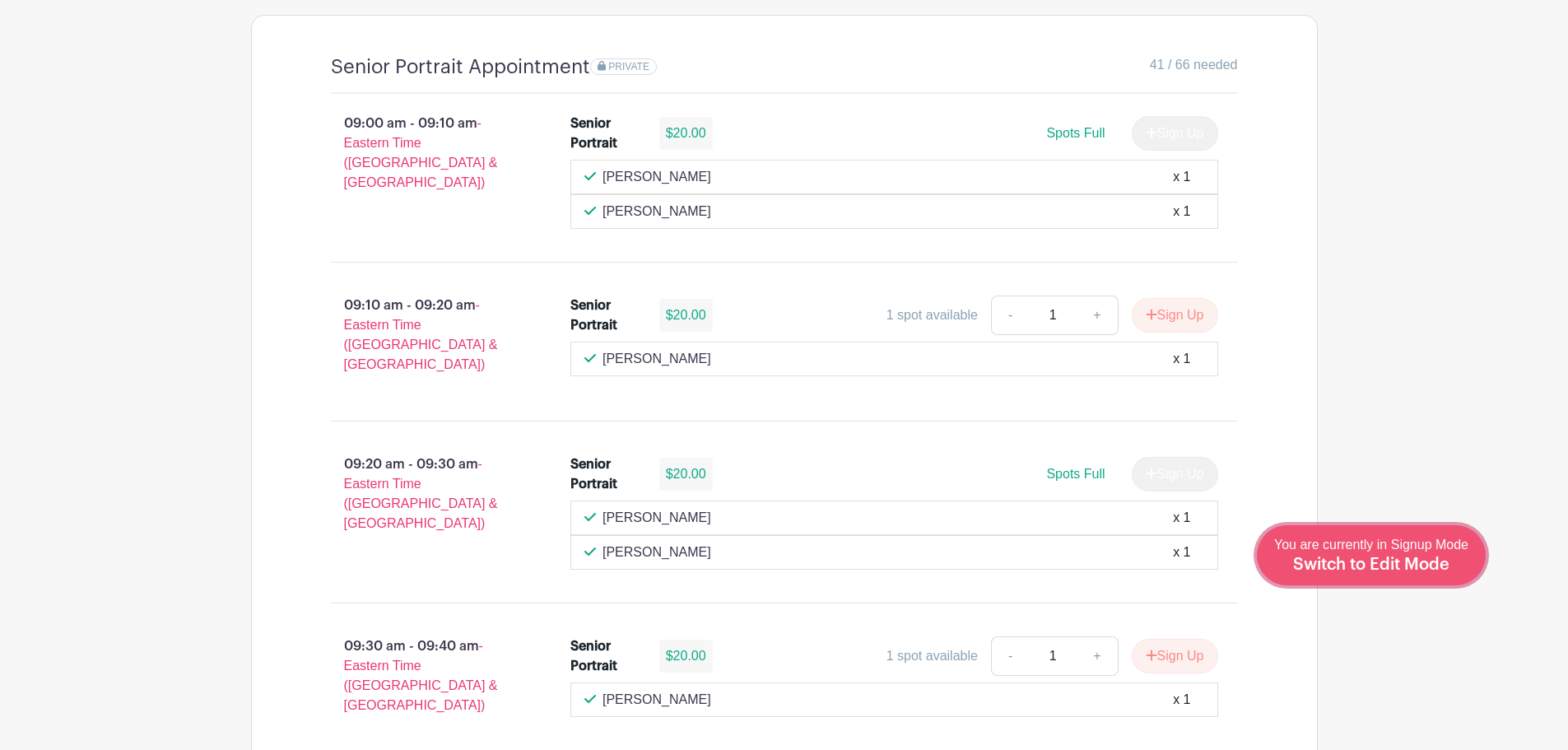
click at [1380, 562] on span "Switch to Edit Mode" at bounding box center [1371, 564] width 156 height 16
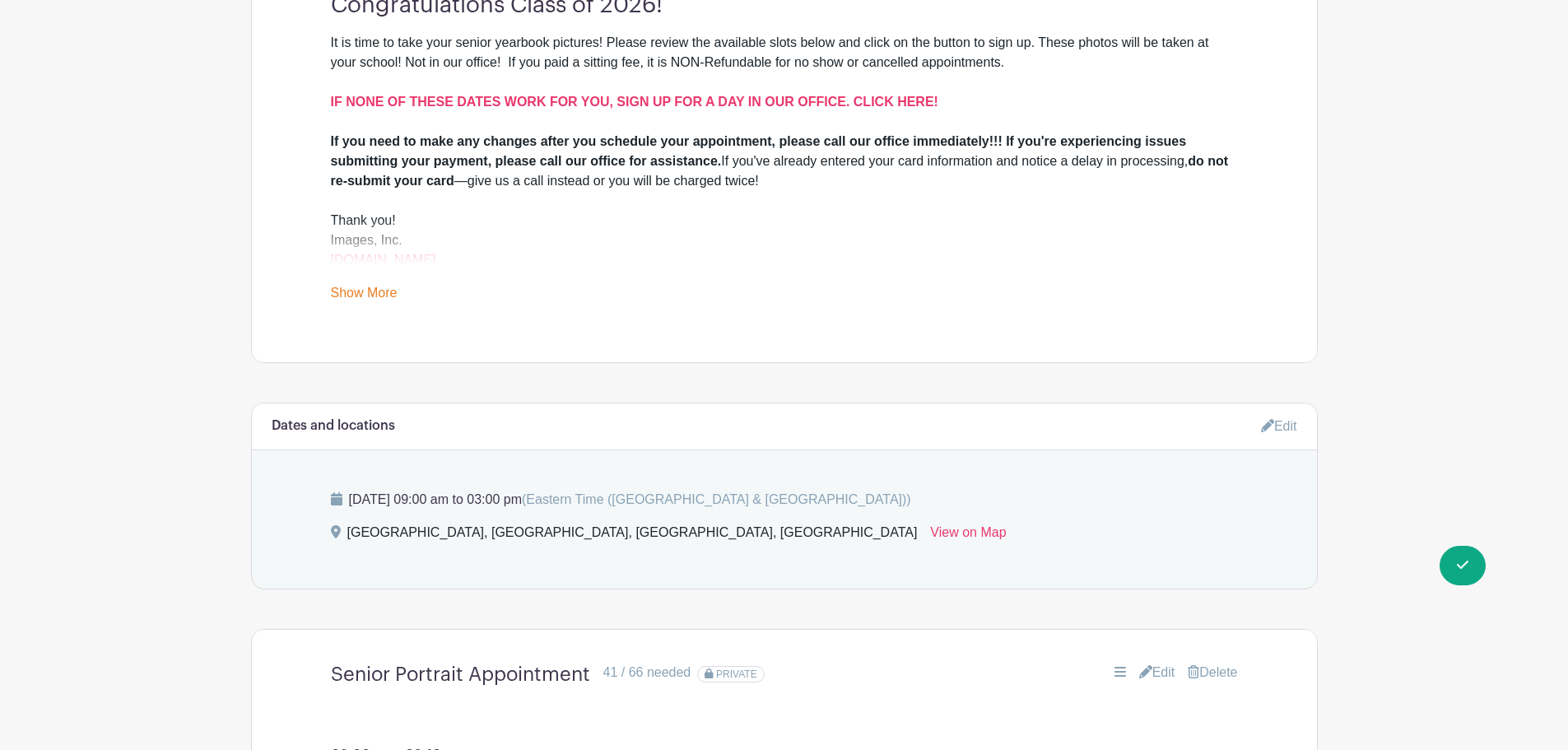
scroll to position [741, 0]
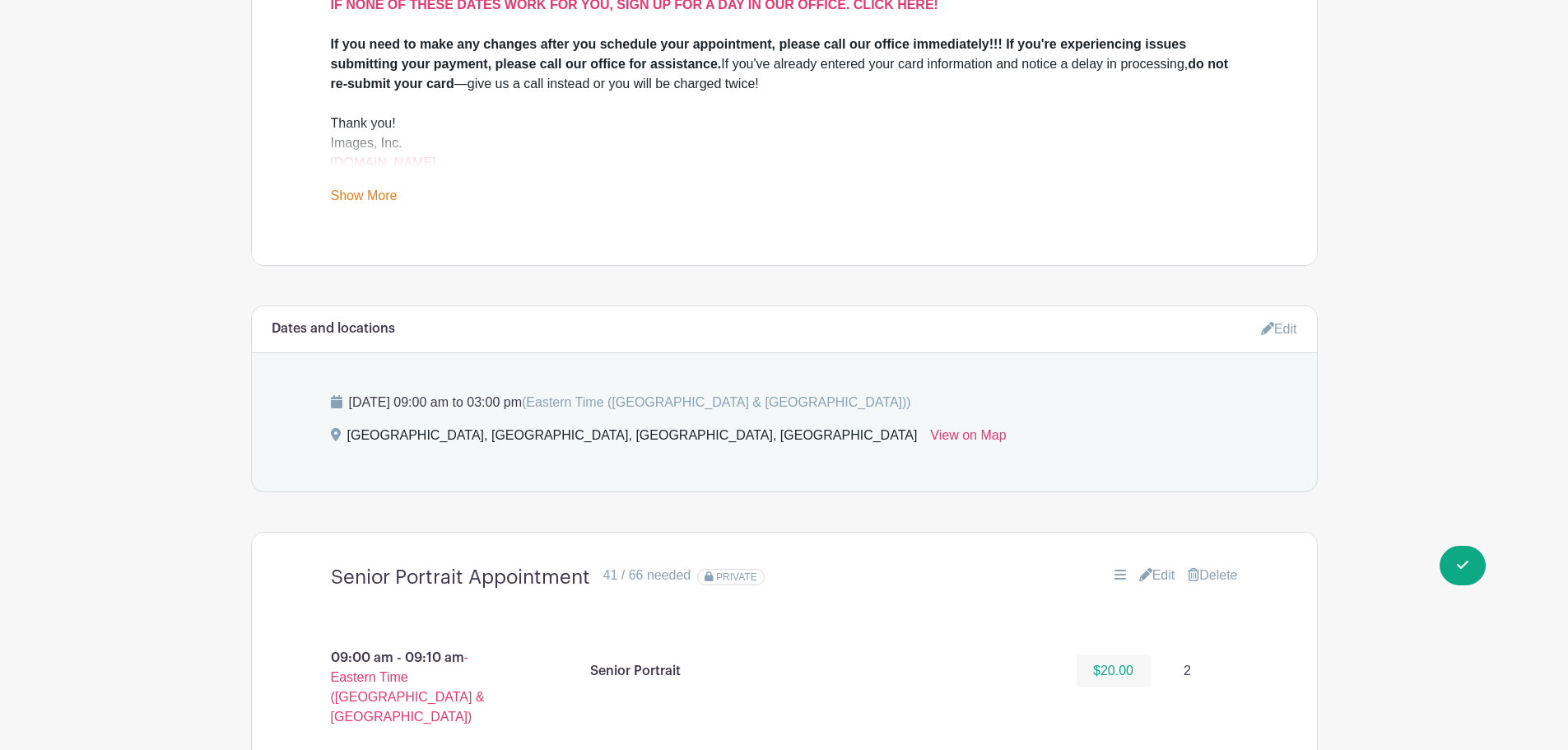
click at [1152, 570] on link "Edit" at bounding box center [1157, 575] width 37 height 20
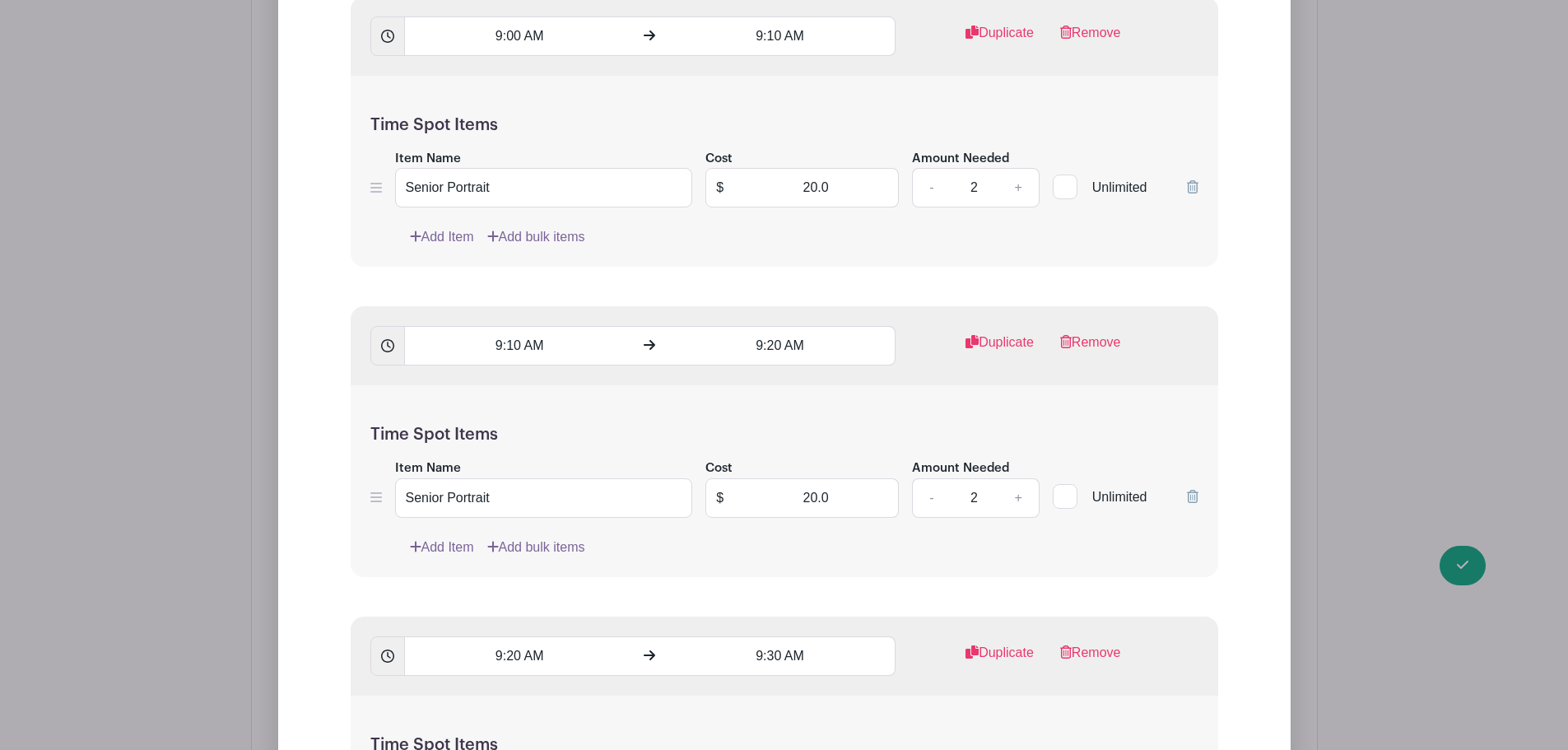
scroll to position [1646, 0]
click at [934, 500] on link "-" at bounding box center [930, 496] width 38 height 39
type input "1"
click at [455, 543] on link "Add Item" at bounding box center [442, 545] width 64 height 20
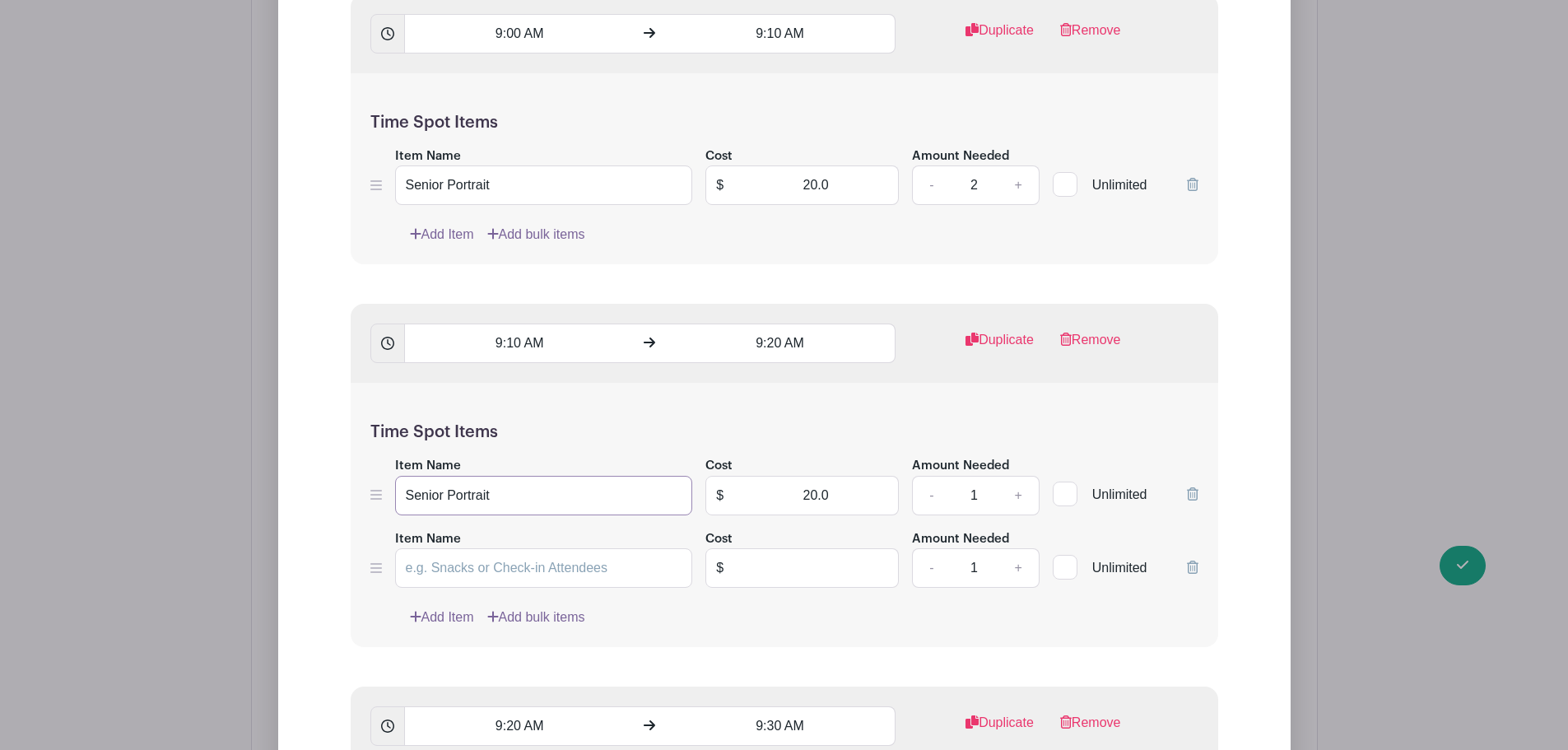
drag, startPoint x: 509, startPoint y: 501, endPoint x: 349, endPoint y: 494, distance: 160.2
paste input "Senior Portrait"
type input "Senior Portrait"
click at [846, 585] on input "text" at bounding box center [815, 568] width 165 height 39
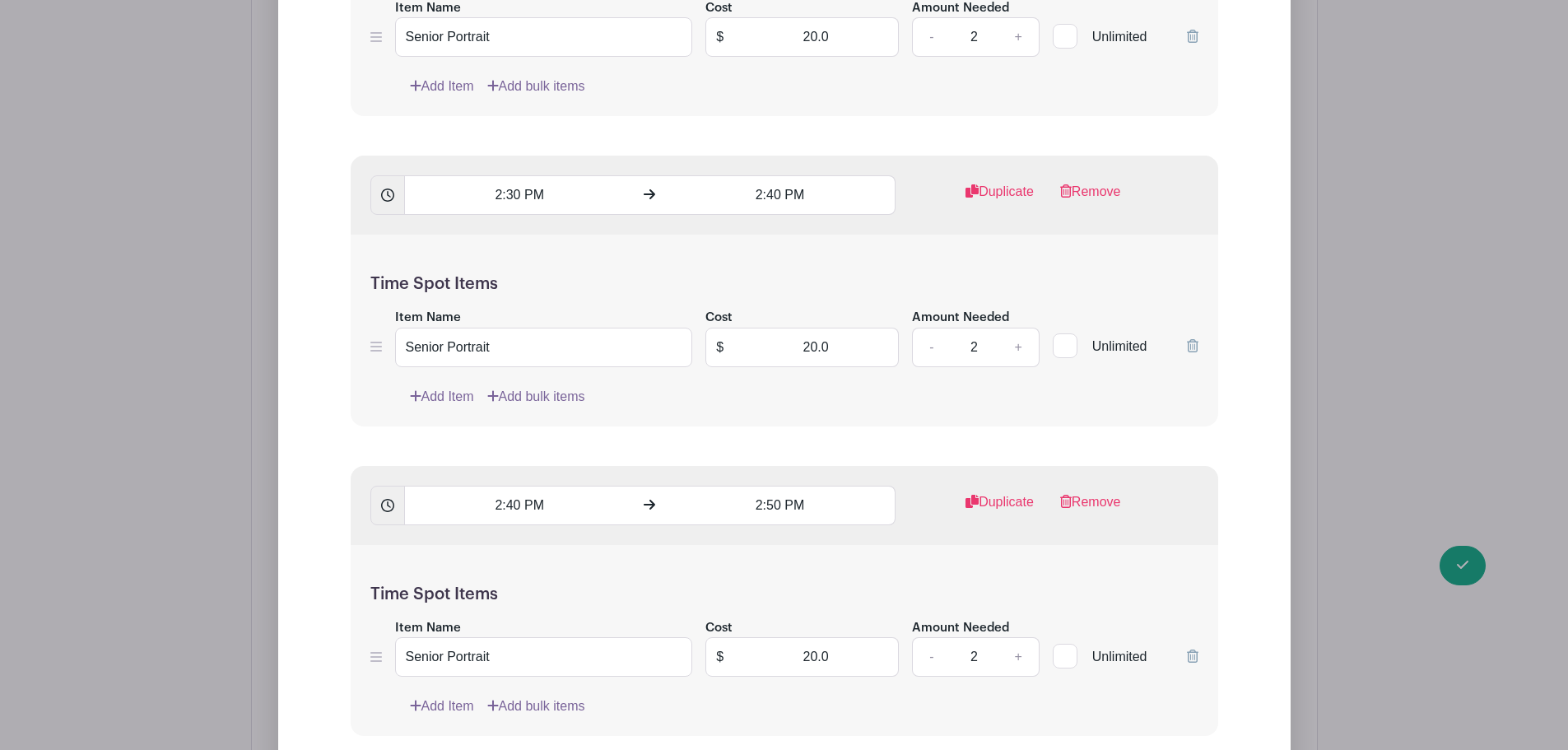
scroll to position [12932, 0]
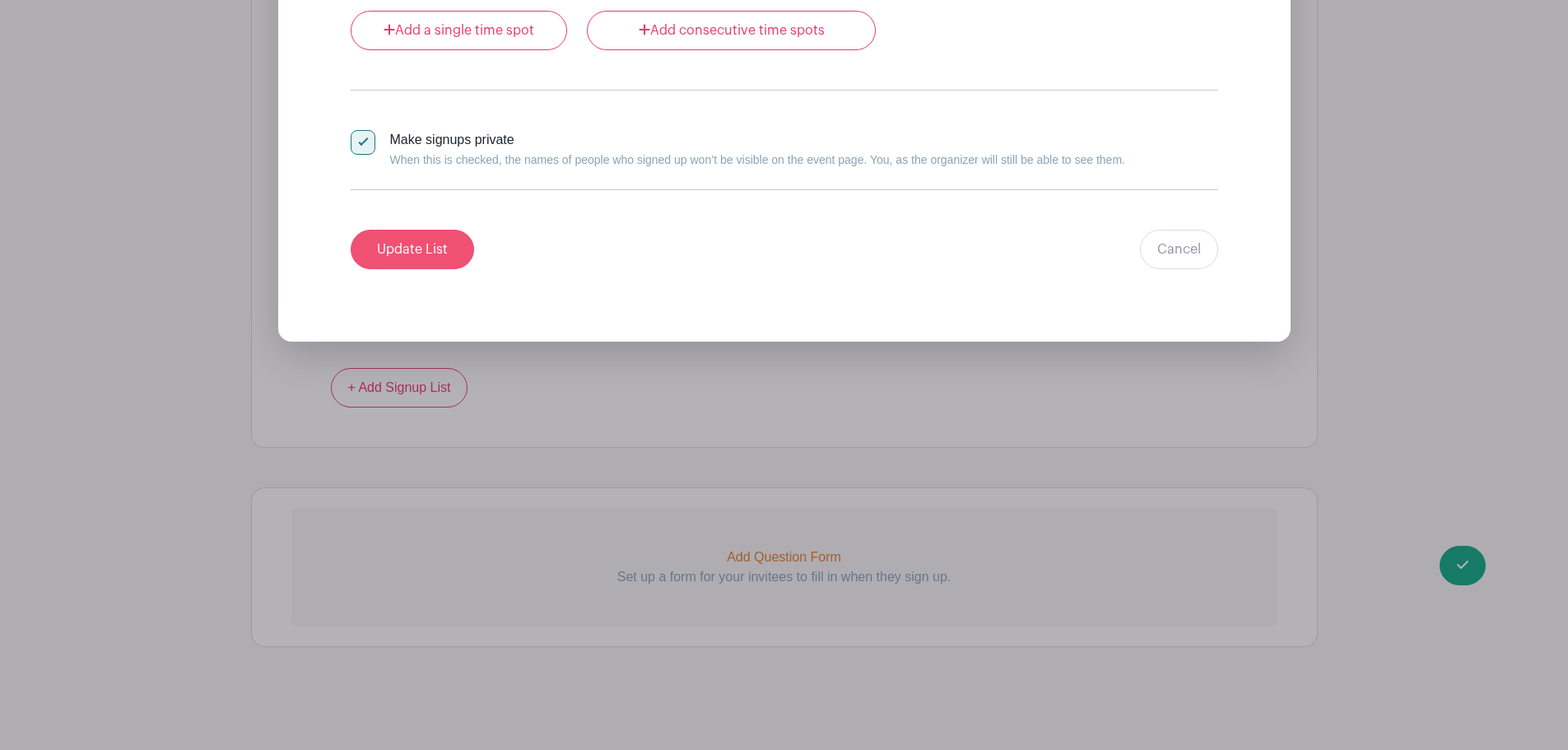
type input "0"
click at [370, 247] on input "Update List" at bounding box center [413, 249] width 123 height 39
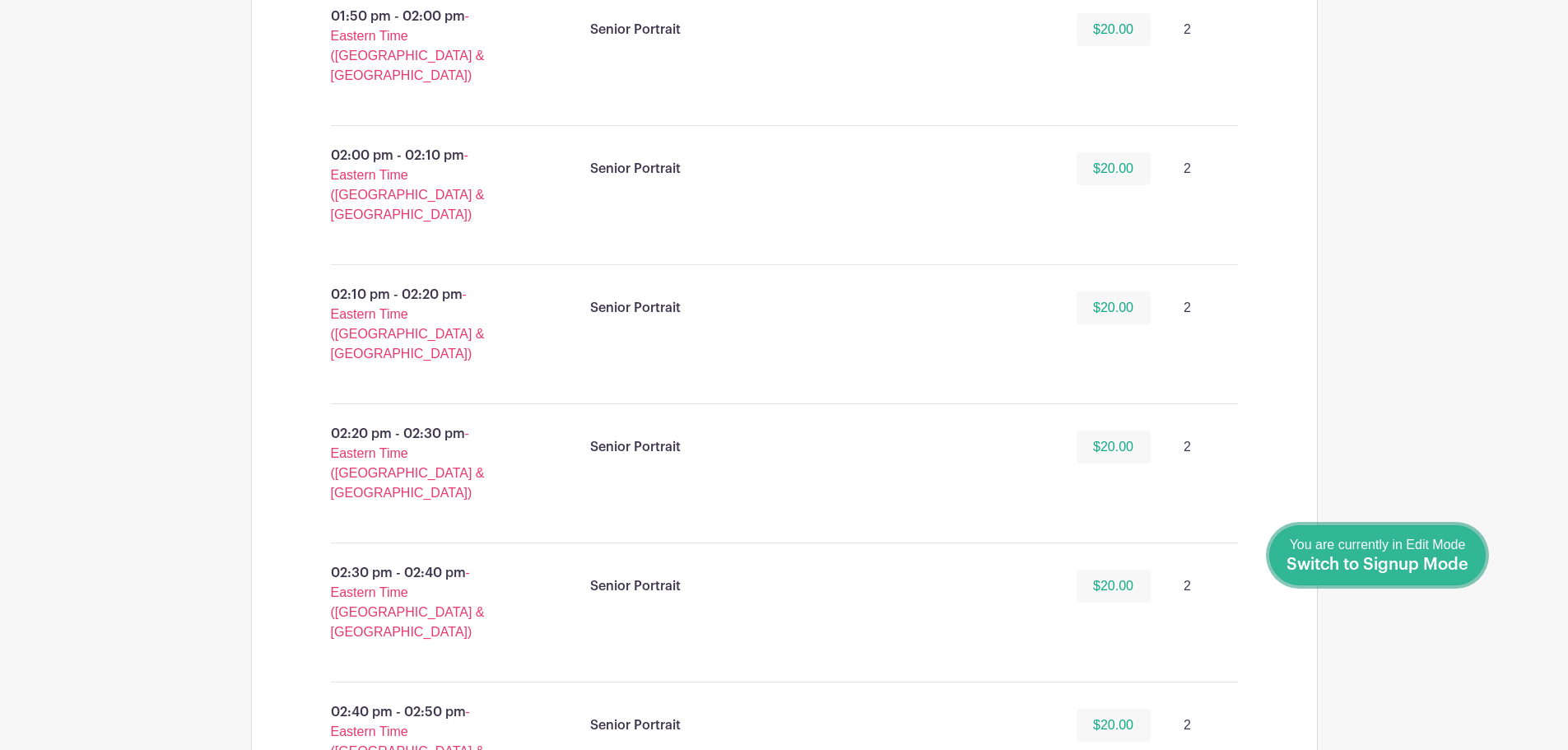
click at [1470, 573] on link "Done Editing You are currently in Edit Mode Switch to Signup Mode" at bounding box center [1378, 554] width 216 height 60
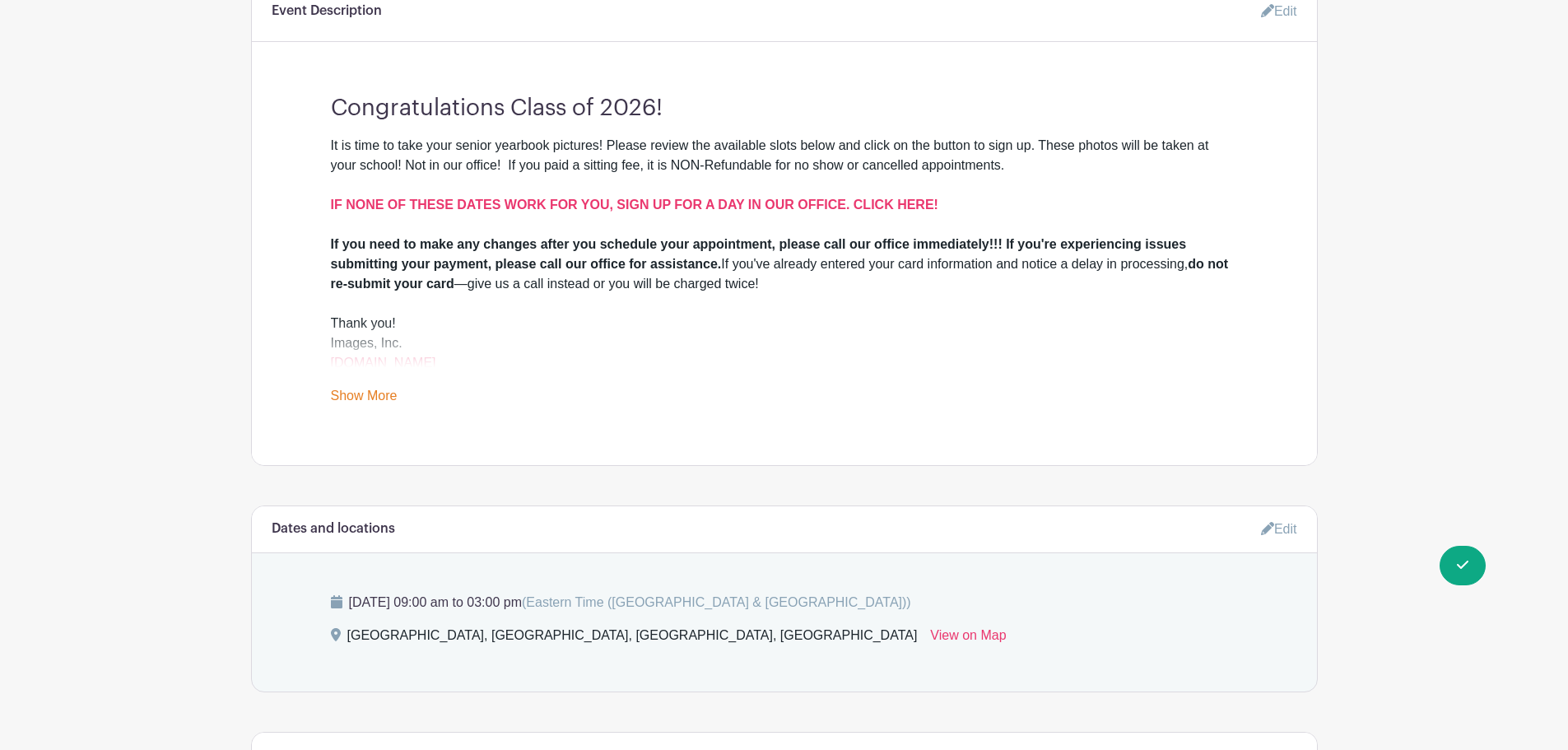
scroll to position [659, 0]
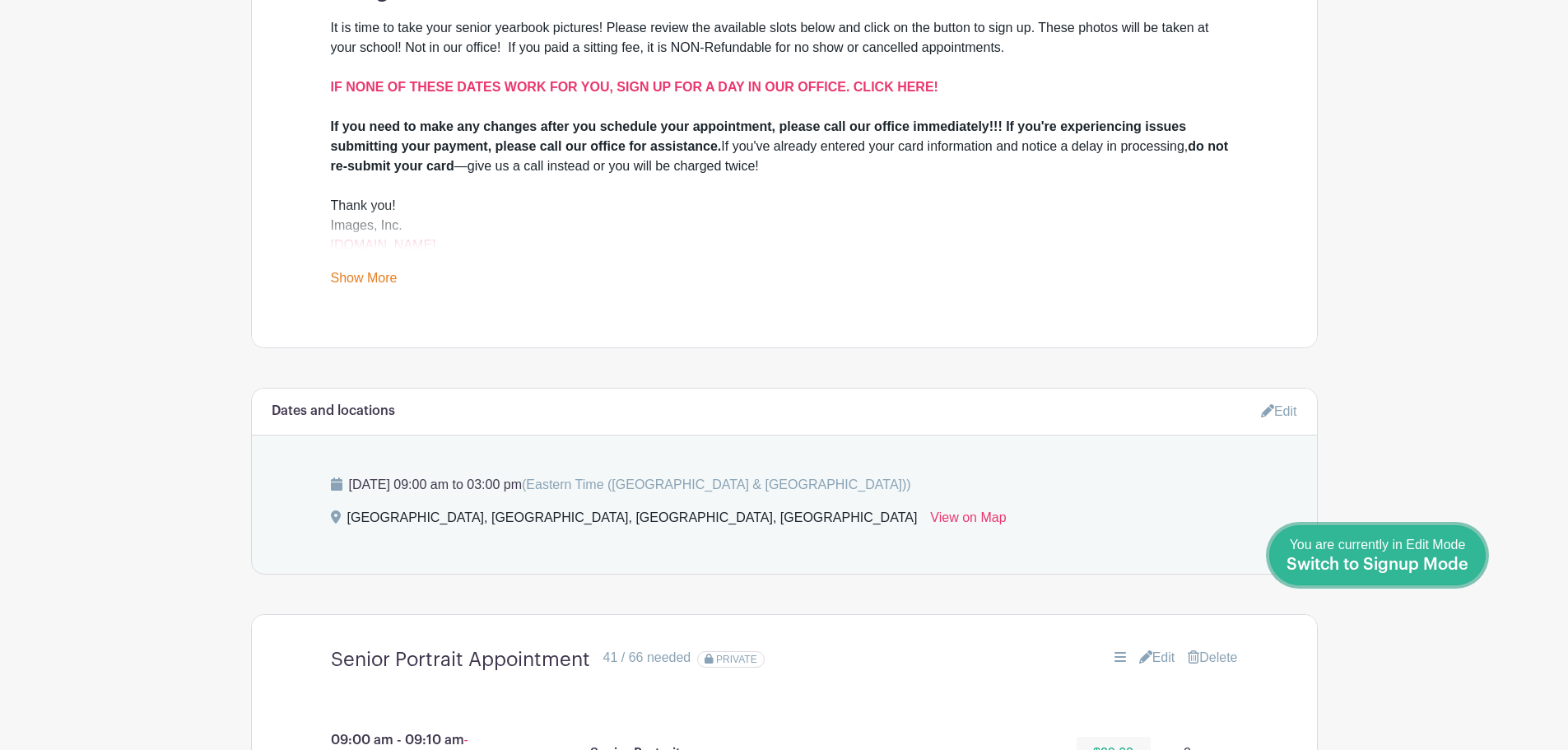
click at [1460, 562] on span "Switch to Signup Mode" at bounding box center [1378, 564] width 182 height 16
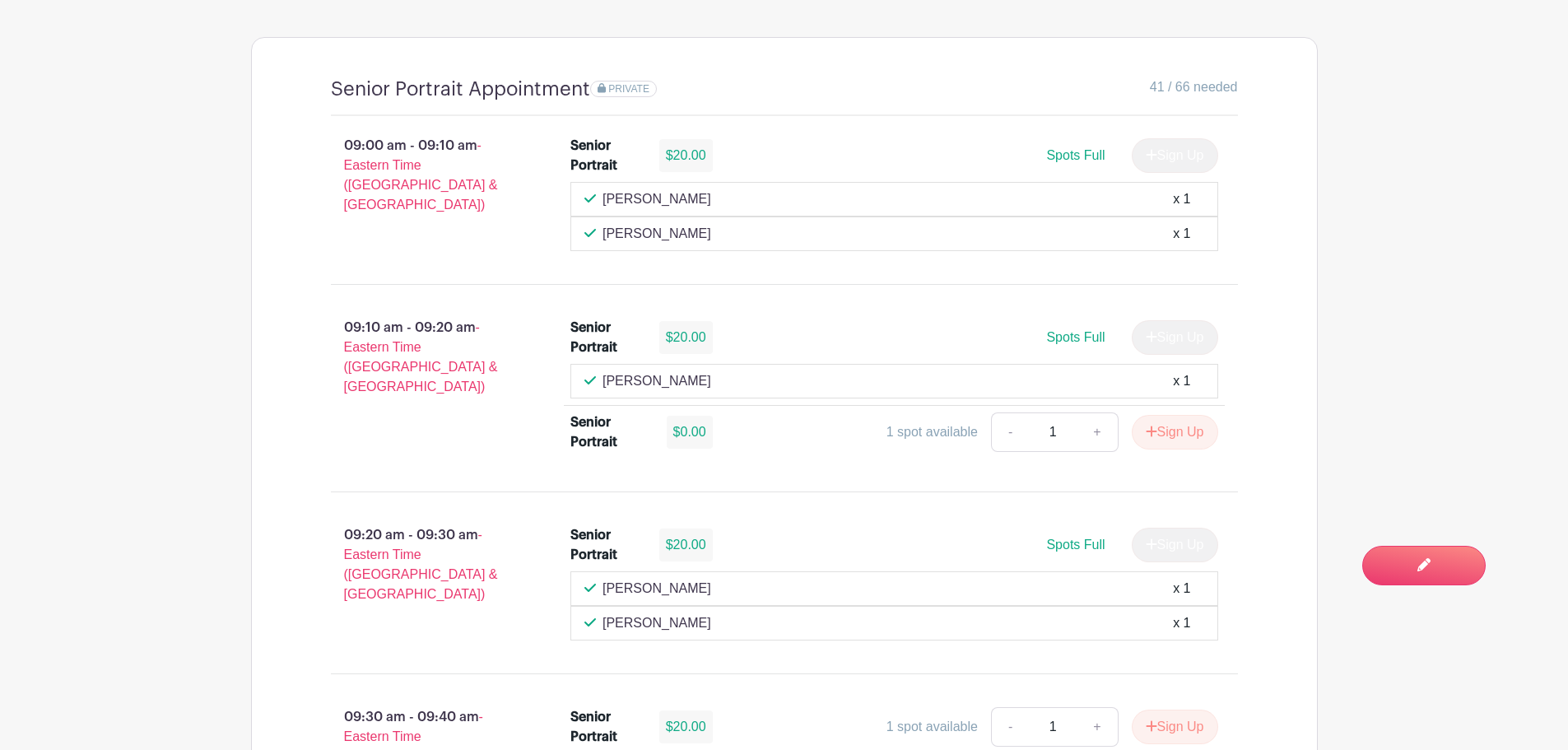
scroll to position [1235, 0]
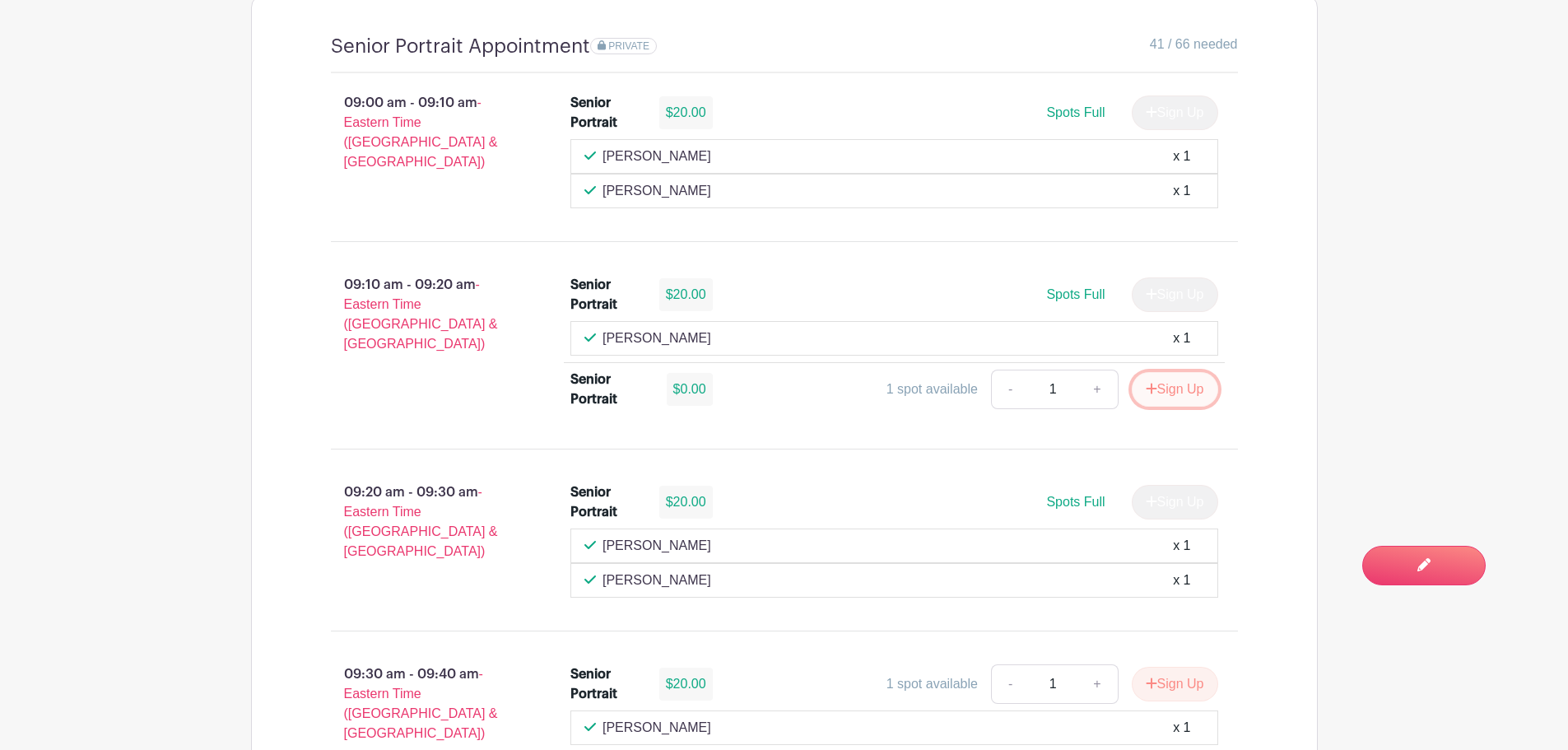
click at [1172, 394] on button "Sign Up" at bounding box center [1175, 389] width 87 height 35
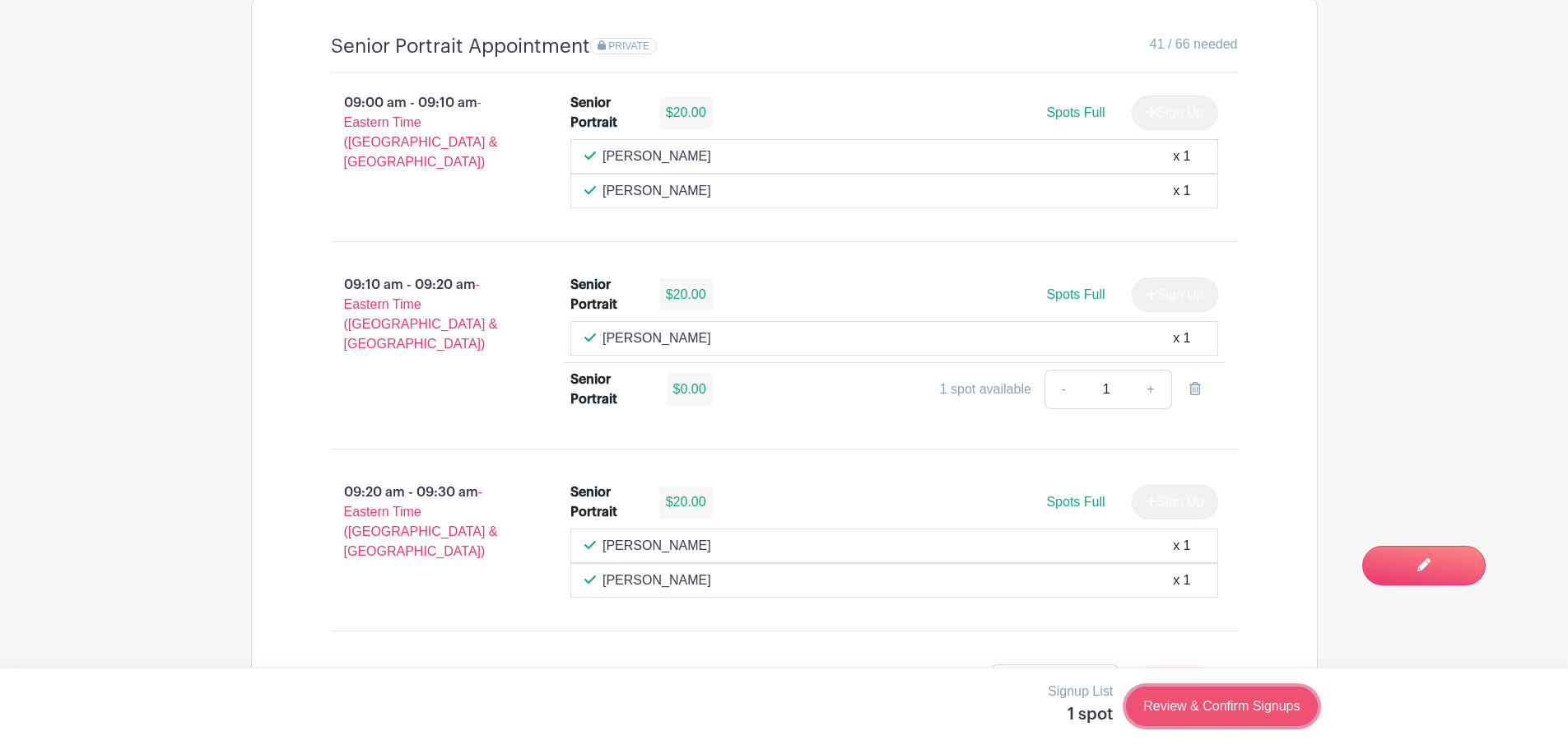
click at [1210, 711] on link "Review & Confirm Signups" at bounding box center [1222, 706] width 191 height 39
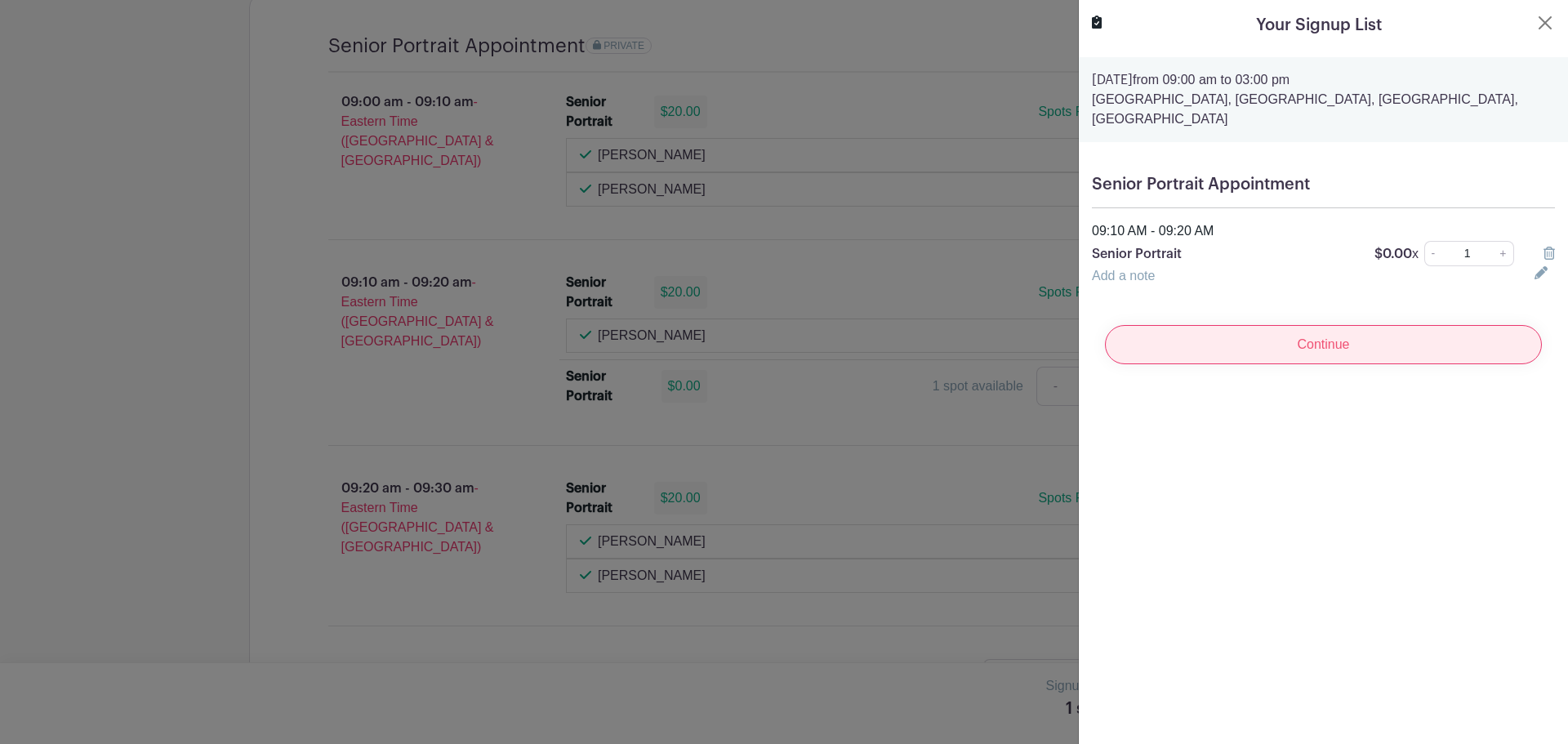
click at [1304, 336] on input "Continue" at bounding box center [1323, 345] width 437 height 39
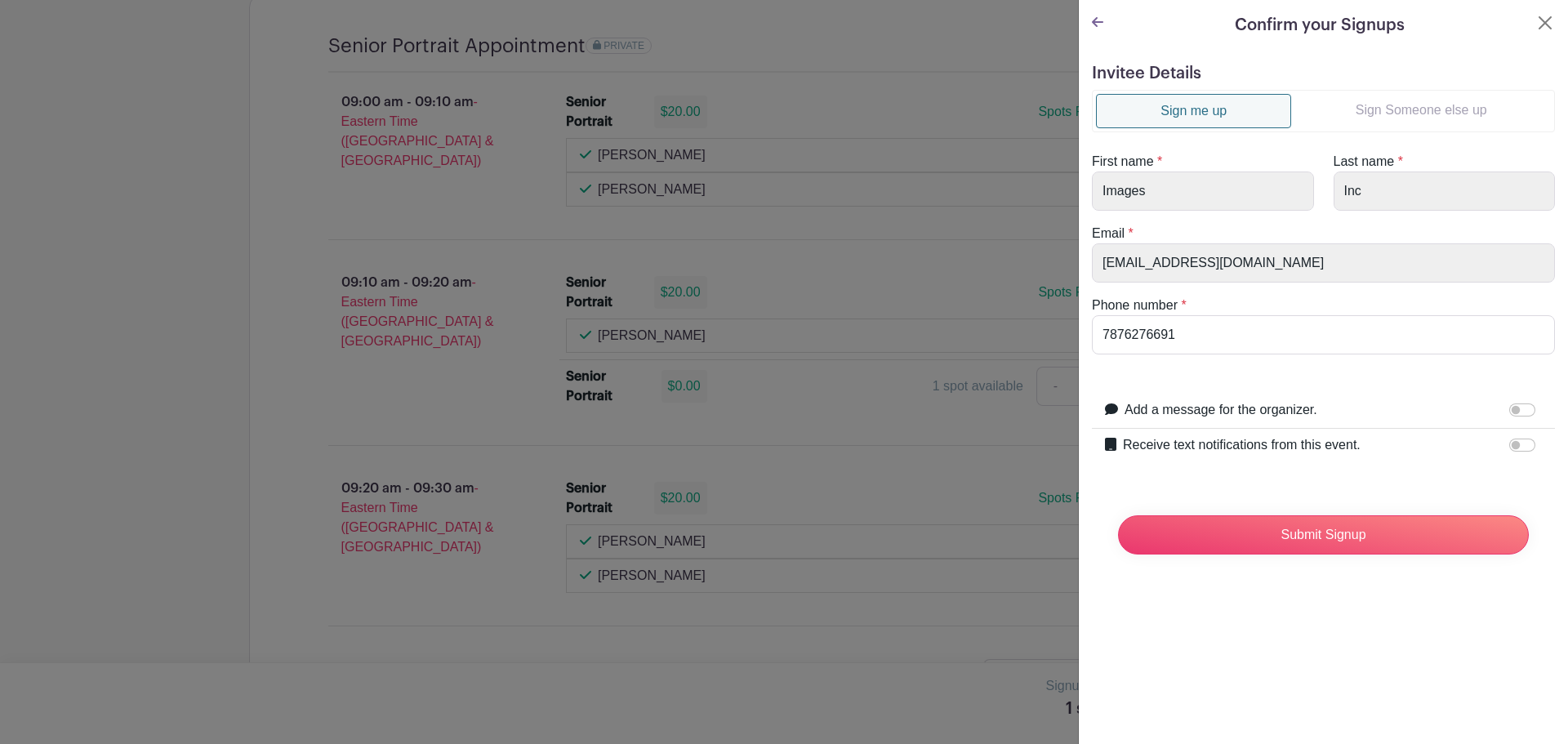
click at [1386, 101] on link "Sign Someone else up" at bounding box center [1420, 110] width 260 height 33
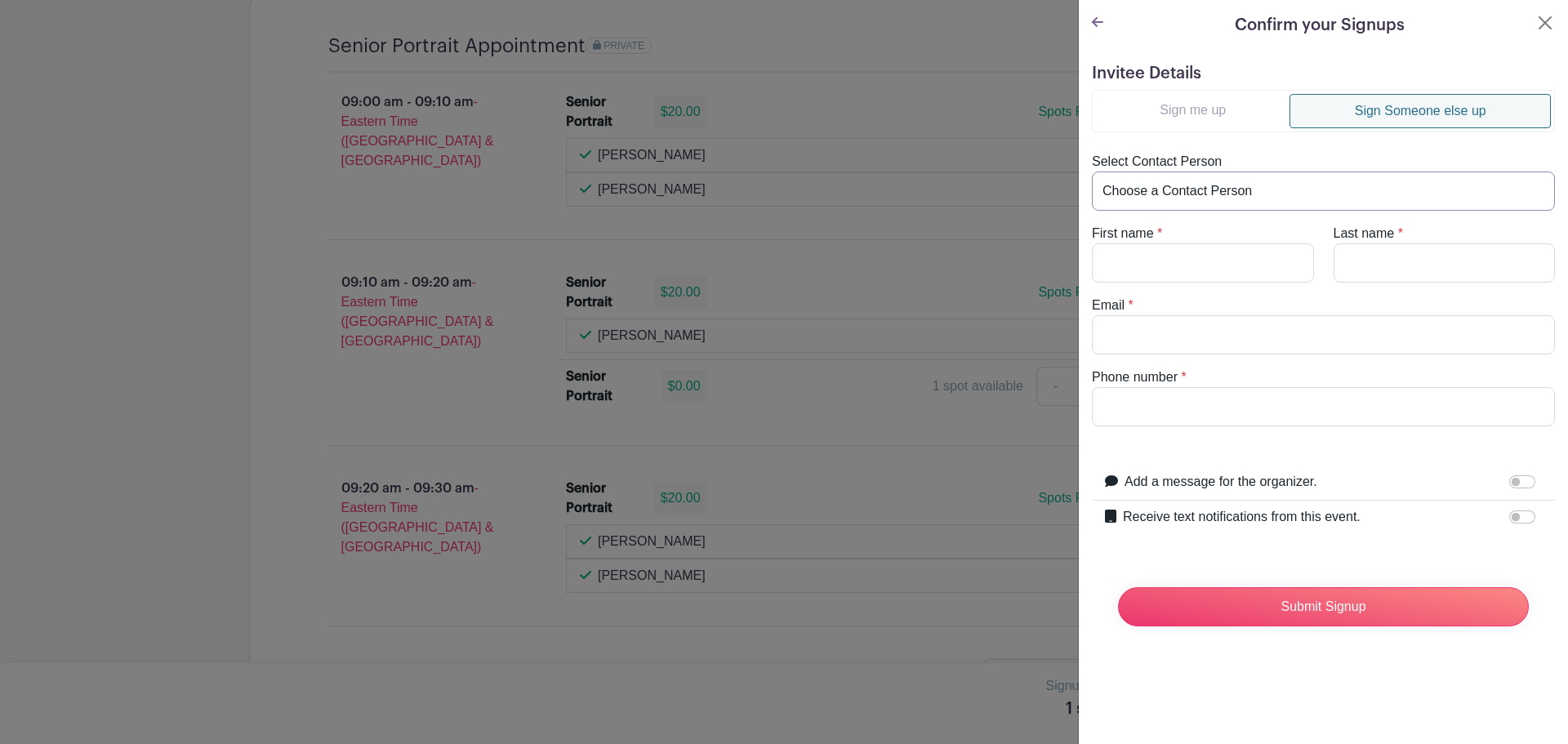
click at [1208, 183] on select "Choose a Contact Person [PERSON_NAME] ([EMAIL_ADDRESS][DOMAIN_NAME]) [PERSON_NA…" at bounding box center [1323, 191] width 463 height 39
select select "[EMAIL_ADDRESS][DOMAIN_NAME]"
click at [1092, 172] on select "Choose a Contact Person [PERSON_NAME] ([EMAIL_ADDRESS][DOMAIN_NAME]) [PERSON_NA…" at bounding box center [1323, 191] width 463 height 39
type input "[PERSON_NAME]"
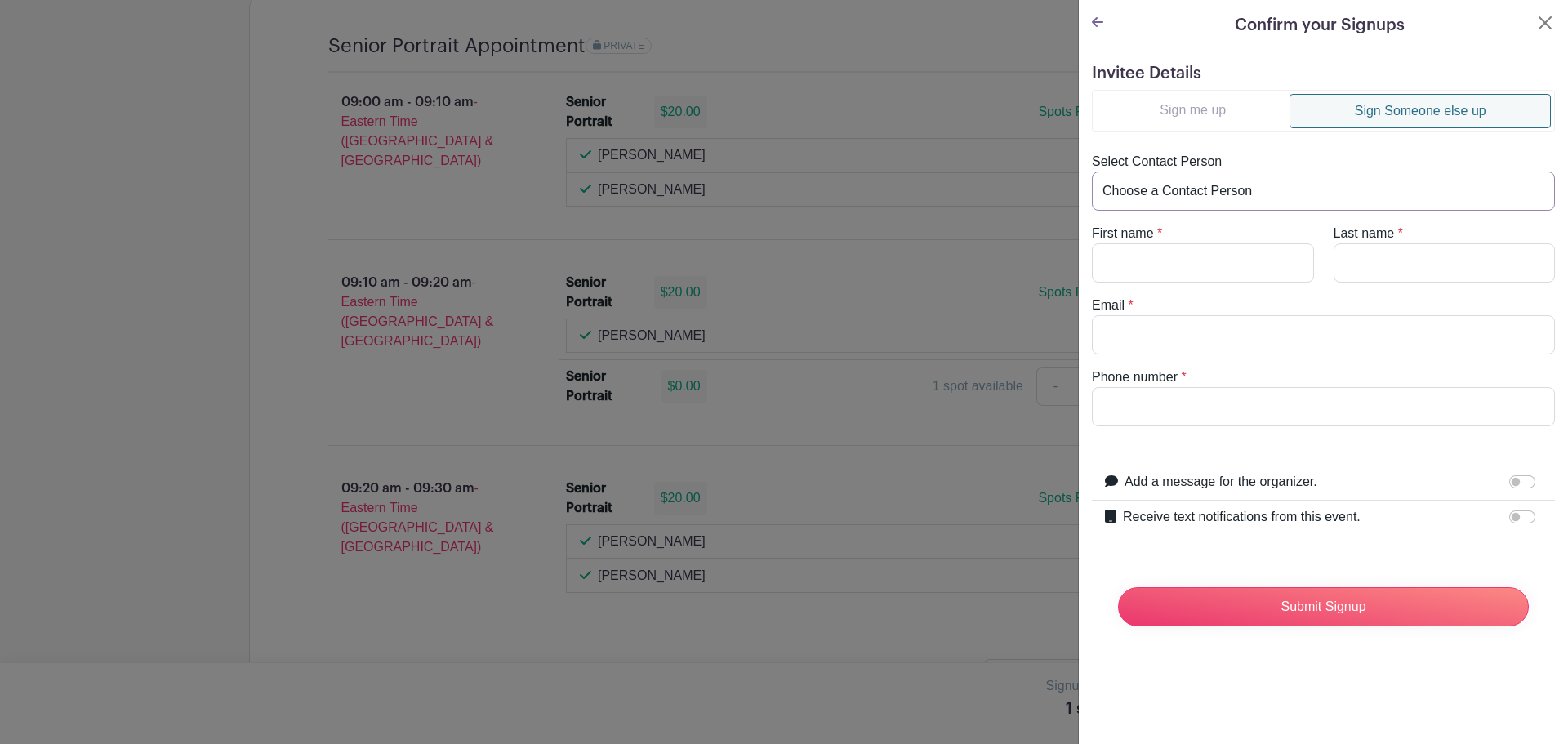
type input "[EMAIL_ADDRESS][DOMAIN_NAME]"
type input "8643237036"
drag, startPoint x: 1224, startPoint y: 407, endPoint x: 1104, endPoint y: 422, distance: 120.9
click at [1104, 422] on input "8643237036" at bounding box center [1323, 407] width 463 height 39
click at [1517, 519] on input "Receive text notifications from this event." at bounding box center [1523, 516] width 27 height 13
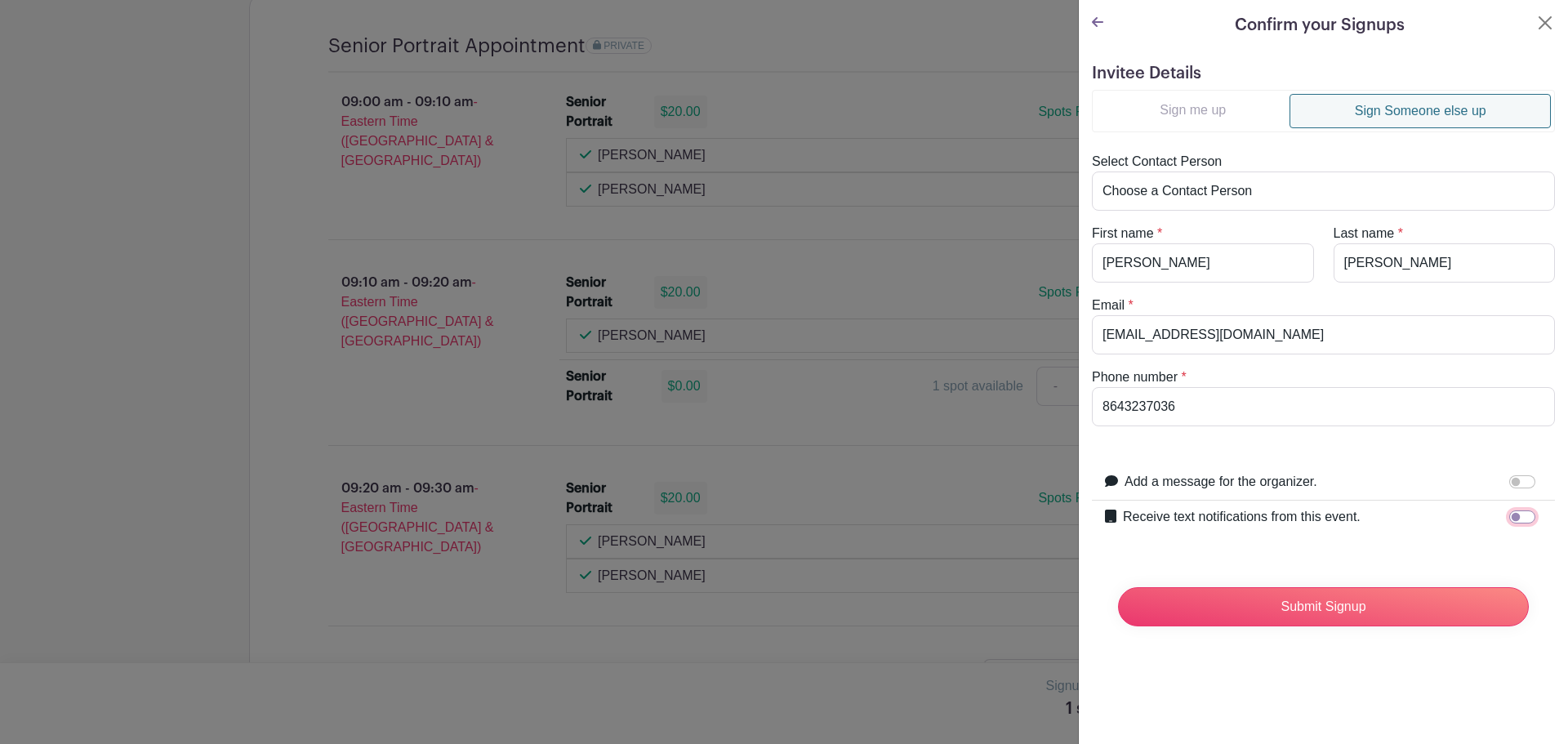
checkbox input "true"
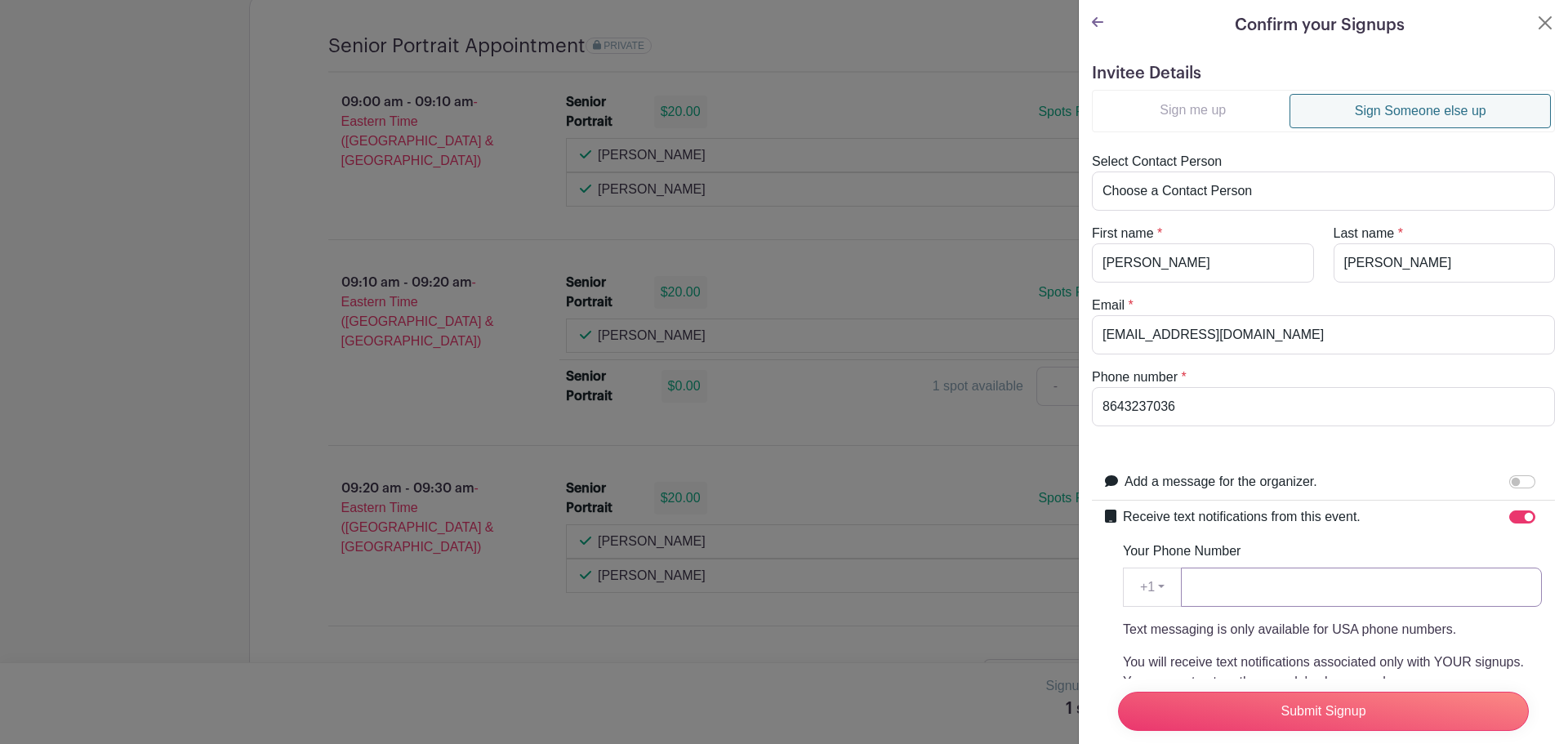
paste input "8643237036"
type input "8643237036"
click at [1331, 701] on input "Submit Signup" at bounding box center [1323, 711] width 411 height 39
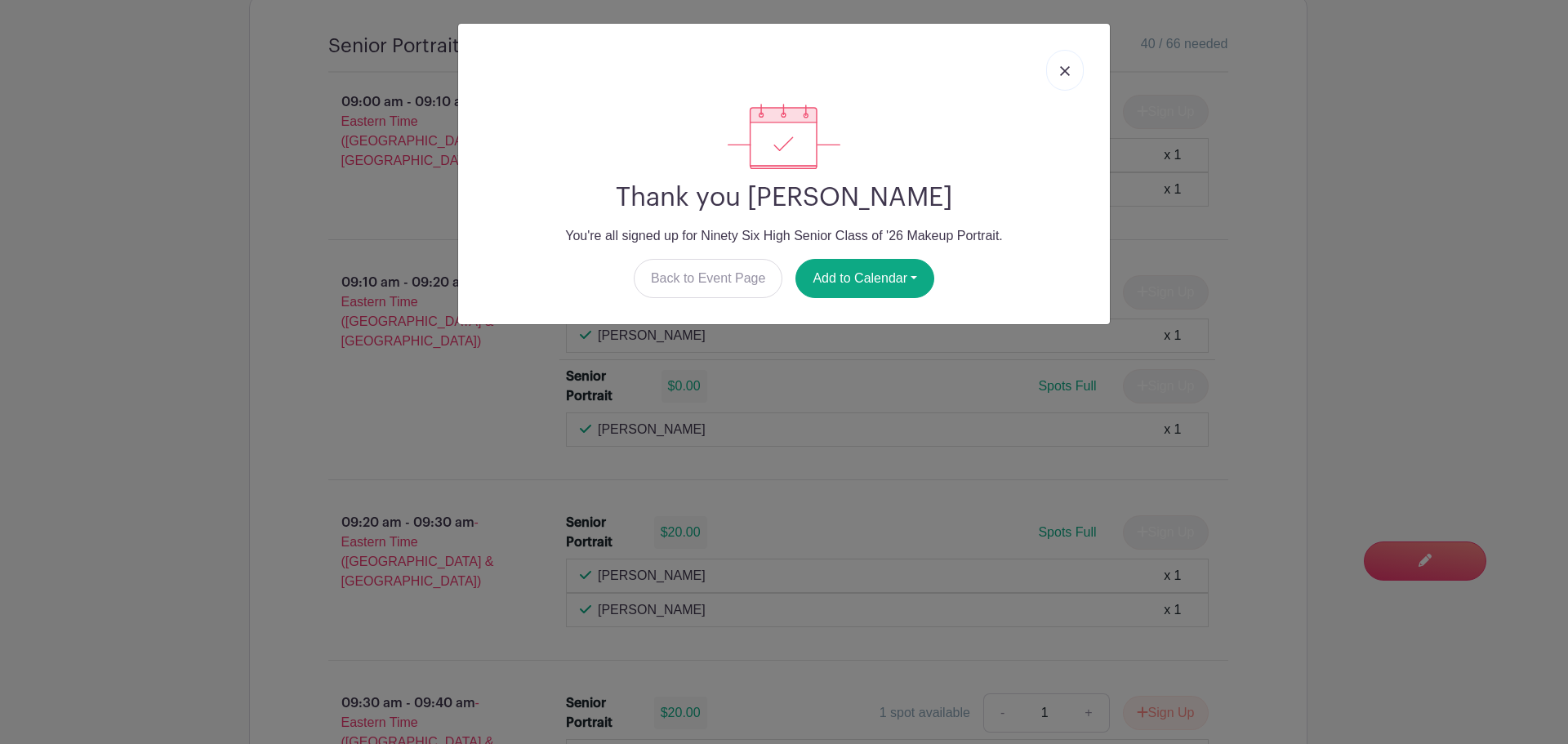
click at [1066, 79] on link at bounding box center [1065, 70] width 37 height 41
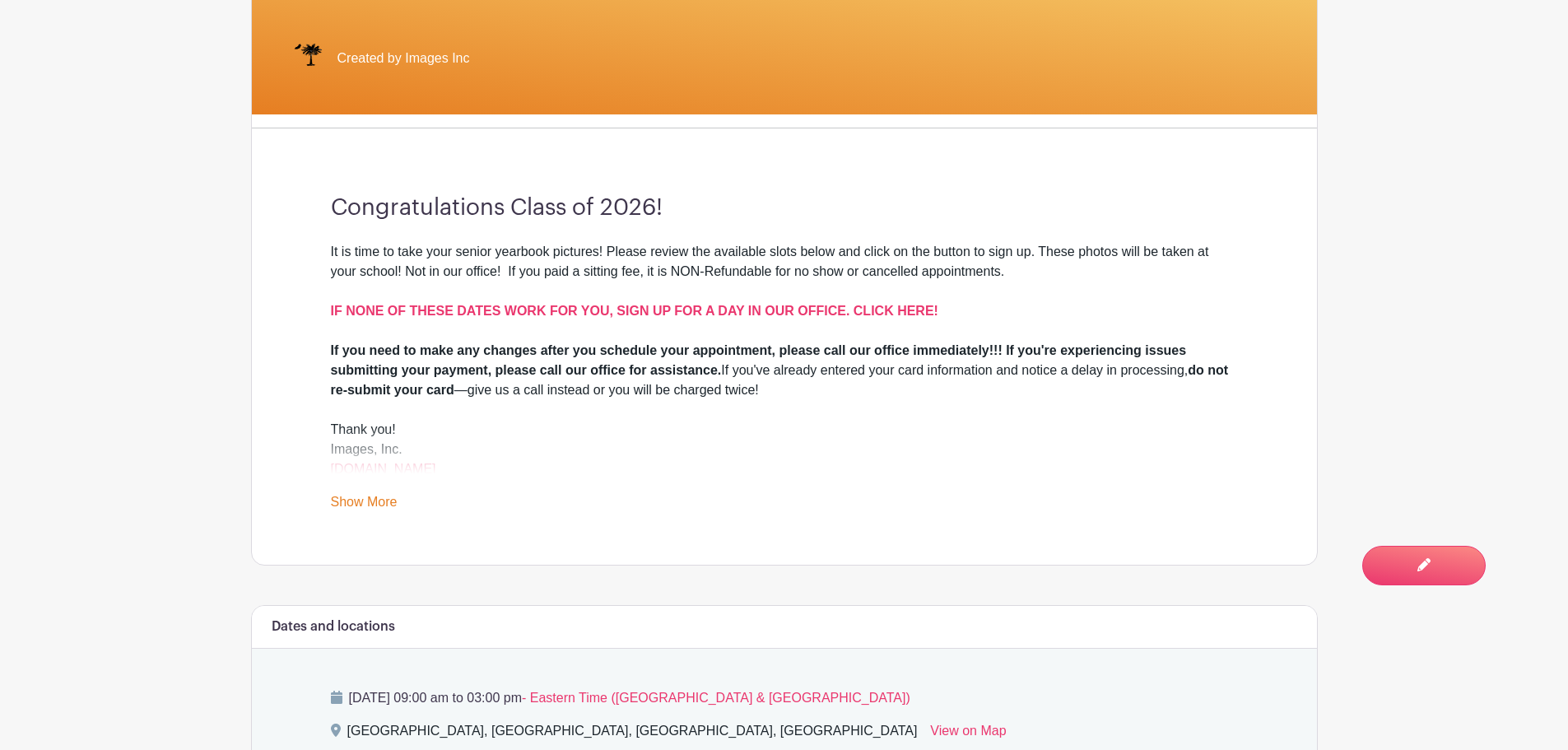
scroll to position [82, 0]
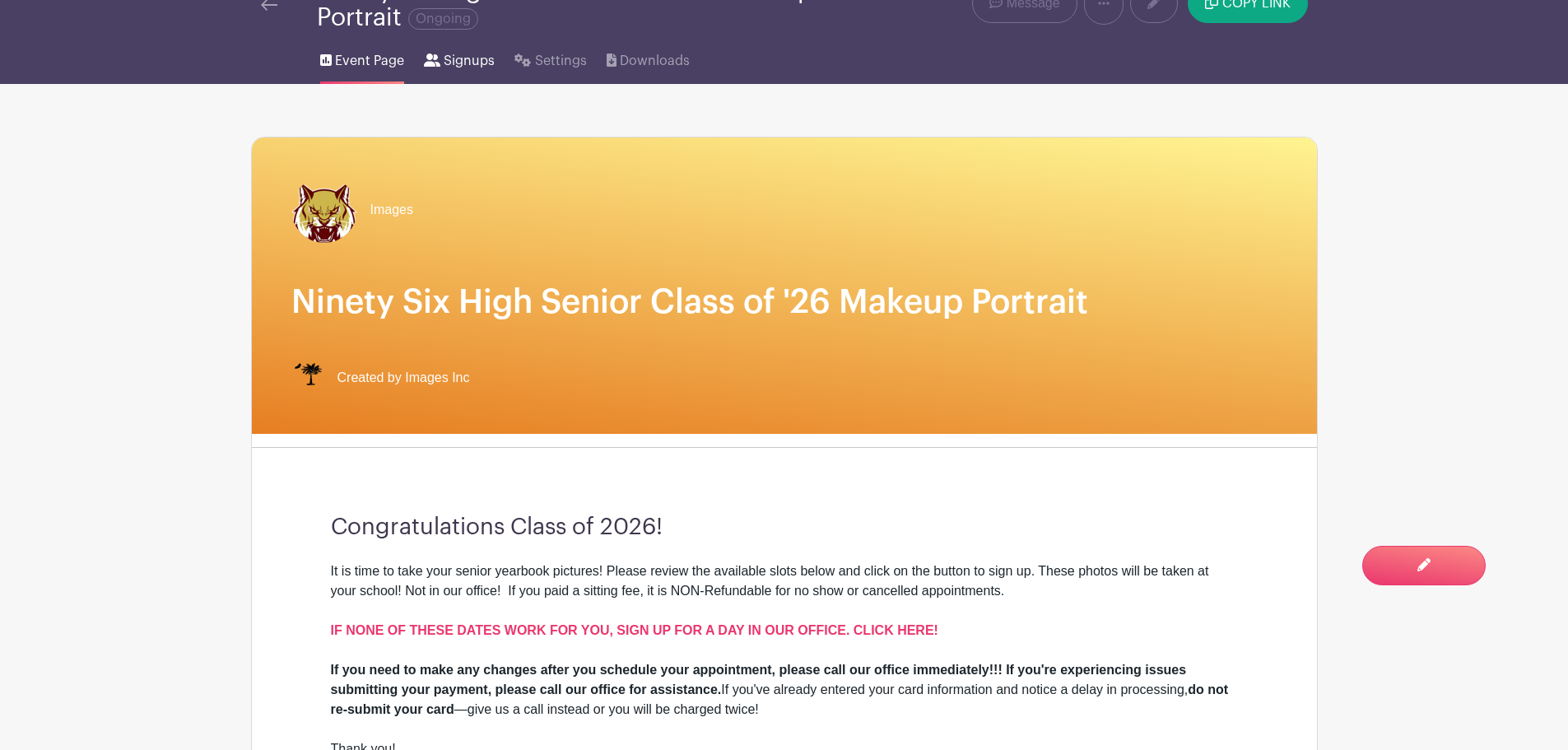
click at [451, 66] on span "Signups" at bounding box center [469, 61] width 51 height 20
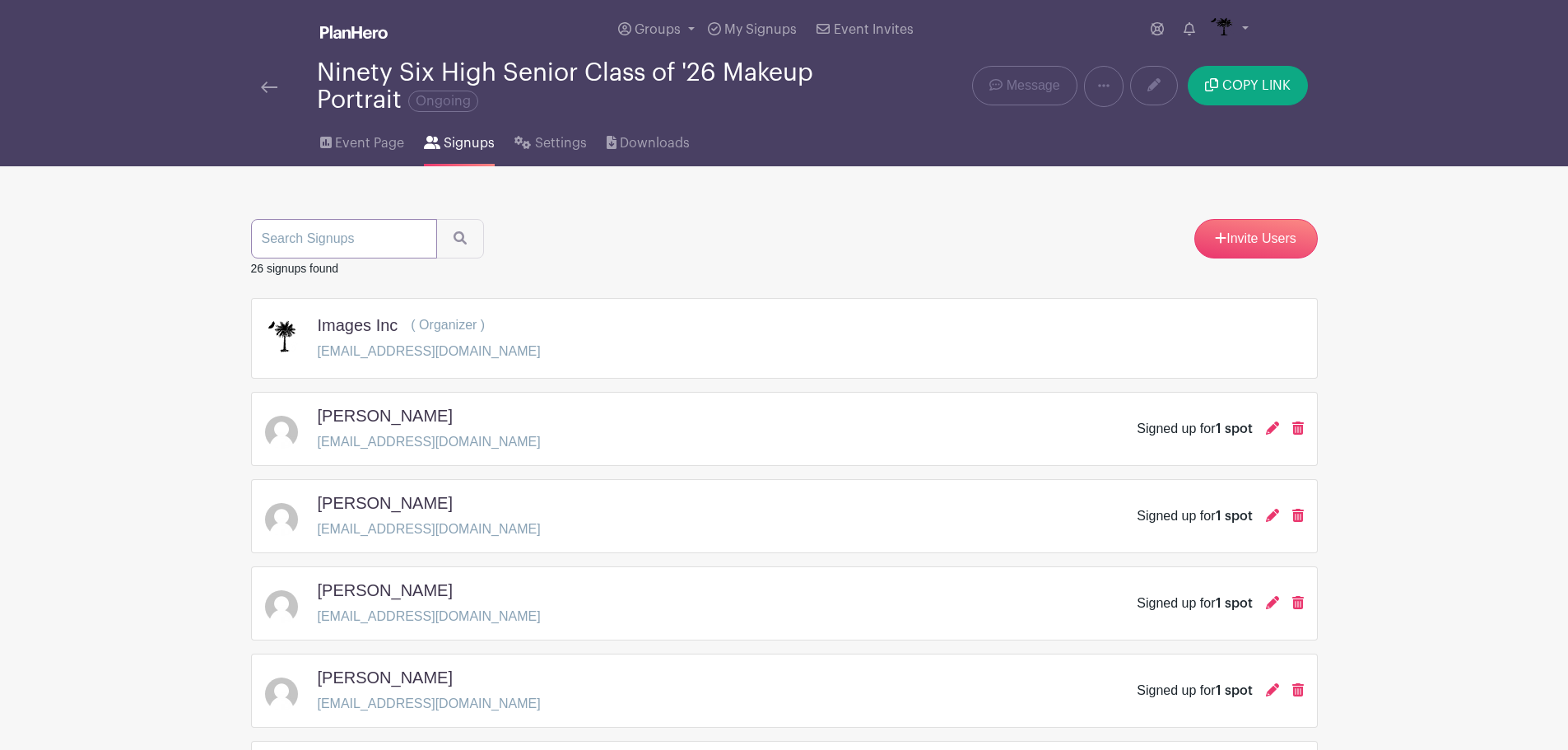
click at [360, 230] on input "search" at bounding box center [344, 238] width 186 height 39
type input "kenne"
click at [437, 233] on button "submit" at bounding box center [460, 238] width 47 height 39
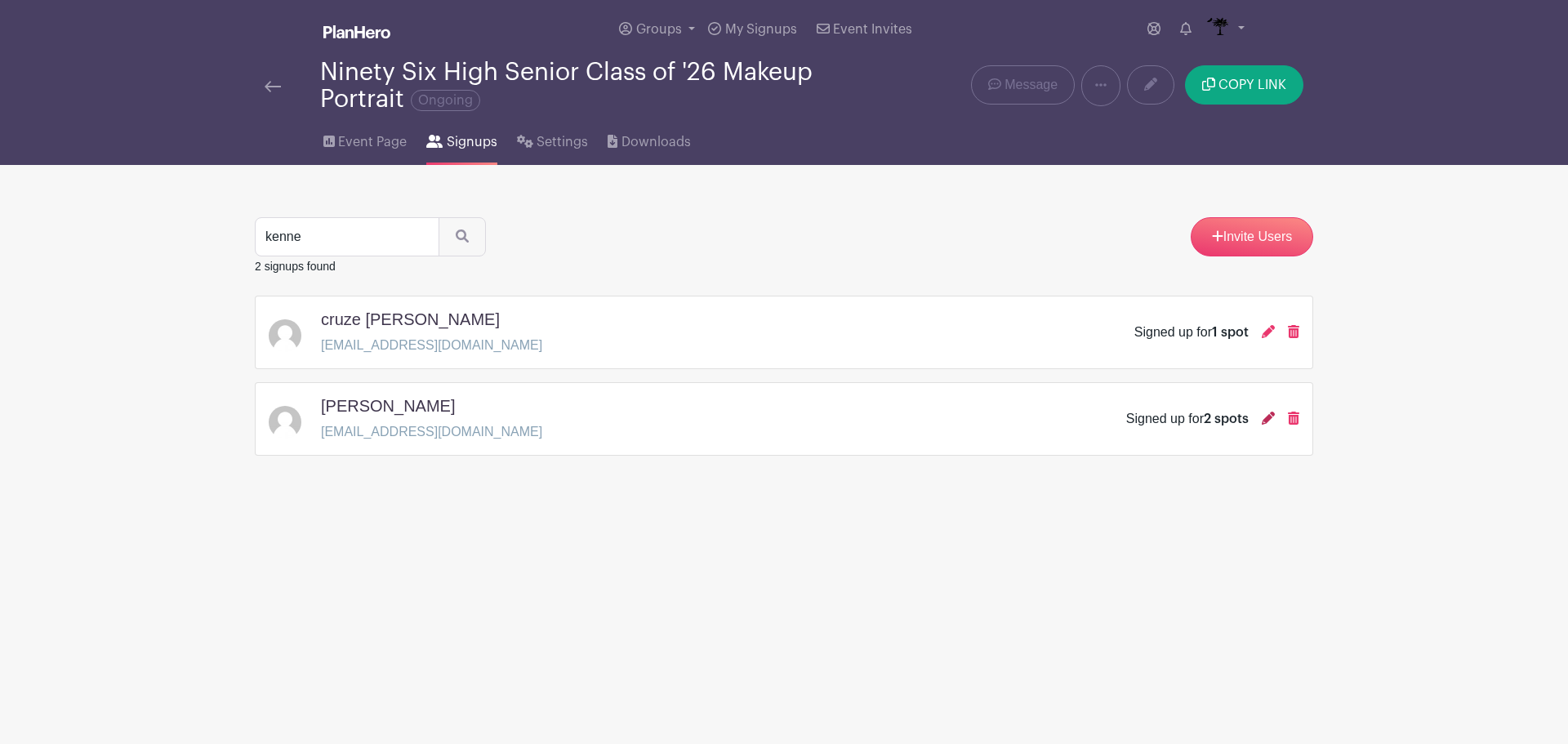
click at [1266, 421] on icon at bounding box center [1268, 418] width 13 height 13
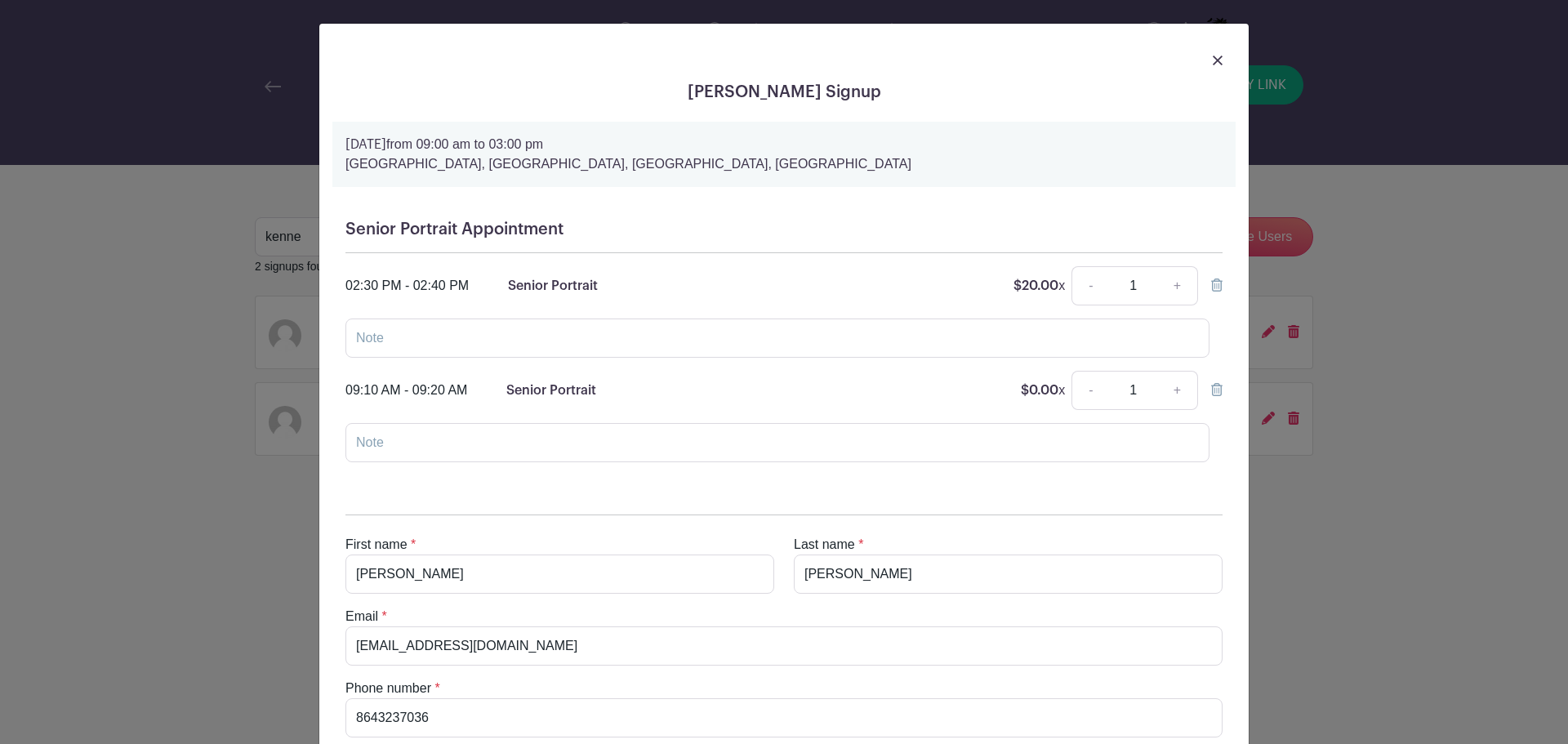
click at [1211, 283] on icon at bounding box center [1216, 284] width 12 height 13
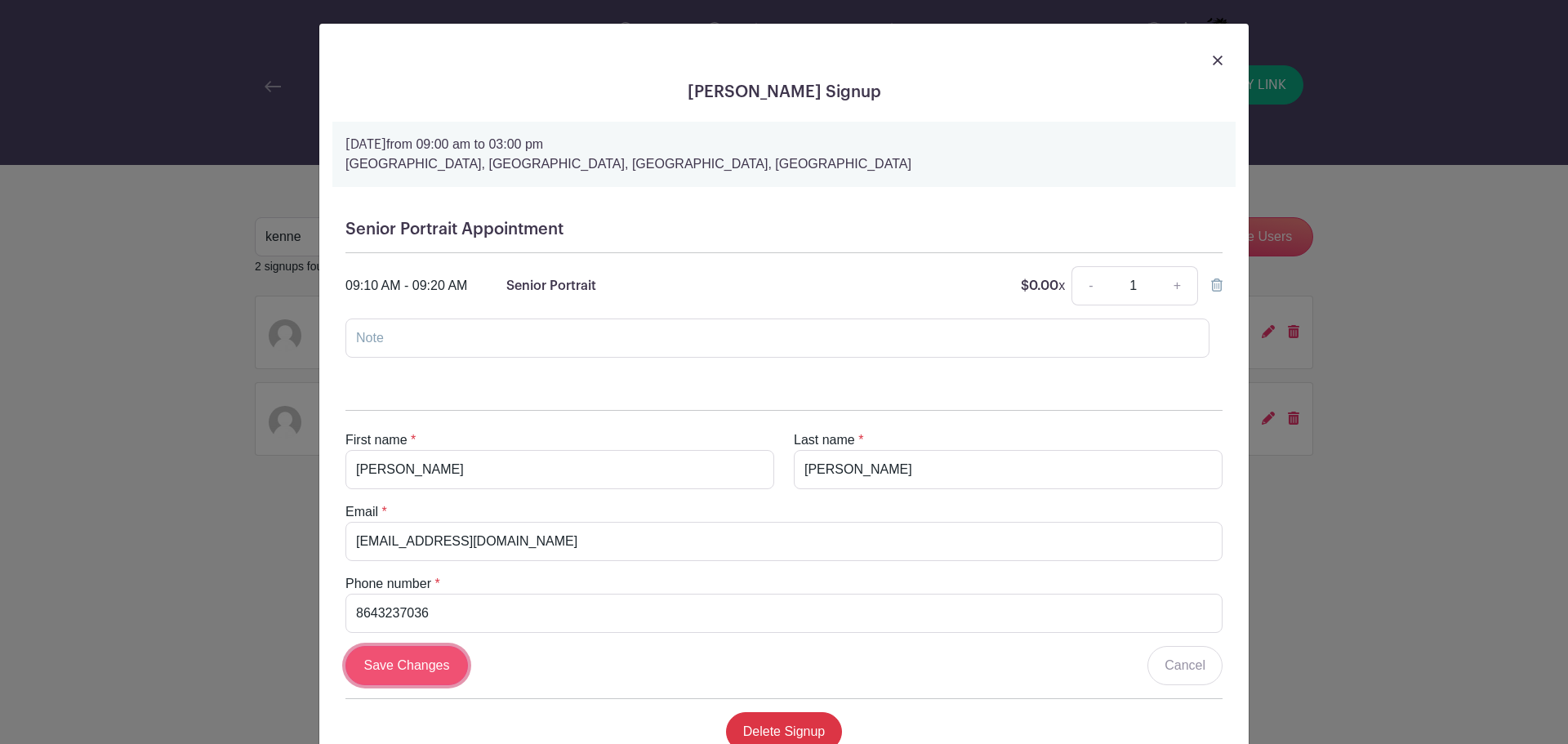
click at [413, 666] on input "Save Changes" at bounding box center [407, 665] width 122 height 39
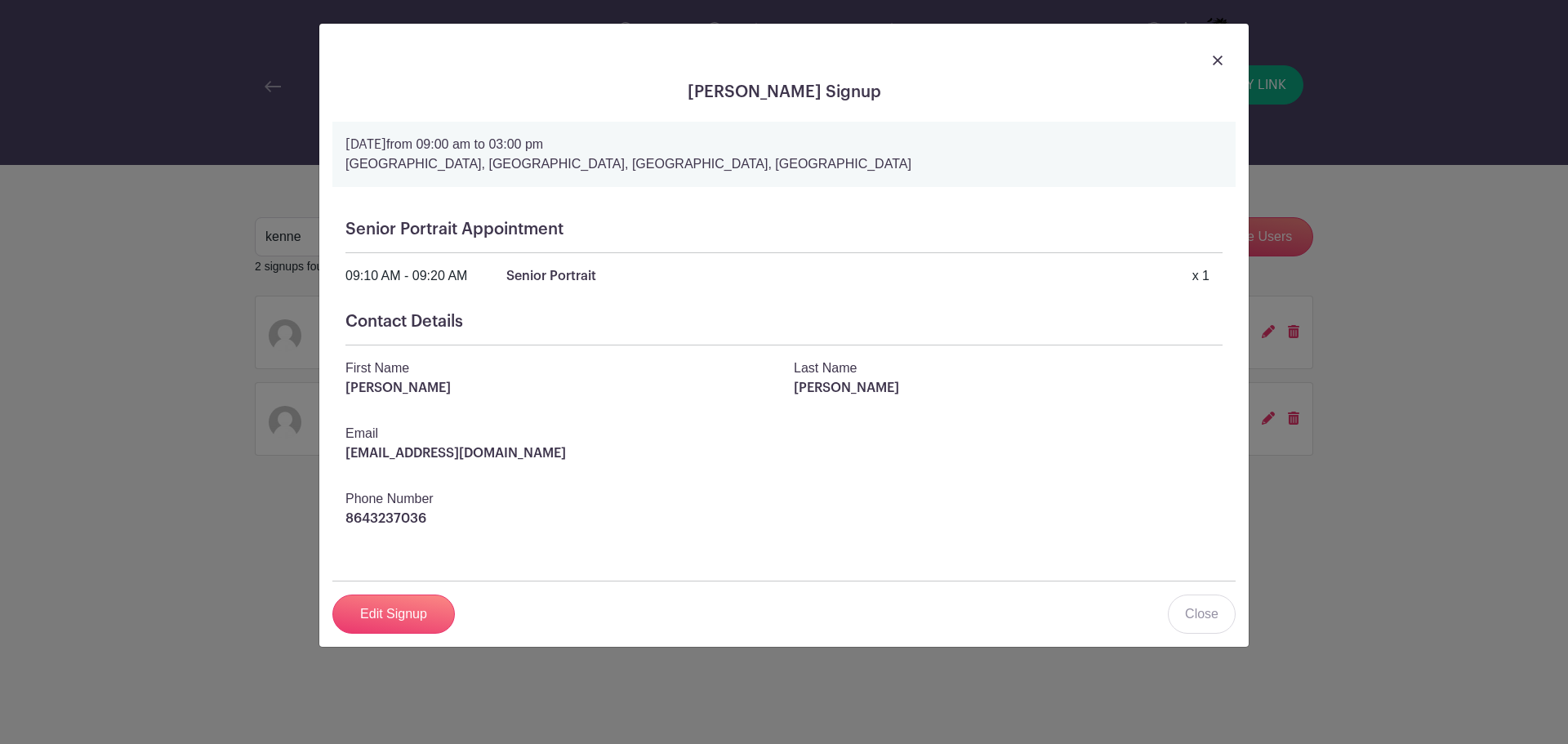
click at [1214, 60] on img at bounding box center [1217, 60] width 10 height 10
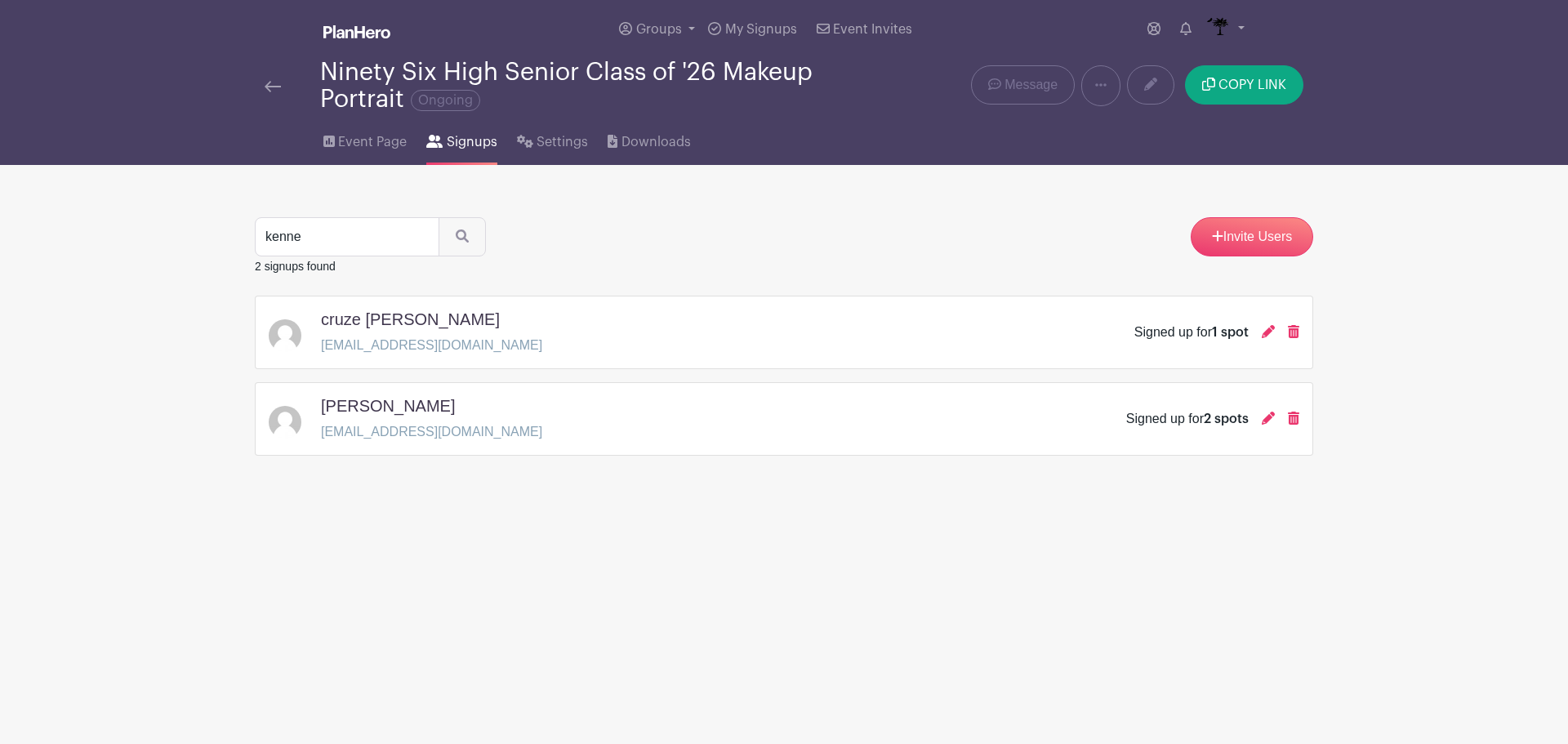
click at [284, 94] on div at bounding box center [292, 86] width 56 height 19
click at [269, 87] on img at bounding box center [273, 86] width 16 height 12
